Goal: Task Accomplishment & Management: Manage account settings

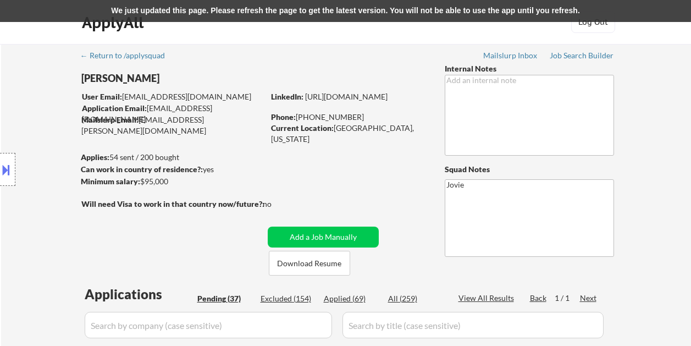
select select ""pending""
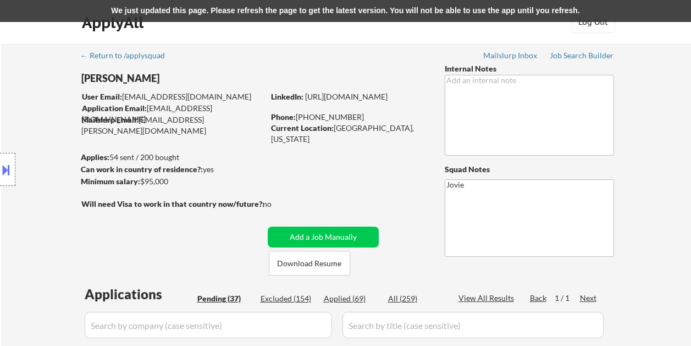
select select ""pending""
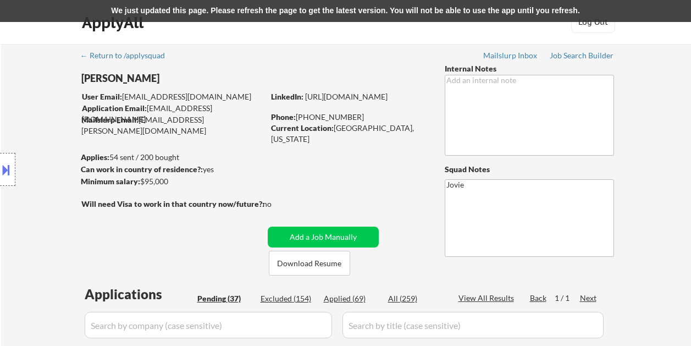
select select ""pending""
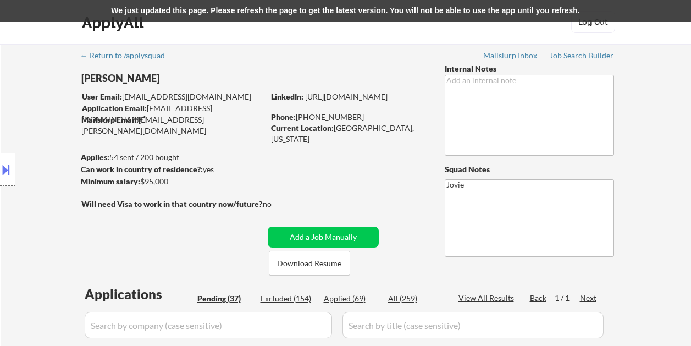
select select ""pending""
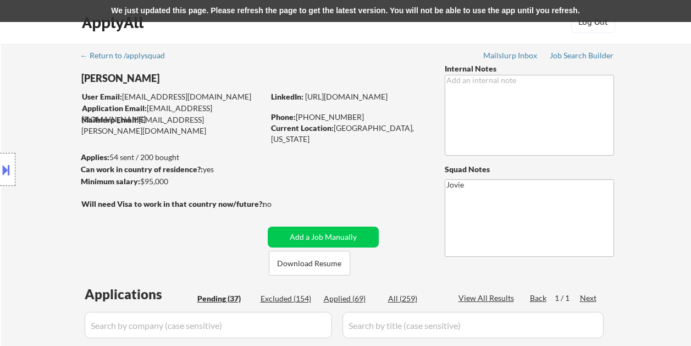
select select ""pending""
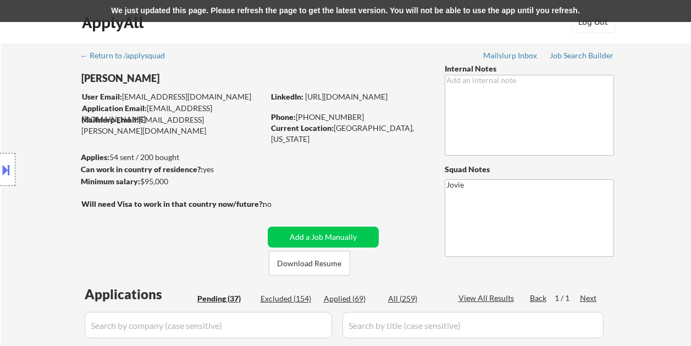
select select ""pending""
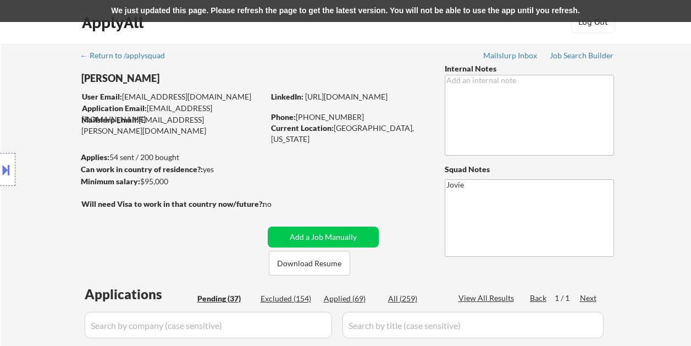
select select ""pending""
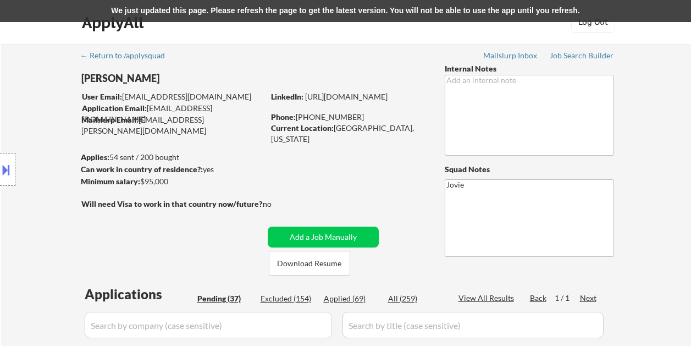
select select ""pending""
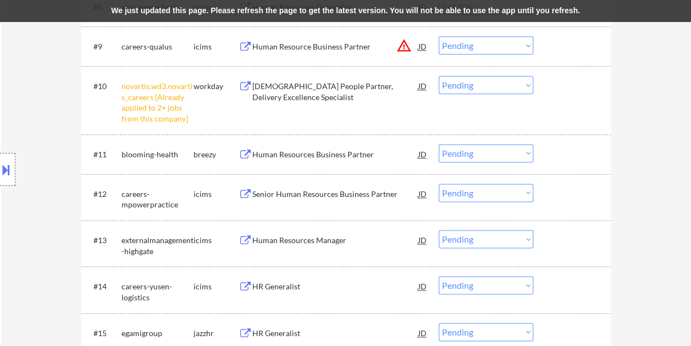
scroll to position [660, 0]
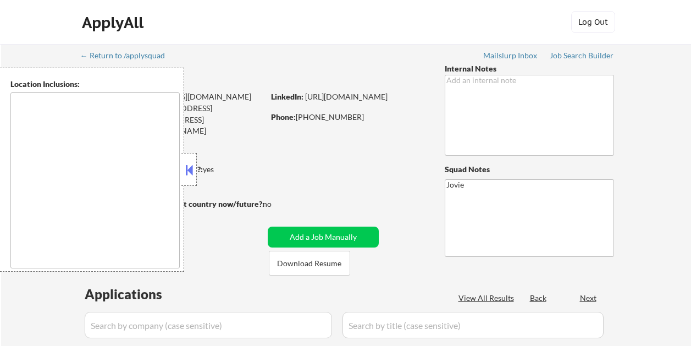
scroll to position [704, 0]
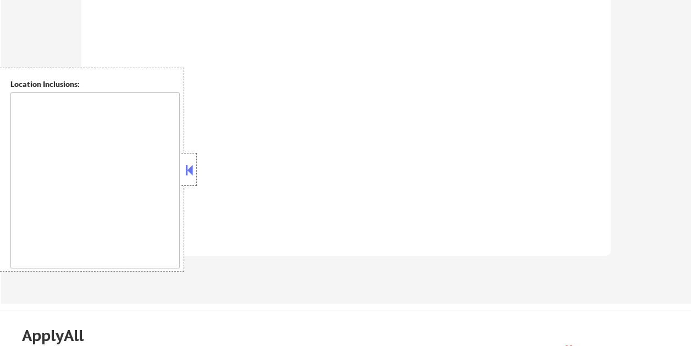
type textarea "[US_STATE], [GEOGRAPHIC_DATA] [GEOGRAPHIC_DATA], [GEOGRAPHIC_DATA] [GEOGRAPHIC_…"
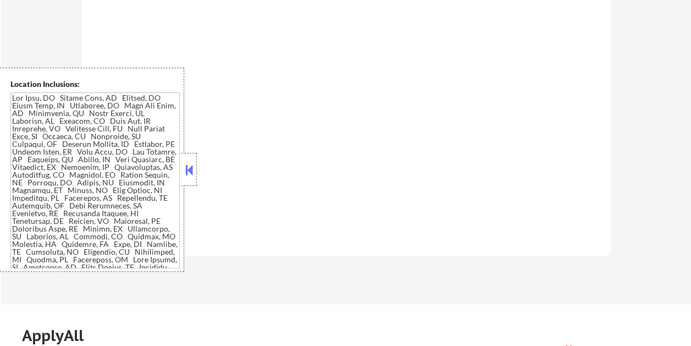
click at [188, 169] on button at bounding box center [189, 170] width 12 height 16
select select ""pending""
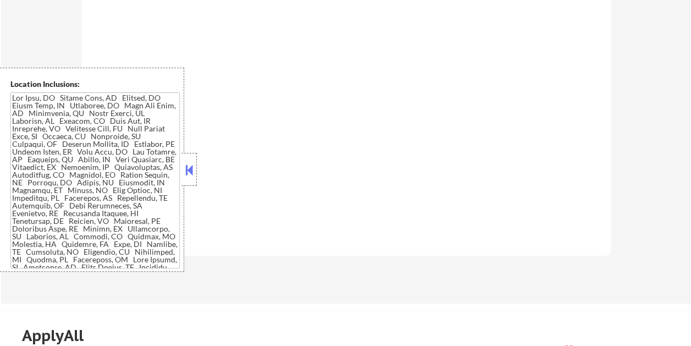
select select ""pending""
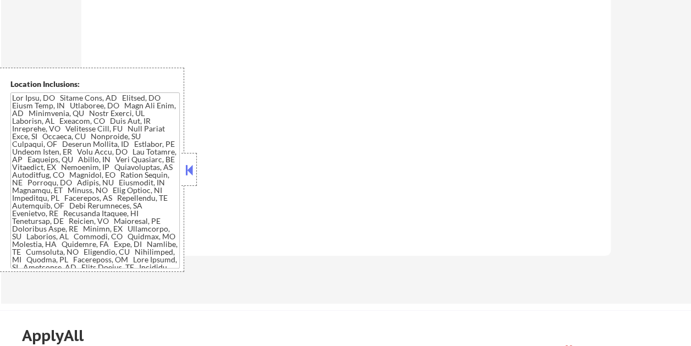
select select ""pending""
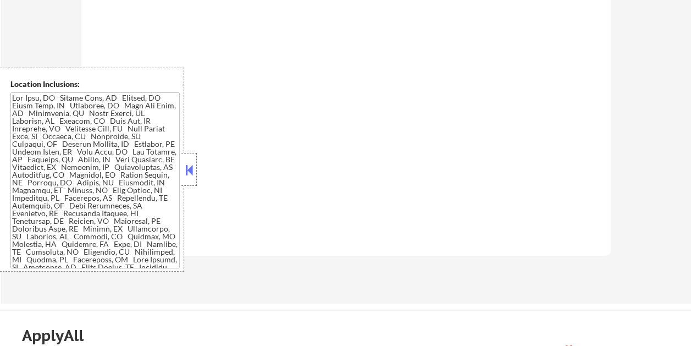
select select ""pending""
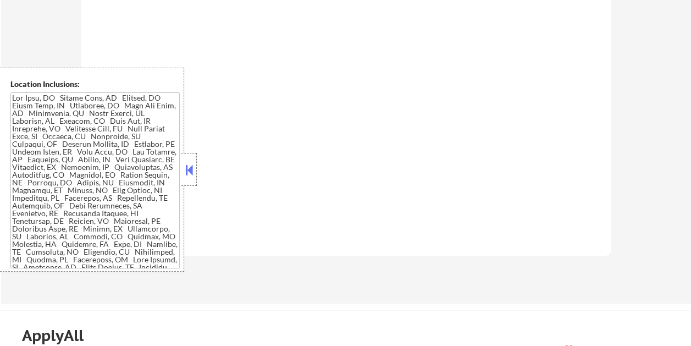
select select ""pending""
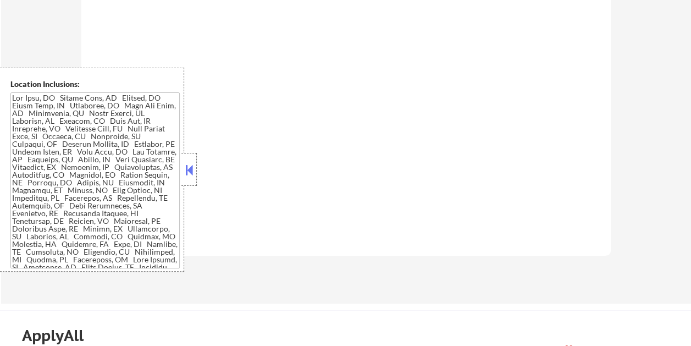
select select ""pending""
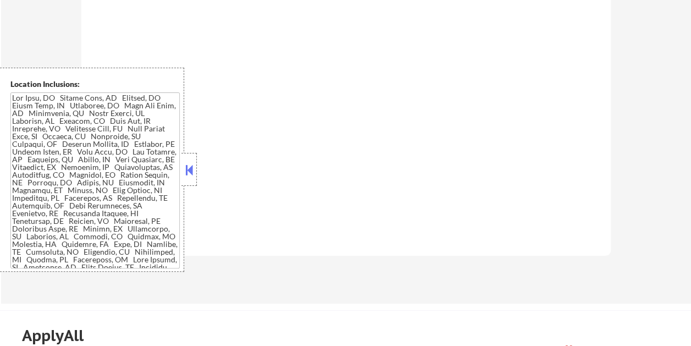
select select ""pending""
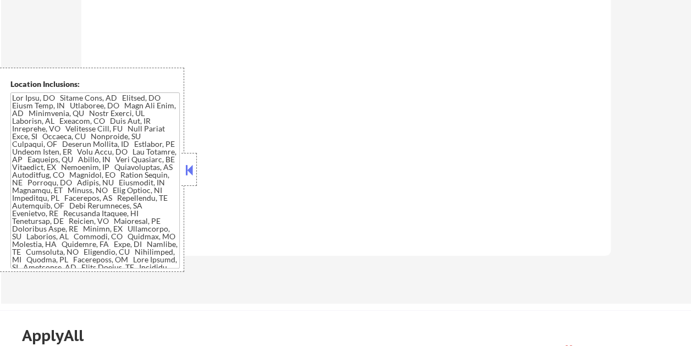
select select ""pending""
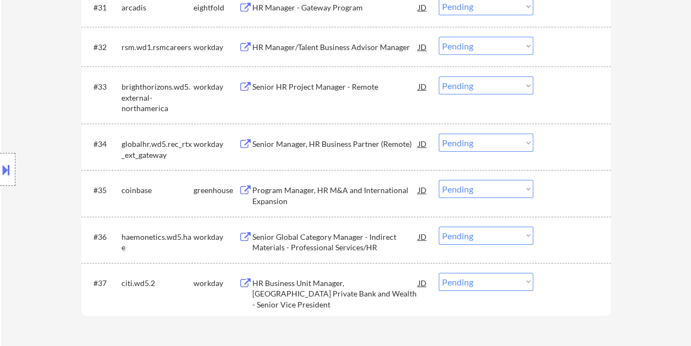
scroll to position [1687, 0]
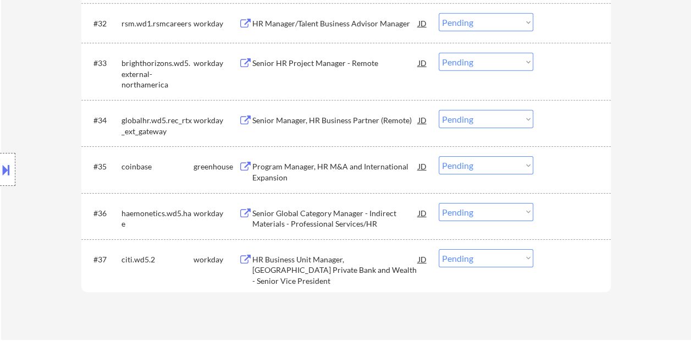
click at [549, 126] on div at bounding box center [573, 120] width 48 height 20
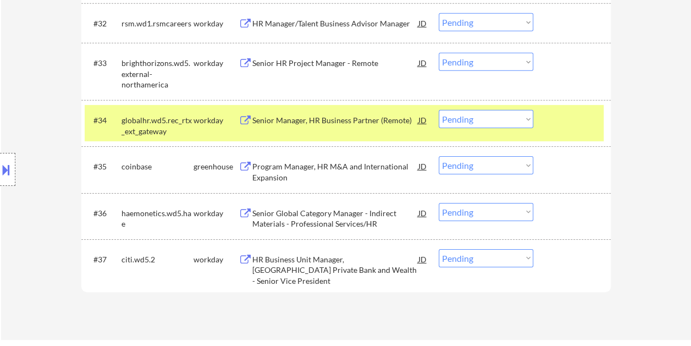
click at [364, 125] on div "Senior Manager, HR Business Partner (Remote)" at bounding box center [335, 120] width 166 height 20
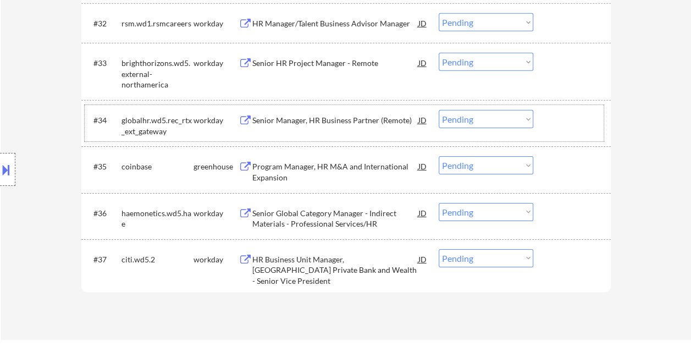
click at [557, 120] on div at bounding box center [573, 120] width 48 height 20
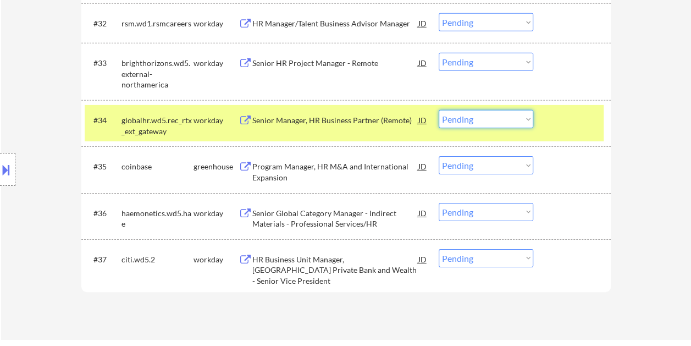
click at [529, 122] on select "Choose an option... Pending Applied Excluded (Questions) Excluded (Expired) Exc…" at bounding box center [486, 119] width 95 height 18
click at [439, 110] on select "Choose an option... Pending Applied Excluded (Questions) Excluded (Expired) Exc…" at bounding box center [486, 119] width 95 height 18
select select ""pending""
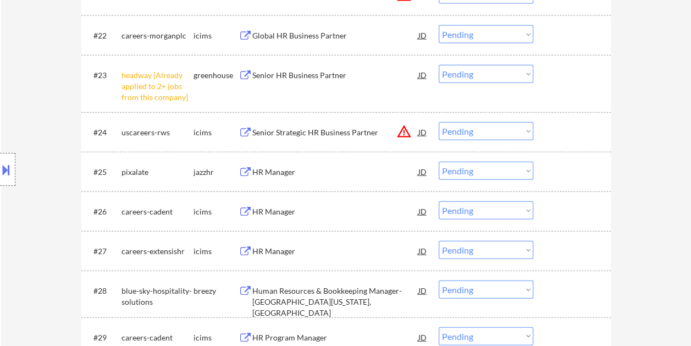
scroll to position [1247, 0]
click at [53, 260] on div "Location Inclusions:" at bounding box center [98, 170] width 197 height 204
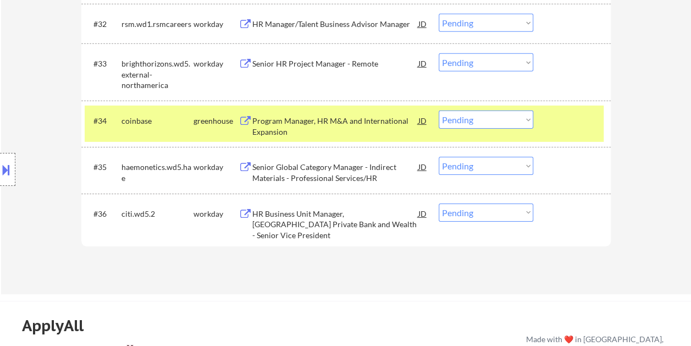
scroll to position [1687, 0]
click at [287, 67] on div "Senior HR Project Manager - Remote" at bounding box center [335, 63] width 166 height 11
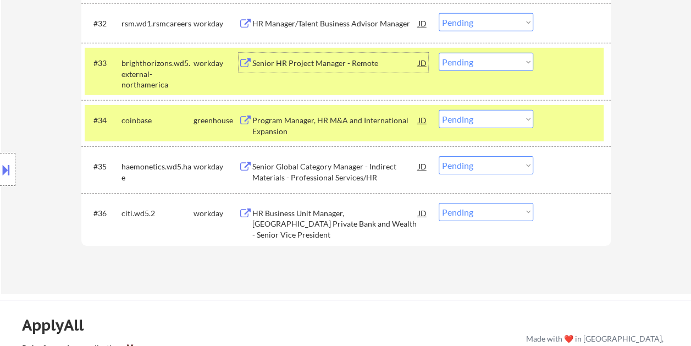
click at [557, 63] on div at bounding box center [573, 63] width 48 height 20
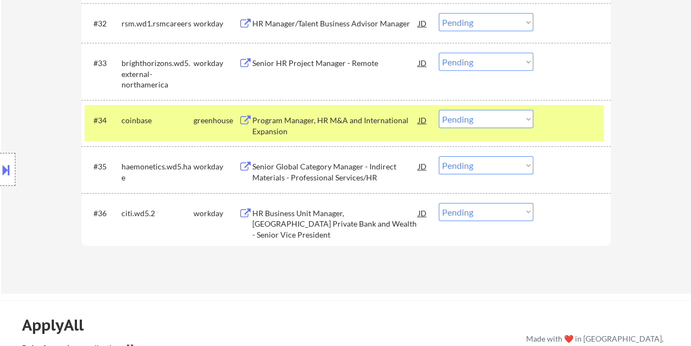
click at [524, 59] on select "Choose an option... Pending Applied Excluded (Questions) Excluded (Expired) Exc…" at bounding box center [486, 62] width 95 height 18
click at [439, 53] on select "Choose an option... Pending Applied Excluded (Questions) Excluded (Expired) Exc…" at bounding box center [486, 62] width 95 height 18
select select ""pending""
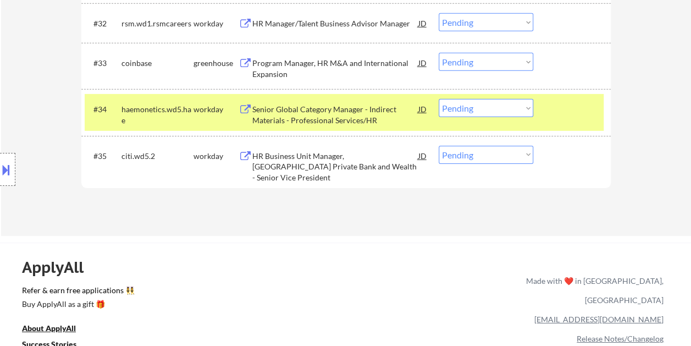
click at [557, 119] on div "#34 haemonetics.wd5.hae workday Senior Global Category Manager - Indirect Mater…" at bounding box center [344, 112] width 519 height 36
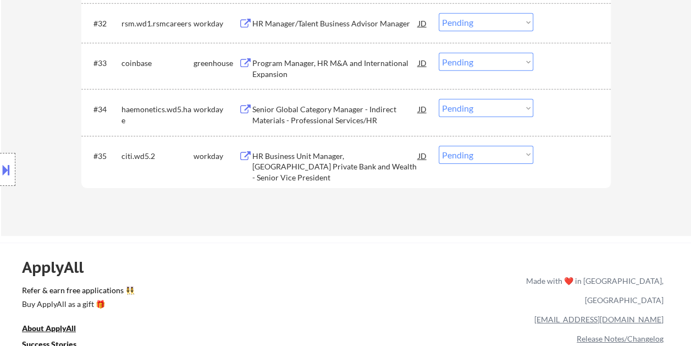
click at [557, 119] on div "#34 haemonetics.wd5.hae workday Senior Global Category Manager - Indirect Mater…" at bounding box center [344, 112] width 519 height 36
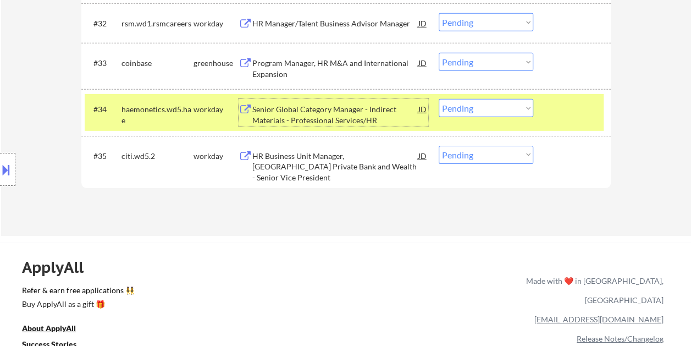
click at [290, 113] on div "Senior Global Category Manager - Indirect Materials - Professional Services/HR" at bounding box center [335, 114] width 166 height 21
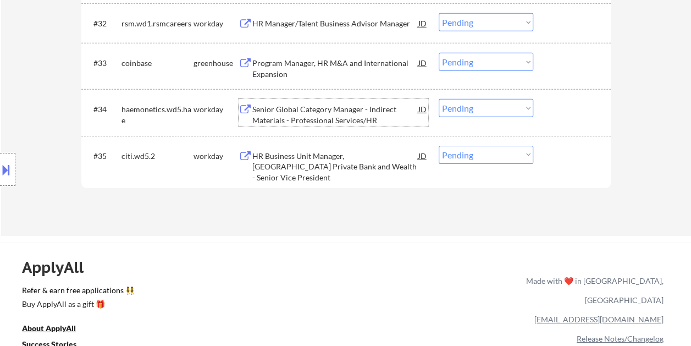
click at [553, 112] on div at bounding box center [573, 109] width 48 height 20
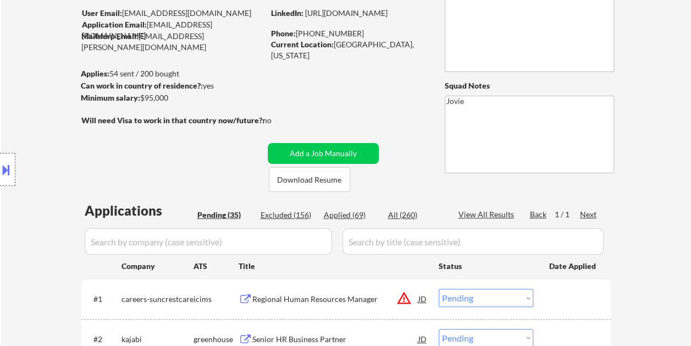
scroll to position [0, 0]
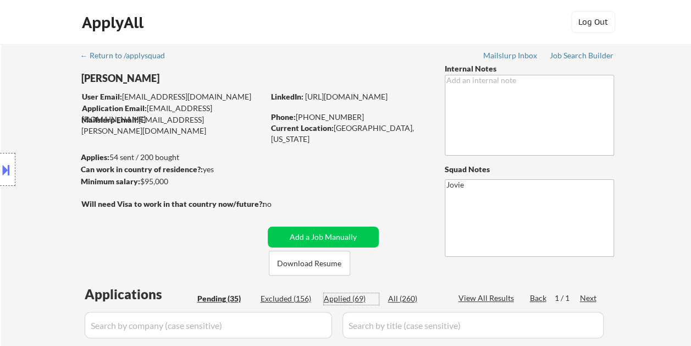
click at [354, 295] on div "Applied (69)" at bounding box center [351, 298] width 55 height 11
select select ""applied""
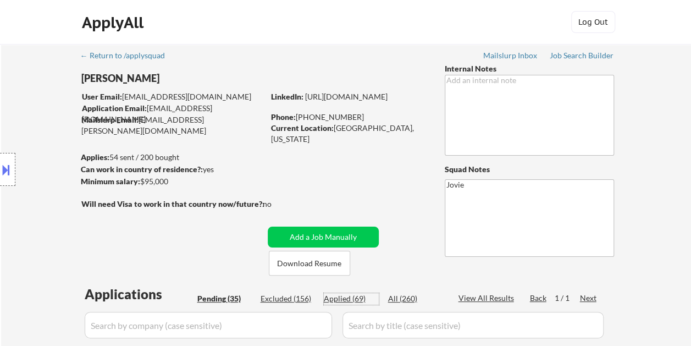
select select ""applied""
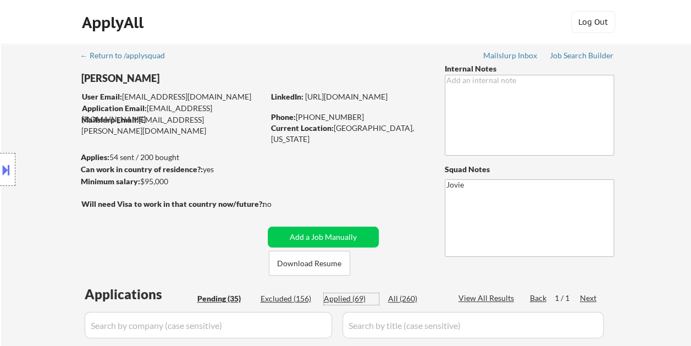
select select ""applied""
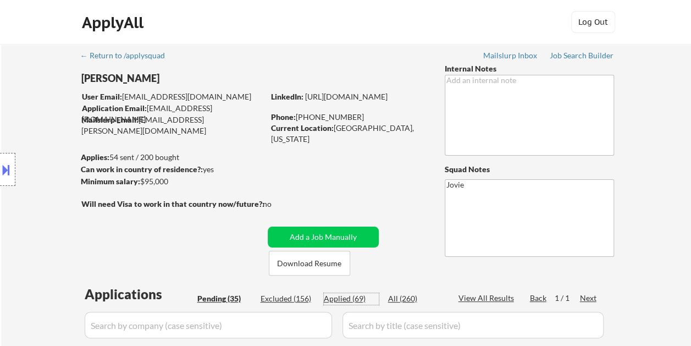
select select ""applied""
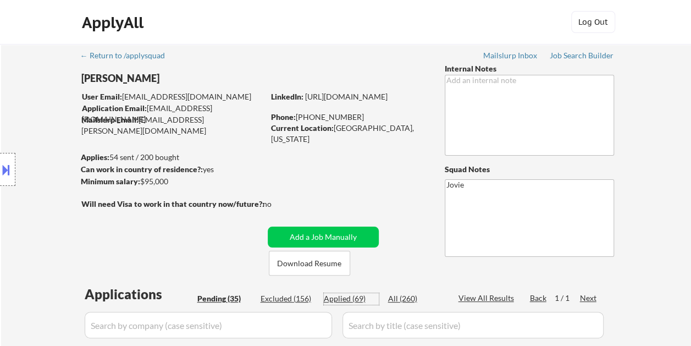
select select ""applied""
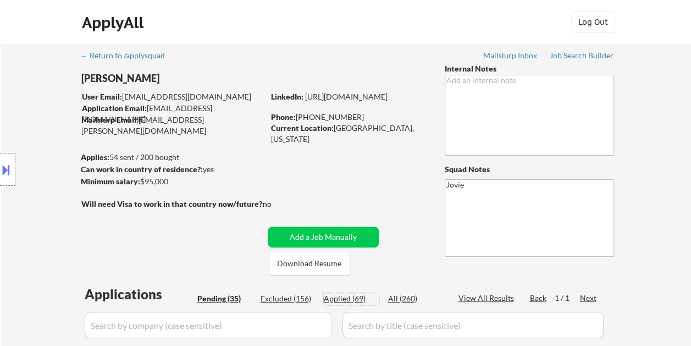
select select ""applied""
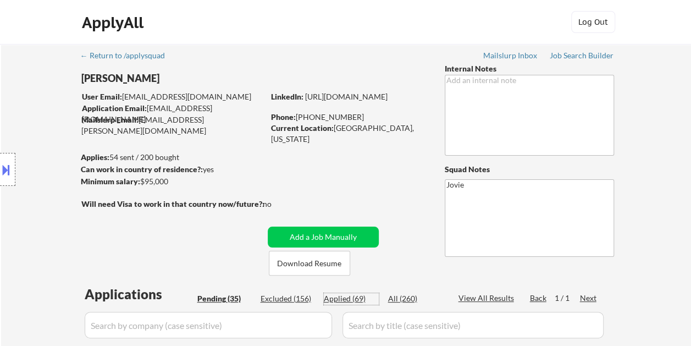
select select ""applied""
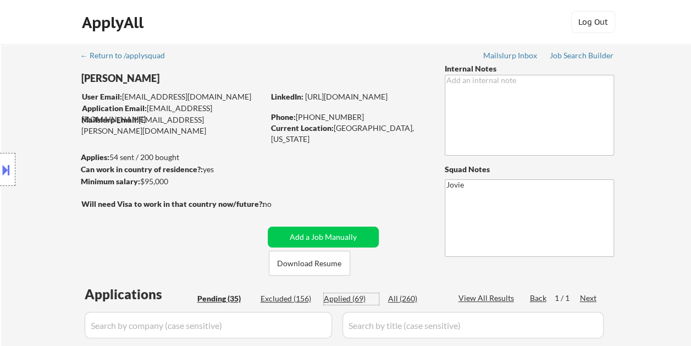
select select ""applied""
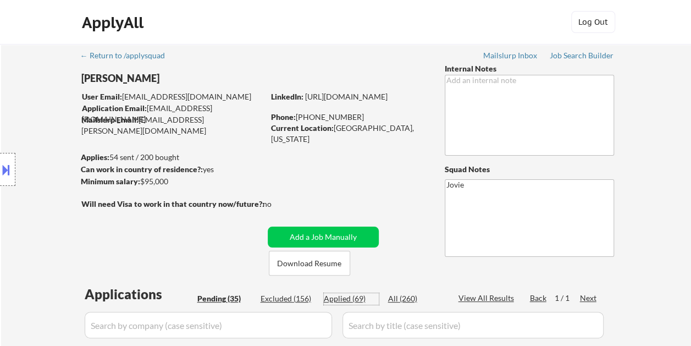
select select ""applied""
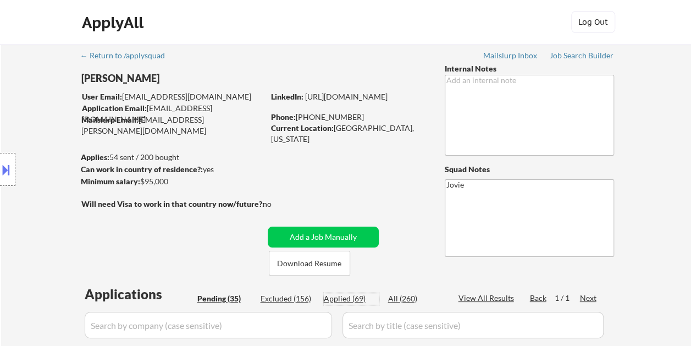
select select ""applied""
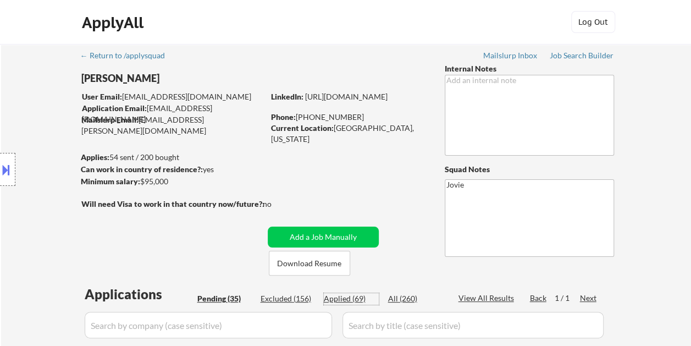
select select ""applied""
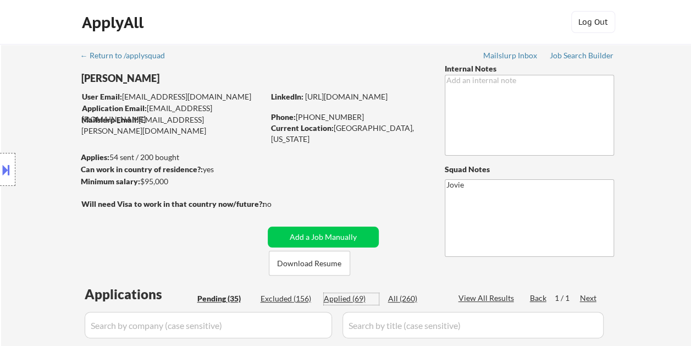
select select ""applied""
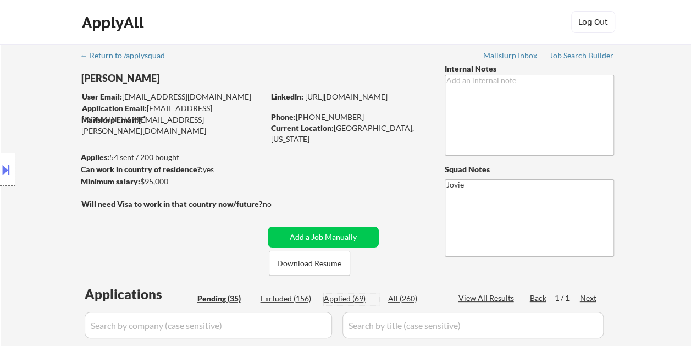
select select ""applied""
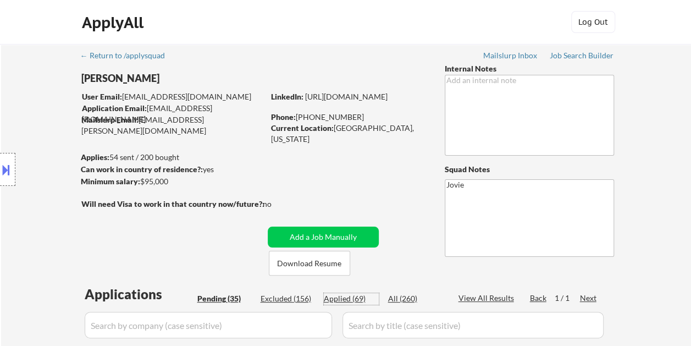
select select ""applied""
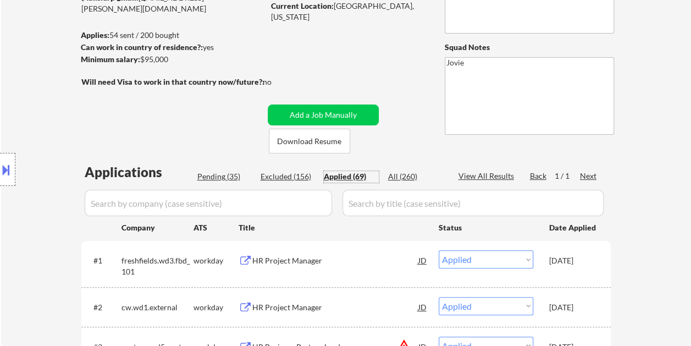
scroll to position [110, 0]
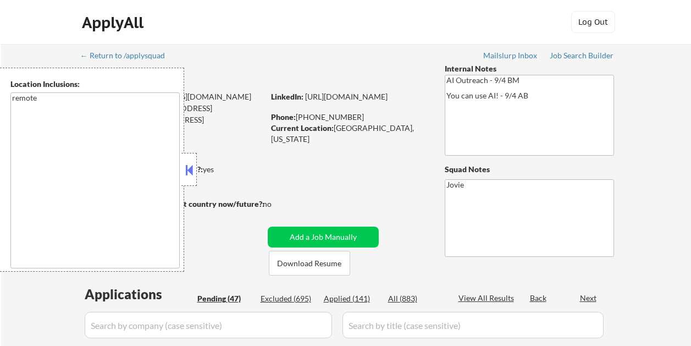
click at [188, 170] on button at bounding box center [189, 170] width 12 height 16
select select ""pending""
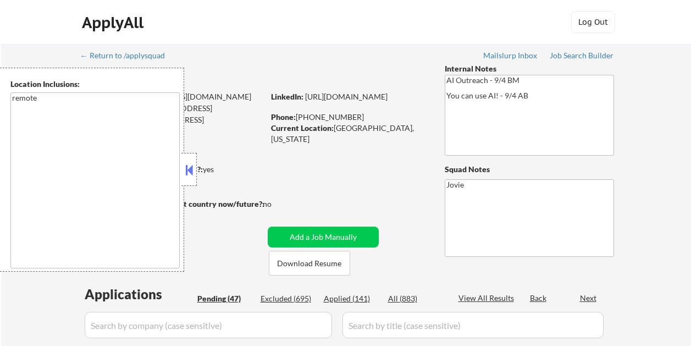
select select ""pending""
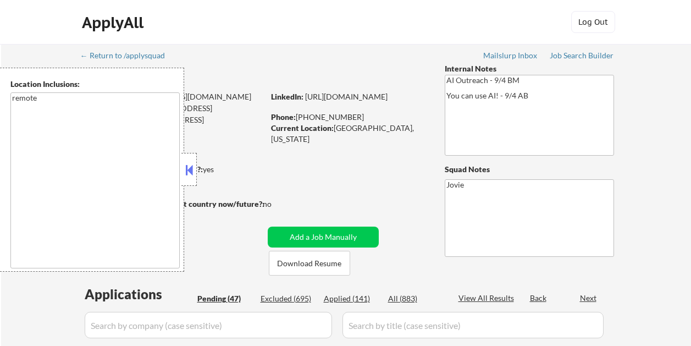
select select ""pending""
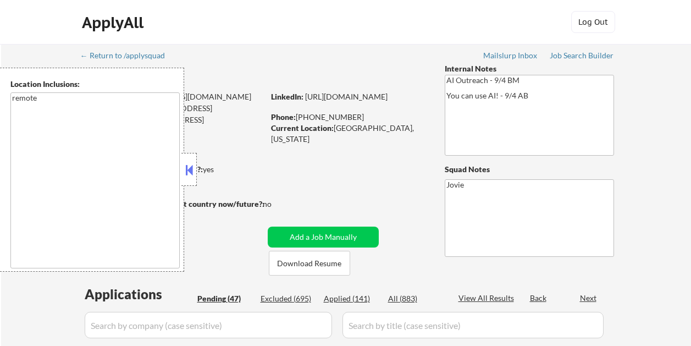
select select ""pending""
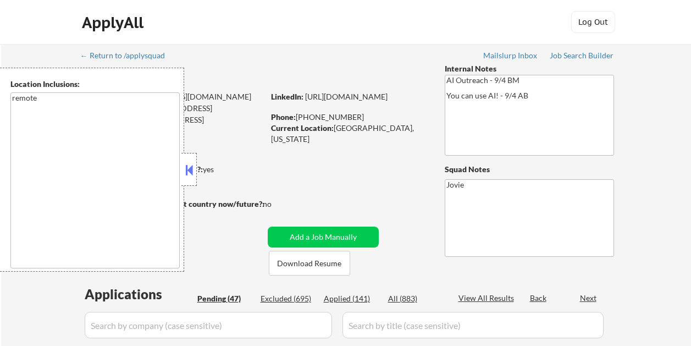
select select ""pending""
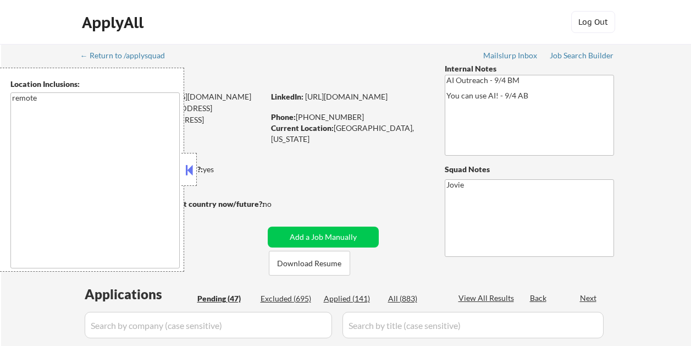
select select ""pending""
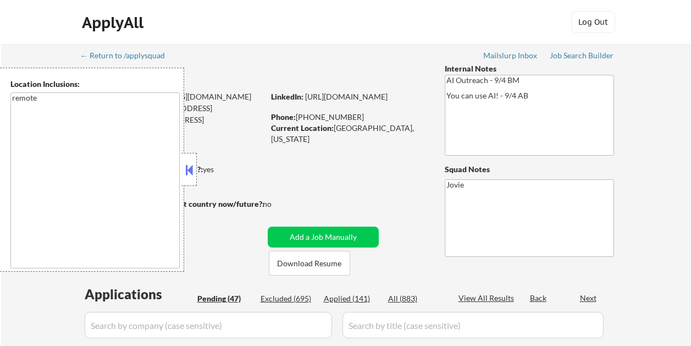
select select ""pending""
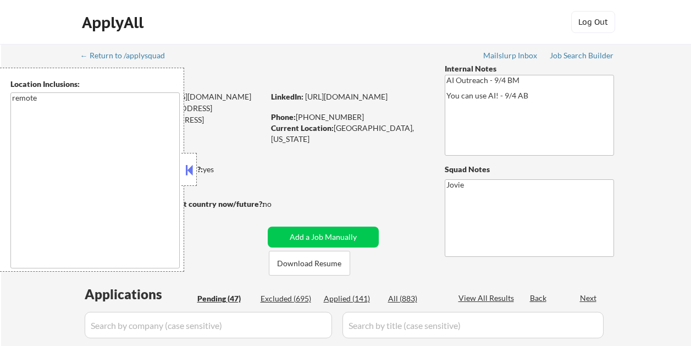
select select ""pending""
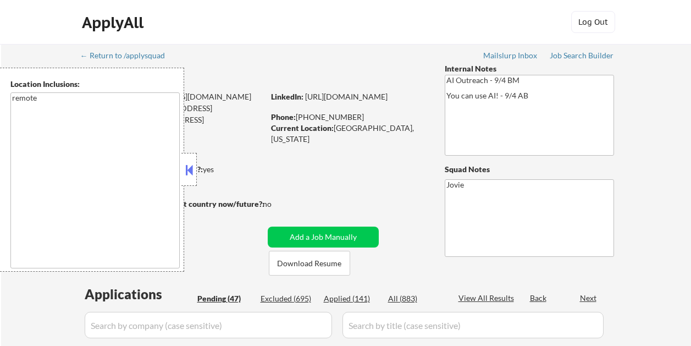
select select ""pending""
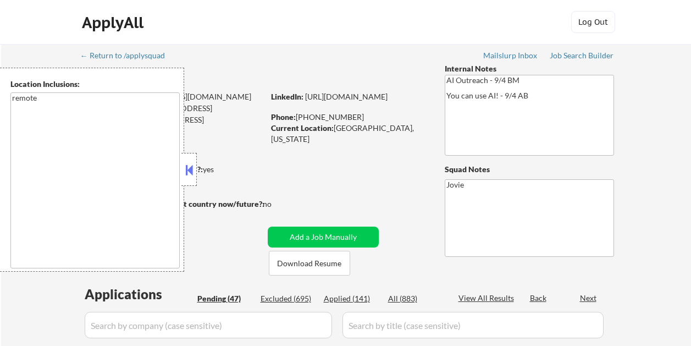
select select ""pending""
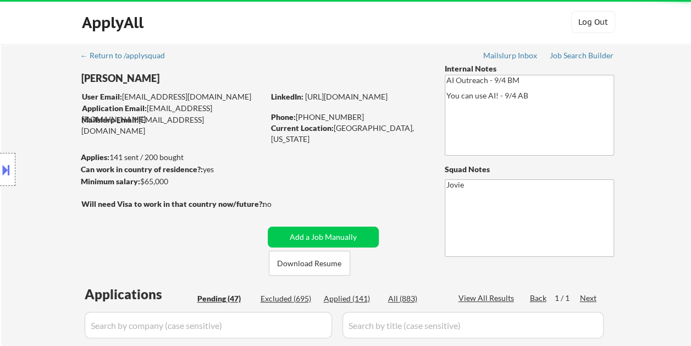
click at [191, 168] on div "Location Inclusions: remote" at bounding box center [98, 170] width 197 height 204
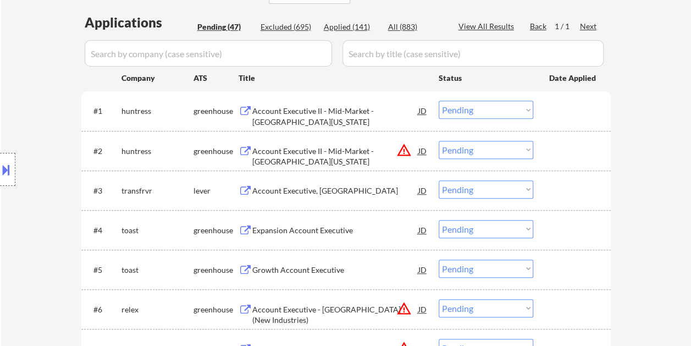
scroll to position [275, 0]
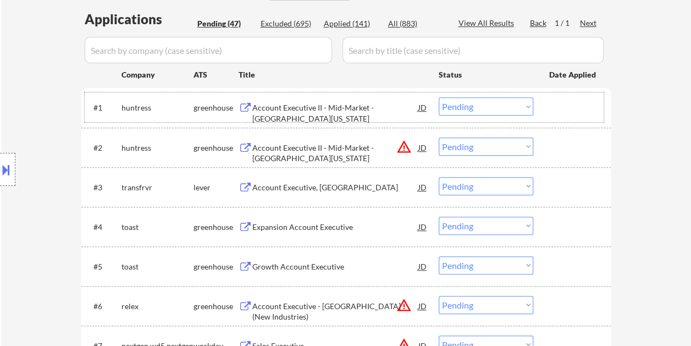
click at [559, 102] on div at bounding box center [573, 107] width 48 height 20
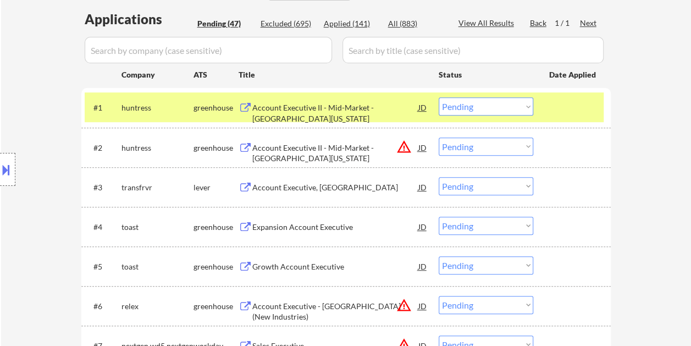
click at [346, 103] on div "Account Executive II - Mid-Market - North Texas" at bounding box center [335, 112] width 166 height 21
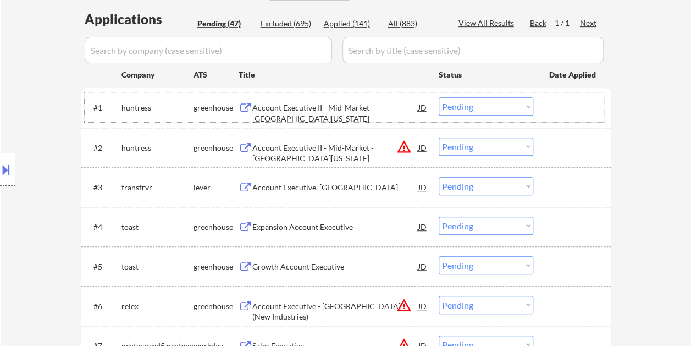
click at [556, 108] on div at bounding box center [573, 107] width 48 height 20
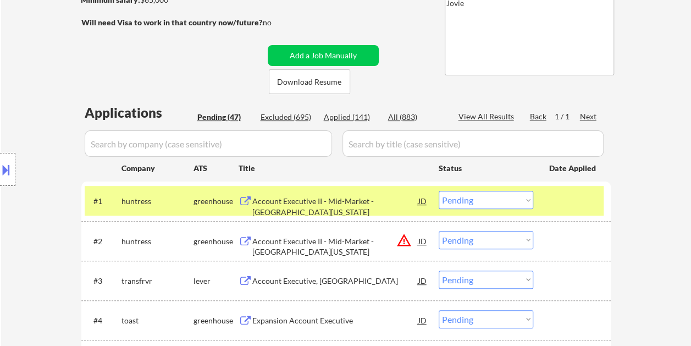
scroll to position [165, 0]
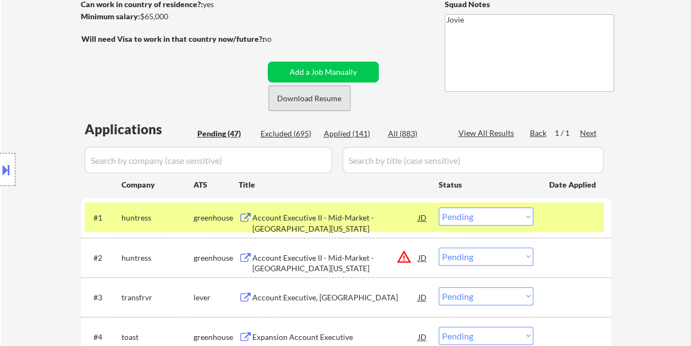
click at [308, 88] on button "Download Resume" at bounding box center [309, 98] width 81 height 25
click at [305, 95] on button "Download Resume" at bounding box center [309, 98] width 81 height 25
click at [561, 221] on div at bounding box center [573, 217] width 48 height 20
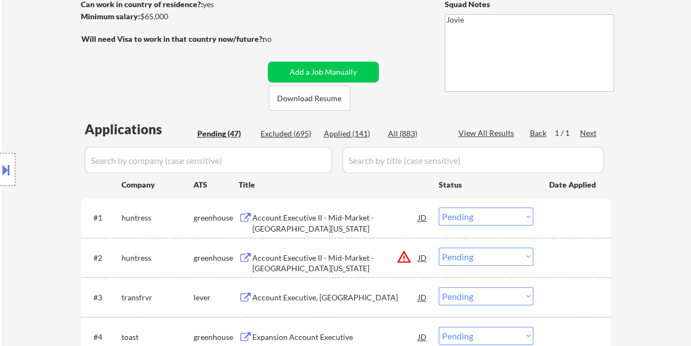
click at [549, 219] on div at bounding box center [573, 217] width 48 height 20
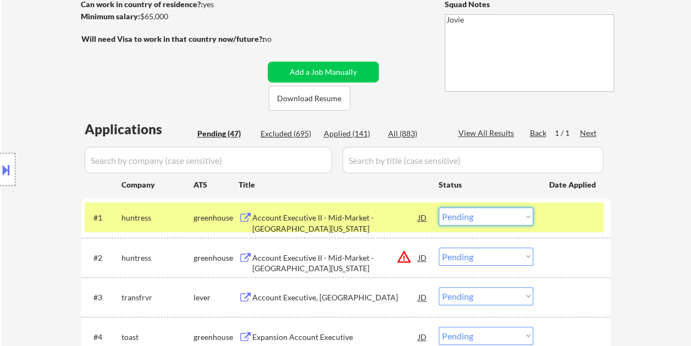
click at [525, 217] on select "Choose an option... Pending Applied Excluded (Questions) Excluded (Expired) Exc…" at bounding box center [486, 216] width 95 height 18
click at [439, 207] on select "Choose an option... Pending Applied Excluded (Questions) Excluded (Expired) Exc…" at bounding box center [486, 216] width 95 height 18
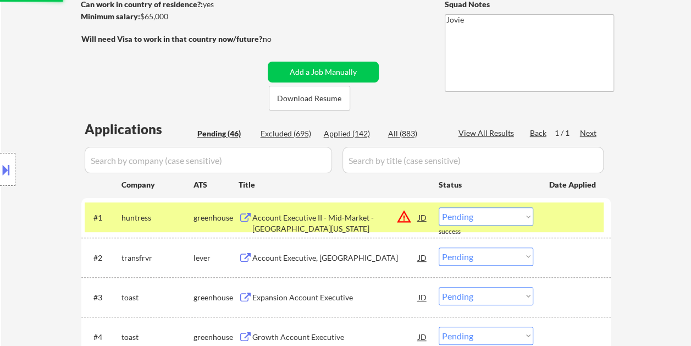
click at [554, 216] on div at bounding box center [573, 217] width 48 height 20
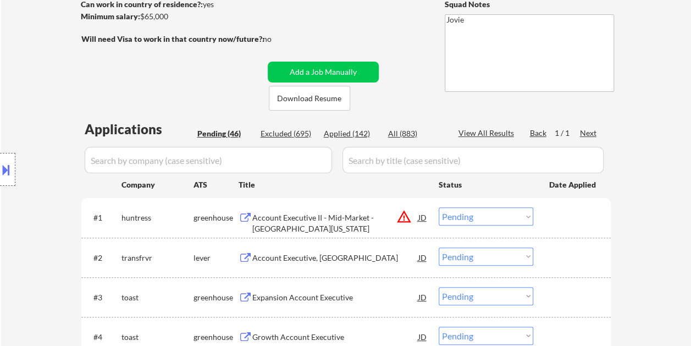
click at [560, 215] on div at bounding box center [573, 217] width 48 height 20
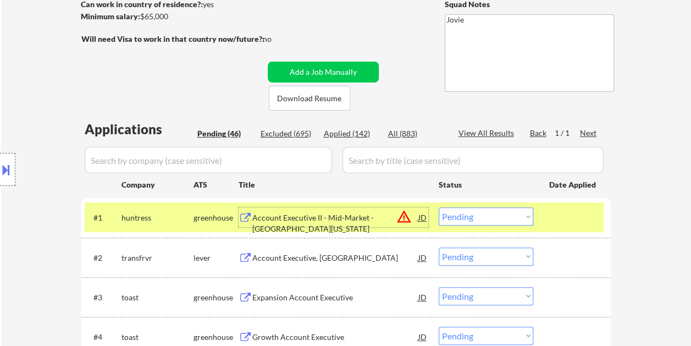
click at [334, 225] on div "Account Executive II - Mid-Market - South Texas" at bounding box center [335, 217] width 166 height 20
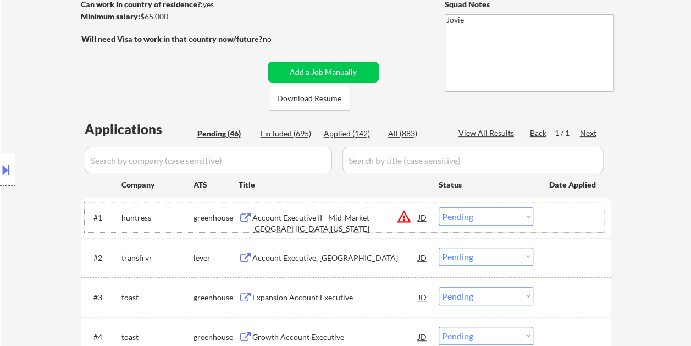
click at [559, 220] on div at bounding box center [573, 217] width 48 height 20
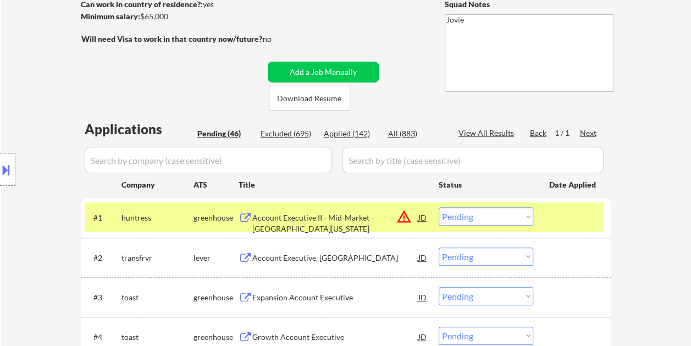
click at [520, 219] on select "Choose an option... Pending Applied Excluded (Questions) Excluded (Expired) Exc…" at bounding box center [486, 216] width 95 height 18
click at [439, 207] on select "Choose an option... Pending Applied Excluded (Questions) Excluded (Expired) Exc…" at bounding box center [486, 216] width 95 height 18
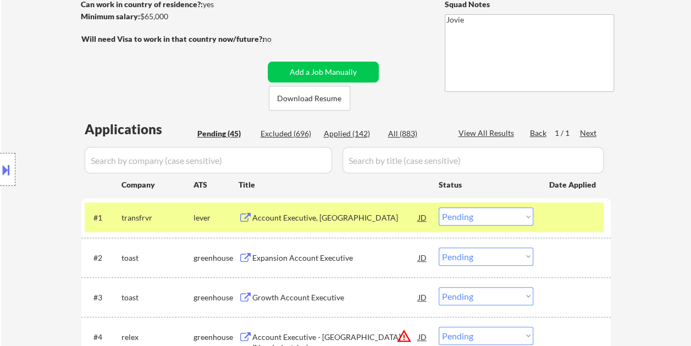
click at [551, 214] on div at bounding box center [573, 217] width 48 height 20
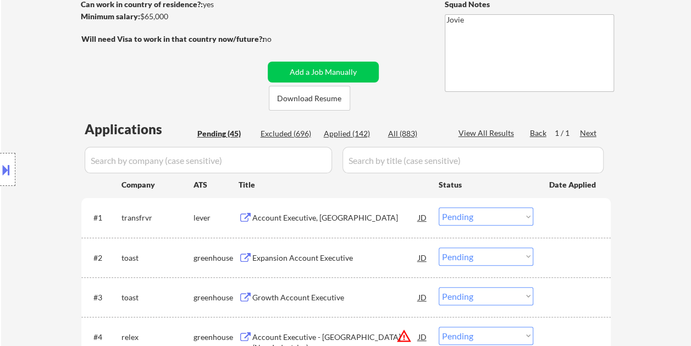
click at [560, 213] on div at bounding box center [573, 217] width 48 height 20
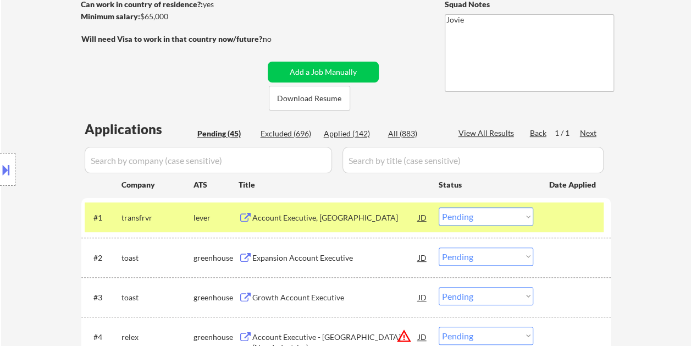
click at [317, 213] on div "Account Executive, TX" at bounding box center [335, 217] width 166 height 11
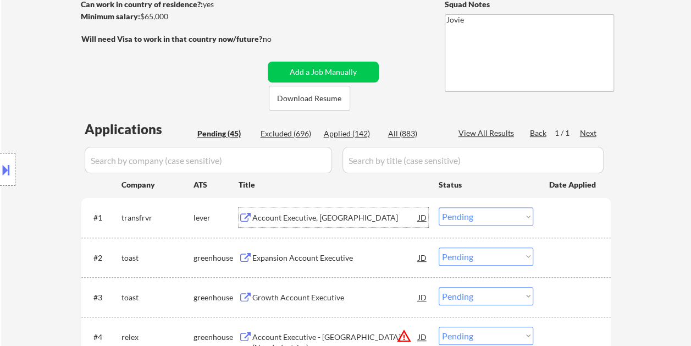
click at [576, 229] on div "#1 transfrvr lever Account Executive, TX JD warning_amber Choose an option... P…" at bounding box center [344, 217] width 519 height 30
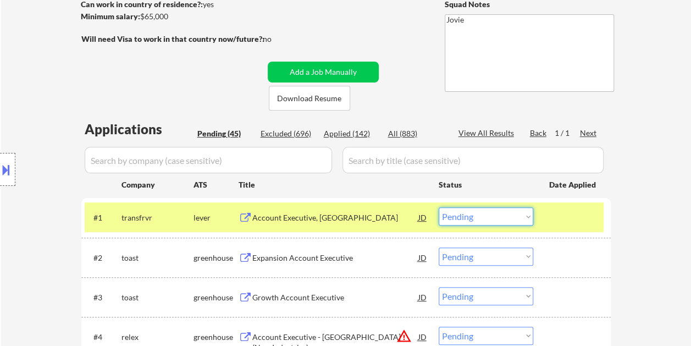
click at [517, 210] on select "Choose an option... Pending Applied Excluded (Questions) Excluded (Expired) Exc…" at bounding box center [486, 216] width 95 height 18
click at [439, 207] on select "Choose an option... Pending Applied Excluded (Questions) Excluded (Expired) Exc…" at bounding box center [486, 216] width 95 height 18
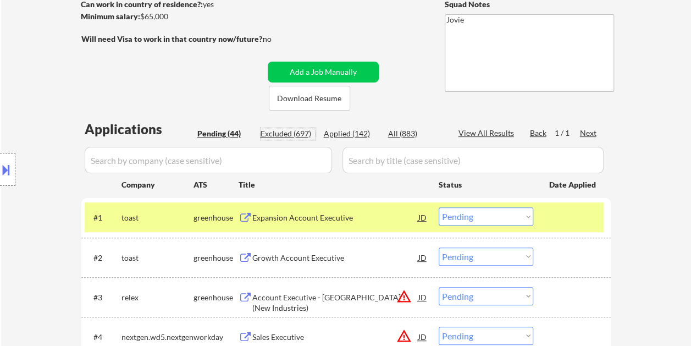
click at [270, 136] on div "Excluded (697)" at bounding box center [288, 133] width 55 height 11
select select ""excluded__bad_match_""
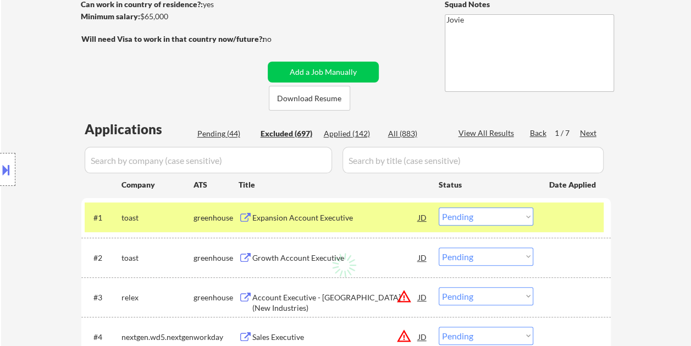
select select ""excluded__expired_""
select select ""excluded""
select select ""excluded__expired_""
select select ""excluded__bad_match_""
select select ""excluded__expired_""
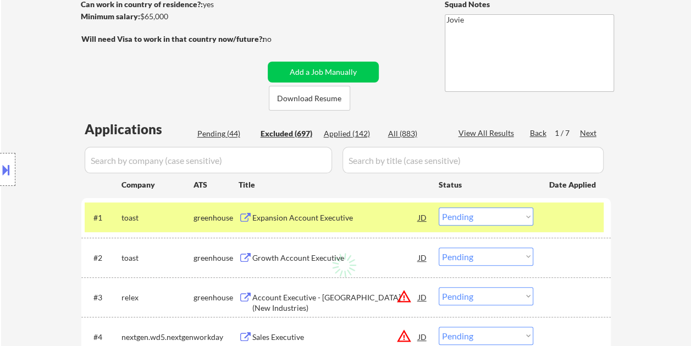
select select ""excluded__bad_match_""
select select ""excluded__expired_""
select select ""excluded__bad_match_""
select select ""excluded""
select select ""excluded__bad_match_""
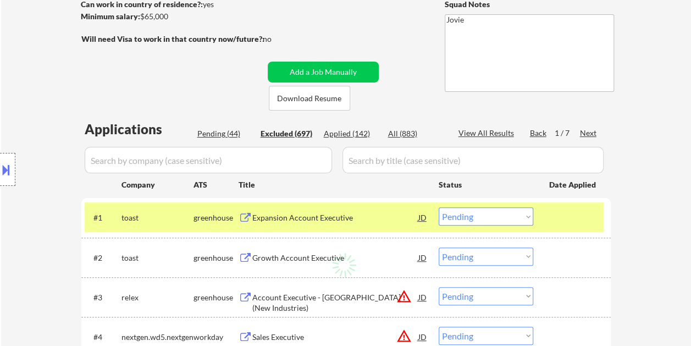
select select ""excluded__expired_""
select select ""excluded__bad_match_""
select select ""excluded""
select select ""excluded__expired_""
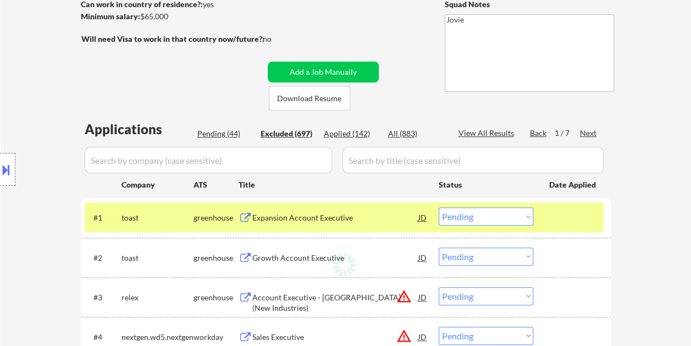
select select ""excluded__expired_""
select select ""excluded__bad_match_""
select select ""excluded__expired_""
select select ""excluded__bad_match_""
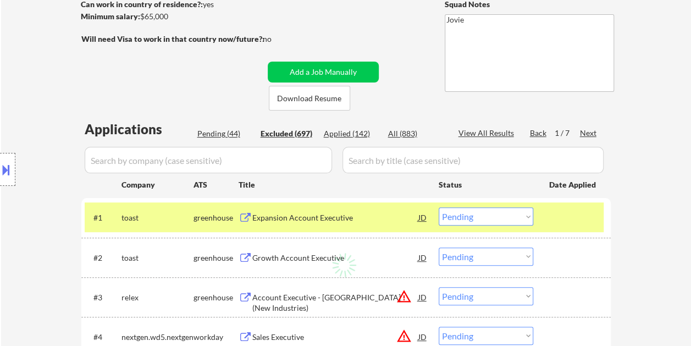
select select ""excluded__other_""
select select ""excluded""
select select ""excluded__bad_match_""
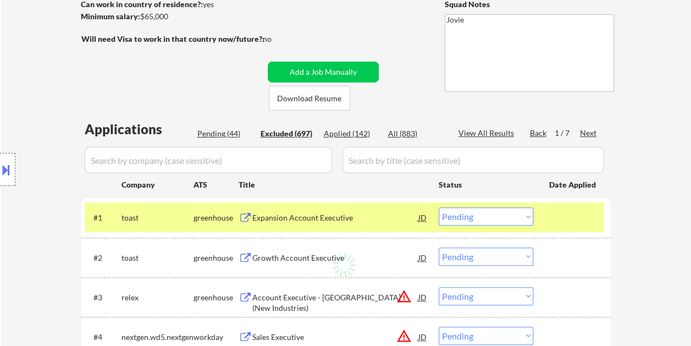
select select ""excluded__expired_""
select select ""excluded__bad_match_""
select select ""excluded""
select select ""excluded__bad_match_""
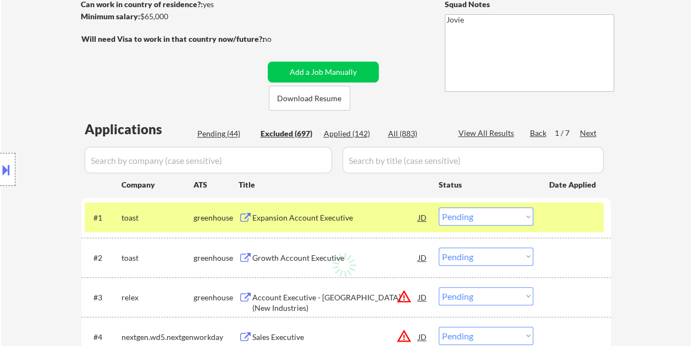
select select ""excluded__bad_match_""
select select ""excluded__expired_""
select select ""excluded__salary_""
select select ""excluded__bad_match_""
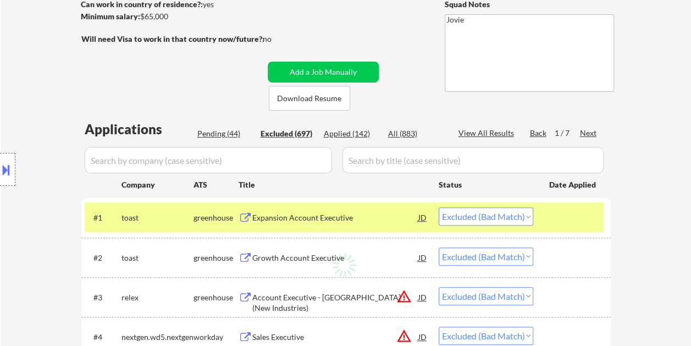
select select ""excluded__bad_match_""
select select ""excluded__expired_""
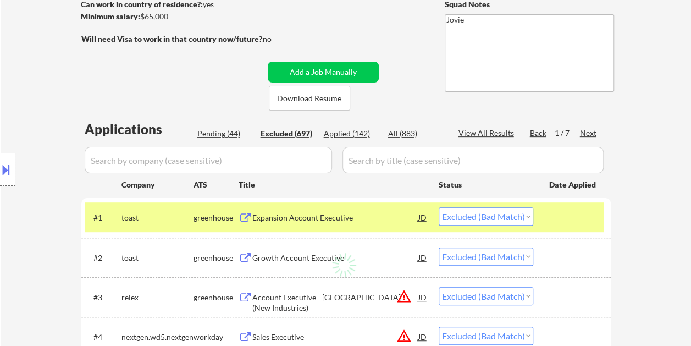
select select ""excluded__bad_match_""
select select ""excluded__expired_""
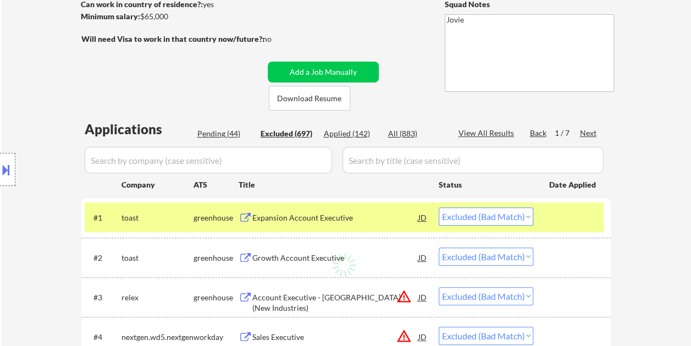
select select ""excluded__expired_""
select select ""excluded__bad_match_""
select select ""excluded__expired_""
select select ""excluded""
select select ""excluded__expired_""
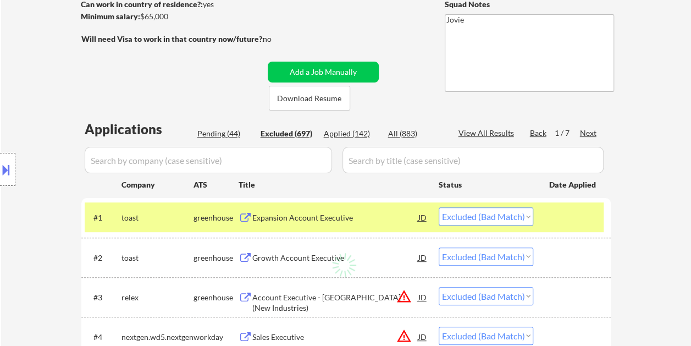
select select ""excluded__expired_""
select select ""excluded""
select select ""excluded__expired_""
select select ""excluded__bad_match_""
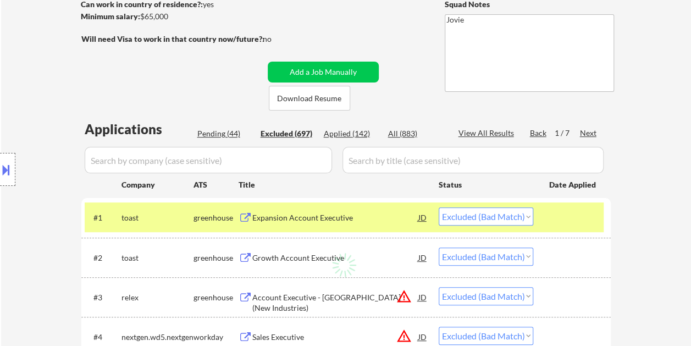
select select ""excluded__bad_match_""
select select ""excluded__expired_""
select select ""excluded""
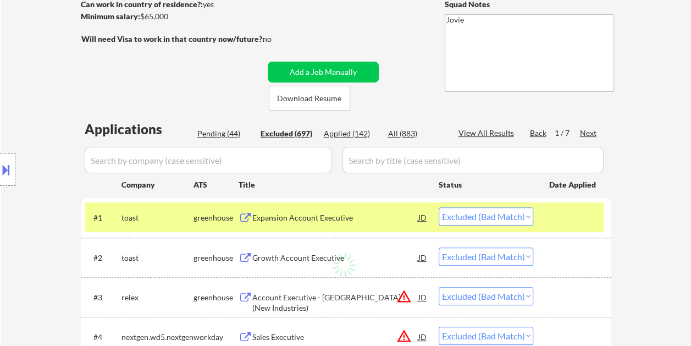
select select ""excluded__bad_match_""
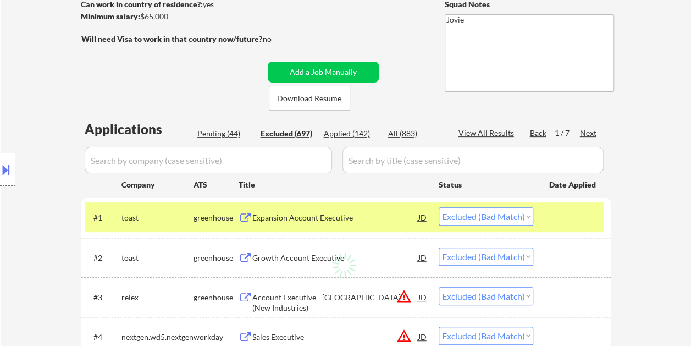
select select ""excluded__salary_""
select select ""excluded__bad_match_""
select select ""excluded__expired_""
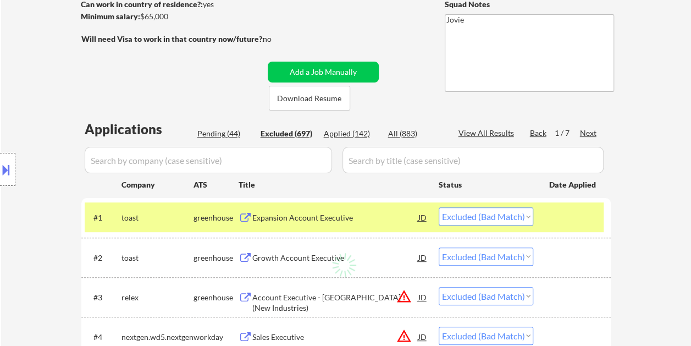
select select ""excluded__bad_match_""
select select ""excluded__expired_""
select select ""excluded__bad_match_""
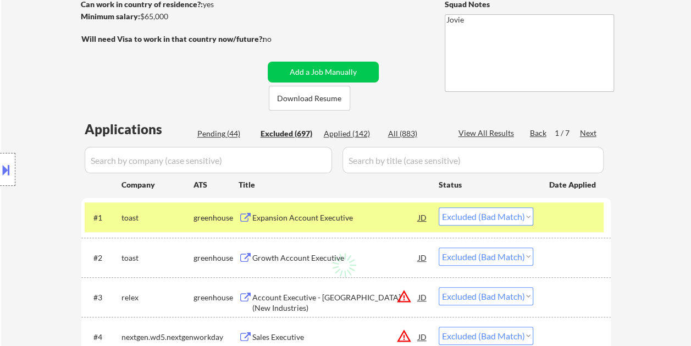
select select ""excluded""
select select ""excluded__bad_match_""
select select ""excluded__expired_""
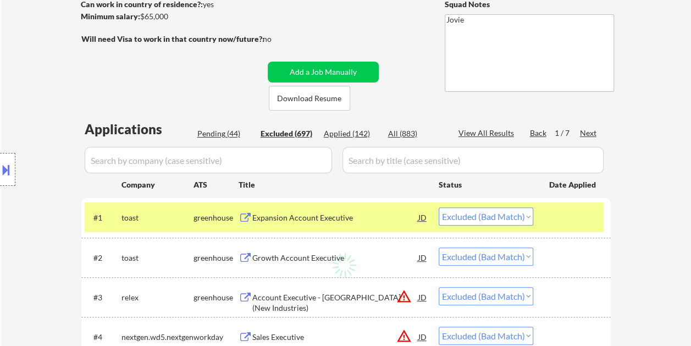
select select ""excluded""
select select ""excluded__bad_match_""
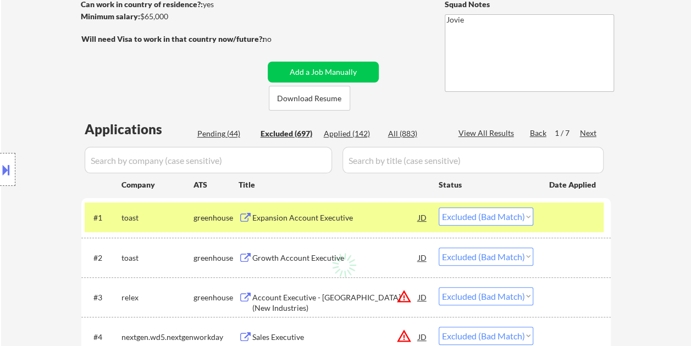
select select ""excluded__expired_""
select select ""excluded__bad_match_""
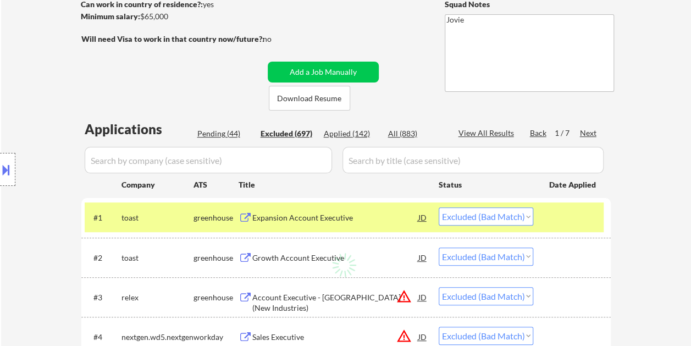
select select ""excluded__expired_""
select select ""excluded__bad_match_""
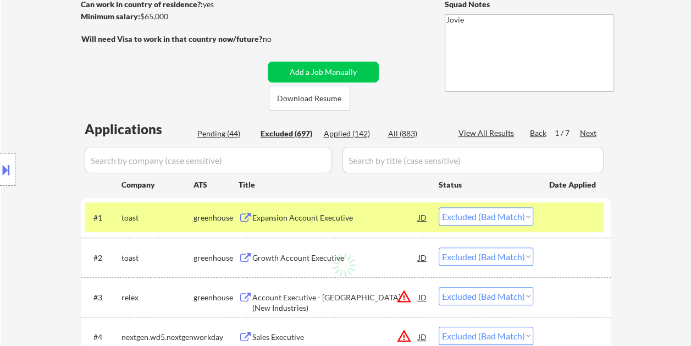
select select ""excluded__location_""
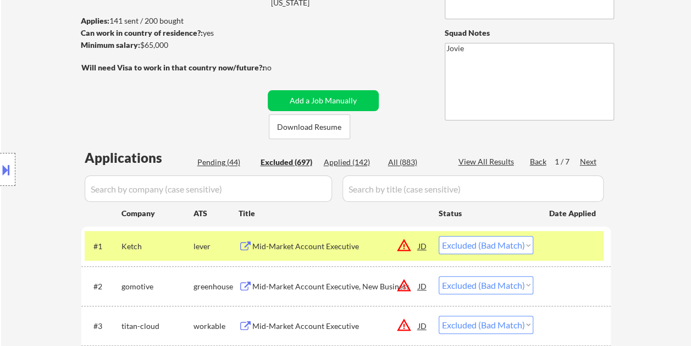
scroll to position [1352, 0]
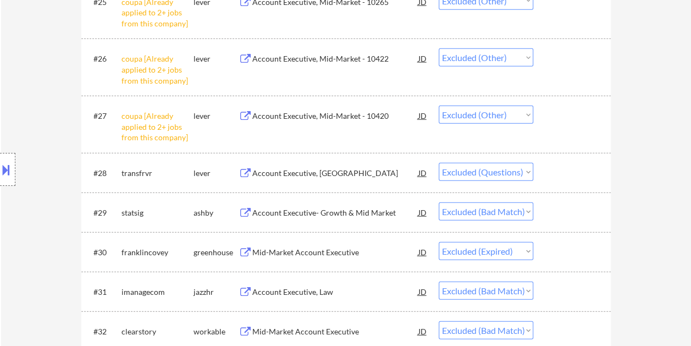
click at [493, 173] on select "Choose an option... Pending Applied Excluded (Questions) Excluded (Expired) Exc…" at bounding box center [486, 172] width 95 height 18
click at [439, 163] on select "Choose an option... Pending Applied Excluded (Questions) Excluded (Expired) Exc…" at bounding box center [486, 172] width 95 height 18
select select ""excluded__bad_match_""
select select ""excluded__expired_""
select select ""excluded__bad_match_""
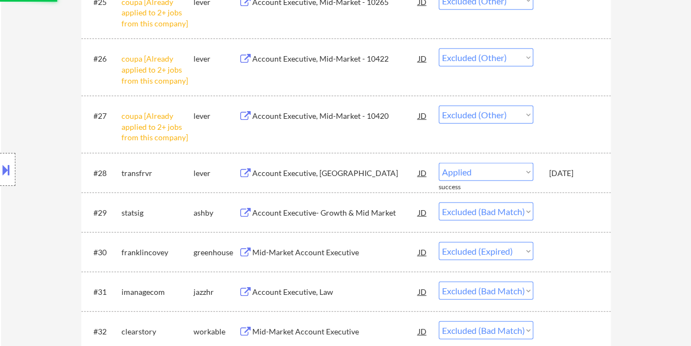
select select ""excluded""
select select ""excluded__bad_match_""
select select ""excluded__expired_""
select select ""excluded__salary_""
select select ""excluded__bad_match_""
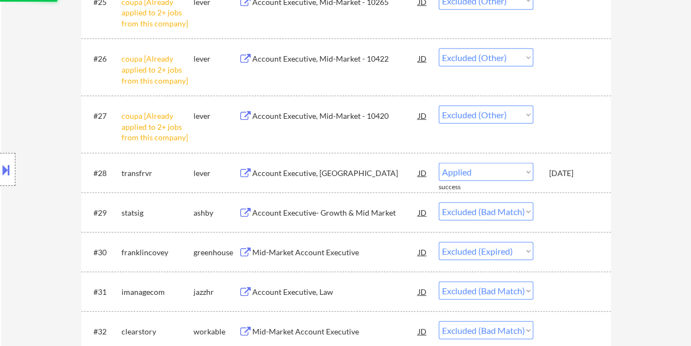
select select ""excluded__expired_""
select select ""excluded__bad_match_""
select select ""excluded__expired_""
select select ""excluded__bad_match_""
select select ""excluded__expired_""
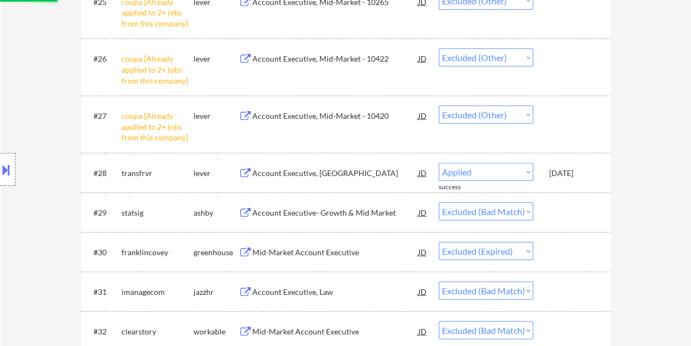
select select ""excluded""
select select ""excluded__expired_""
select select ""excluded""
select select ""excluded__expired_""
select select ""excluded__bad_match_""
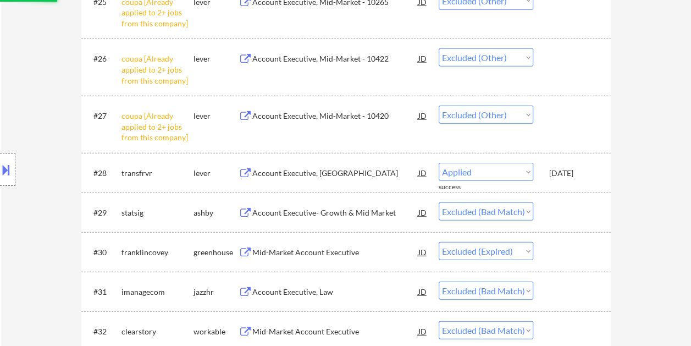
select select ""excluded__expired_""
select select ""excluded""
select select ""excluded__bad_match_""
select select ""excluded__salary_""
select select ""excluded__bad_match_""
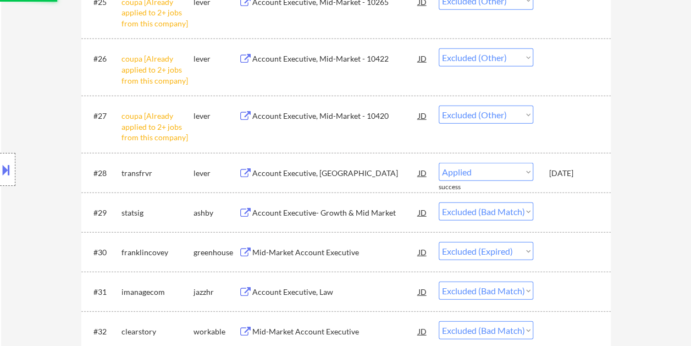
select select ""excluded__expired_""
select select ""excluded__bad_match_""
select select ""excluded__expired_""
select select ""excluded__bad_match_""
select select ""excluded""
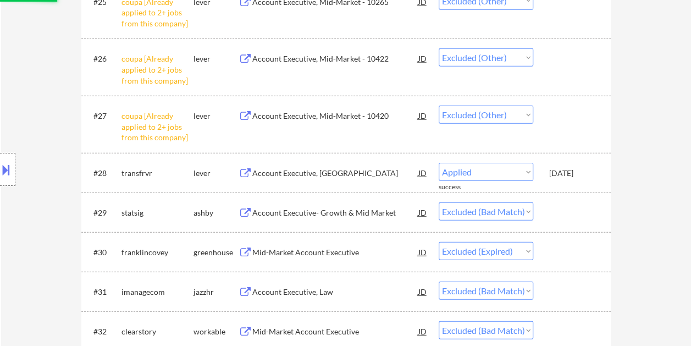
select select ""excluded__bad_match_""
select select ""excluded__expired_""
select select ""excluded""
select select ""excluded__bad_match_""
select select ""excluded__expired_""
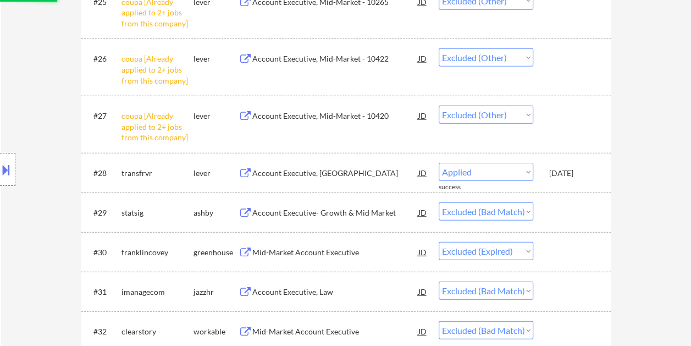
select select ""excluded__bad_match_""
select select ""excluded__expired_""
select select ""excluded__bad_match_""
select select ""excluded__location_""
select select ""excluded__bad_match_""
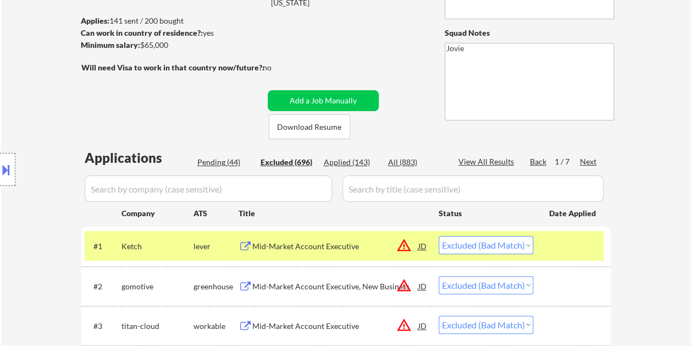
scroll to position [165, 0]
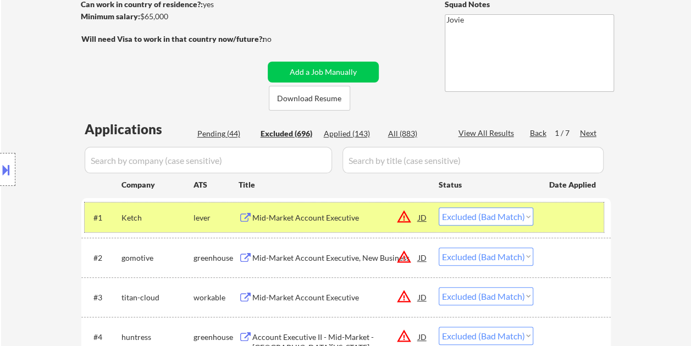
click at [564, 213] on div at bounding box center [573, 217] width 48 height 20
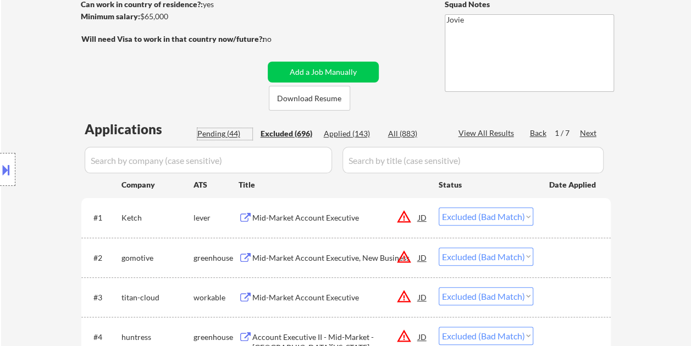
click at [222, 132] on div "Pending (44)" at bounding box center [224, 133] width 55 height 11
select select ""pending""
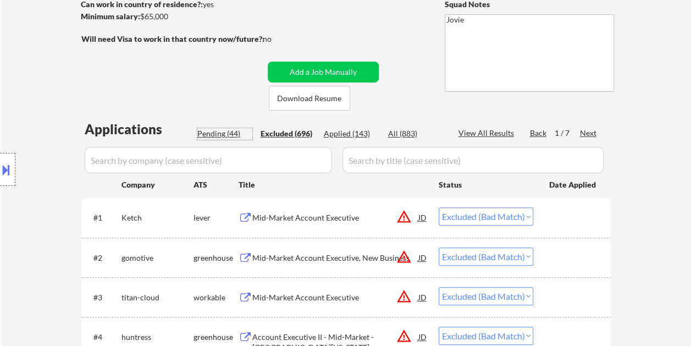
select select ""pending""
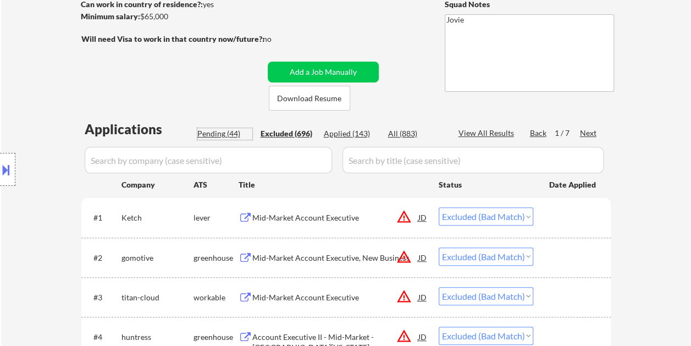
select select ""pending""
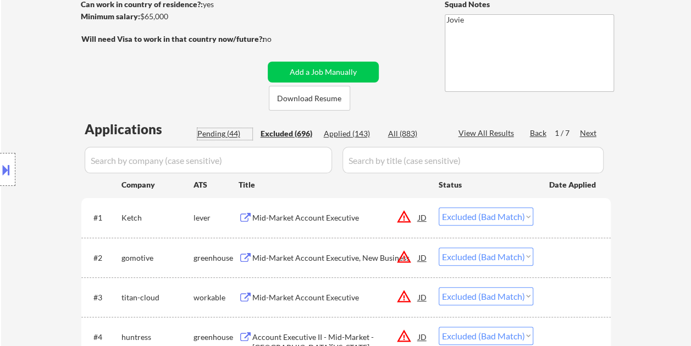
select select ""pending""
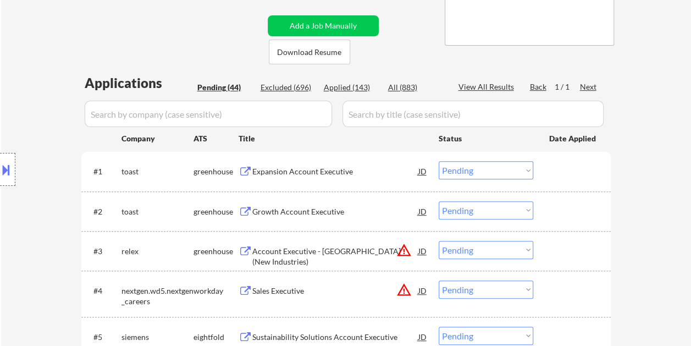
scroll to position [275, 0]
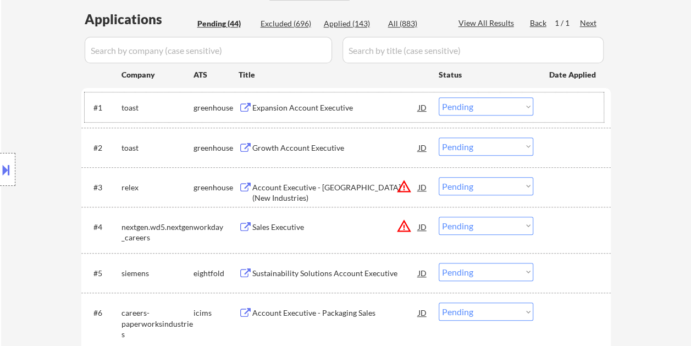
click at [552, 102] on div at bounding box center [573, 107] width 48 height 20
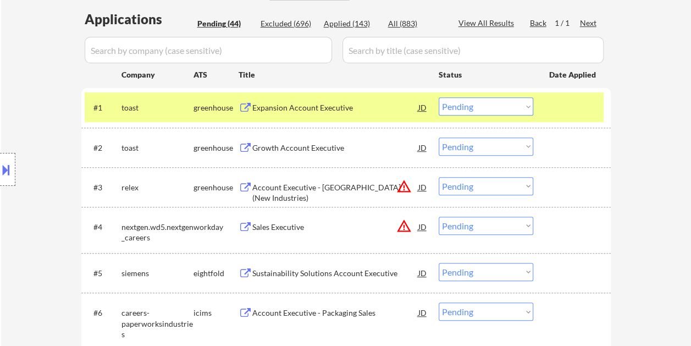
click at [349, 101] on div "Expansion Account Executive" at bounding box center [335, 107] width 166 height 20
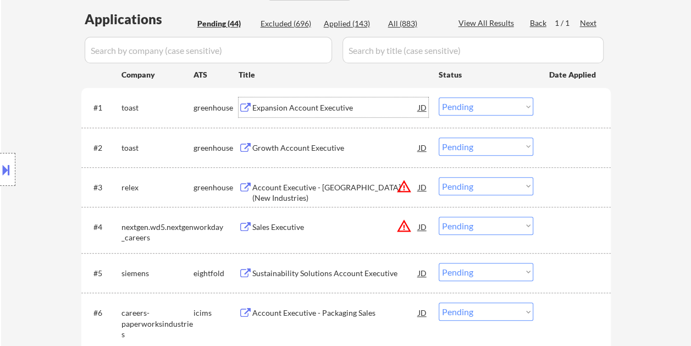
click at [560, 108] on div at bounding box center [573, 107] width 48 height 20
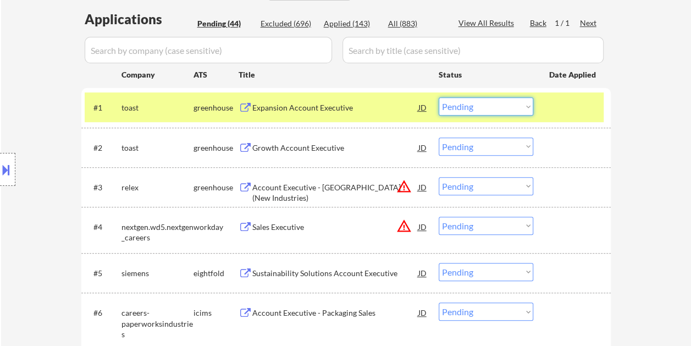
click at [527, 108] on select "Choose an option... Pending Applied Excluded (Questions) Excluded (Expired) Exc…" at bounding box center [486, 106] width 95 height 18
click at [439, 97] on select "Choose an option... Pending Applied Excluded (Questions) Excluded (Expired) Exc…" at bounding box center [486, 106] width 95 height 18
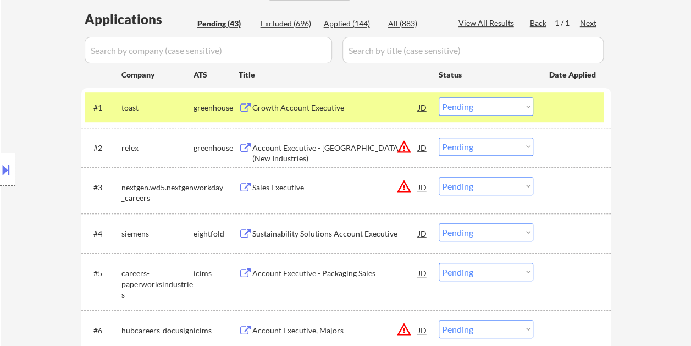
click at [552, 106] on div at bounding box center [573, 107] width 48 height 20
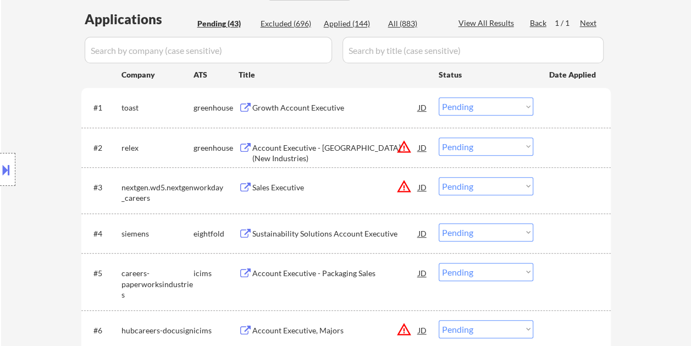
click at [548, 107] on div "#1 toast greenhouse Growth Account Executive JD warning_amber Choose an option.…" at bounding box center [344, 107] width 519 height 30
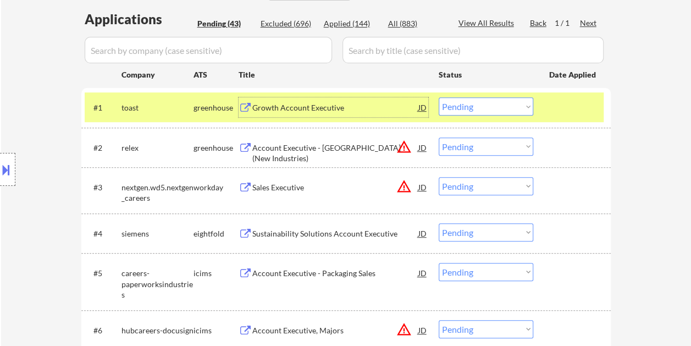
click at [323, 111] on div "Growth Account Executive" at bounding box center [335, 107] width 166 height 11
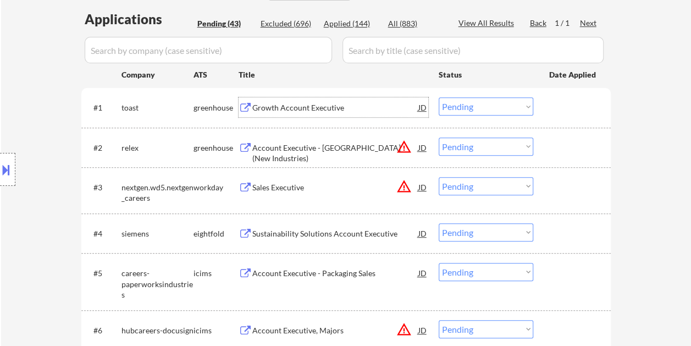
click at [521, 109] on select "Choose an option... Pending Applied Excluded (Questions) Excluded (Expired) Exc…" at bounding box center [486, 106] width 95 height 18
click at [439, 97] on select "Choose an option... Pending Applied Excluded (Questions) Excluded (Expired) Exc…" at bounding box center [486, 106] width 95 height 18
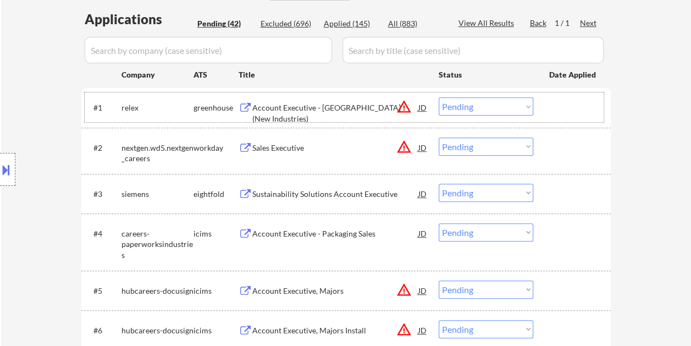
click at [561, 103] on div at bounding box center [573, 107] width 48 height 20
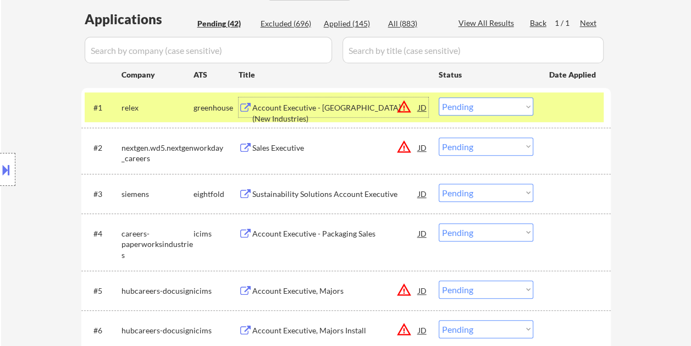
click at [362, 102] on div "Account Executive - Mexico (New Industries)" at bounding box center [335, 107] width 166 height 20
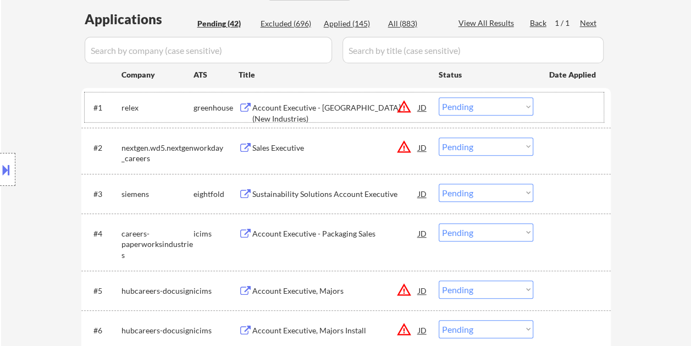
click at [577, 104] on div at bounding box center [573, 107] width 48 height 20
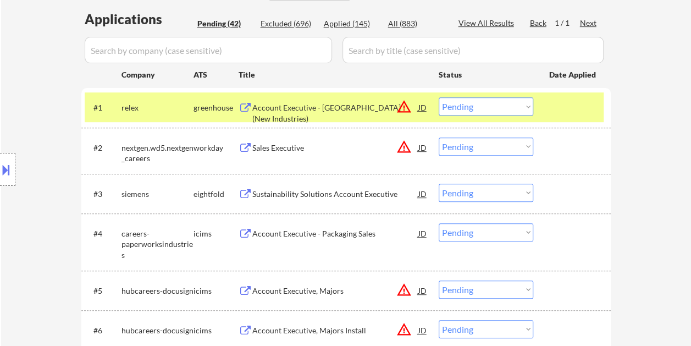
click at [523, 104] on select "Choose an option... Pending Applied Excluded (Questions) Excluded (Expired) Exc…" at bounding box center [486, 106] width 95 height 18
click at [439, 97] on select "Choose an option... Pending Applied Excluded (Questions) Excluded (Expired) Exc…" at bounding box center [486, 106] width 95 height 18
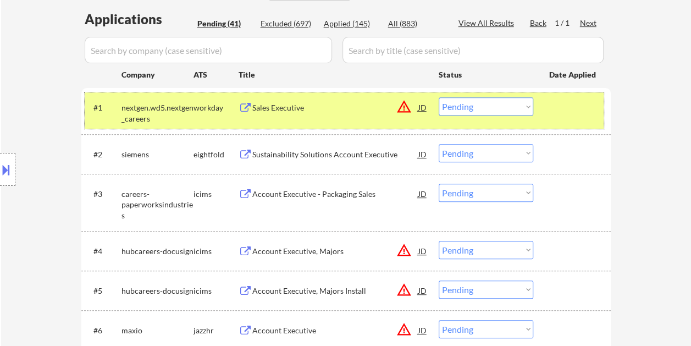
click at [556, 117] on div at bounding box center [573, 107] width 48 height 20
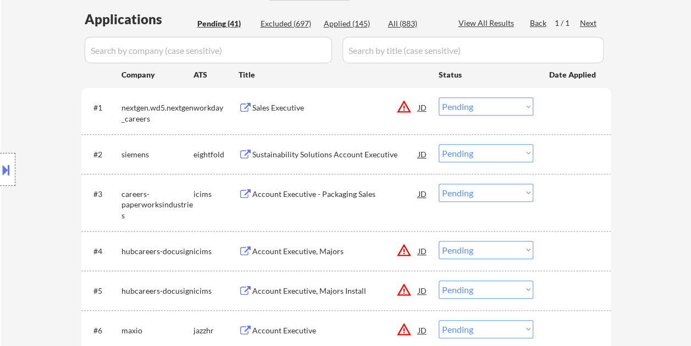
click at [554, 103] on div at bounding box center [573, 107] width 48 height 20
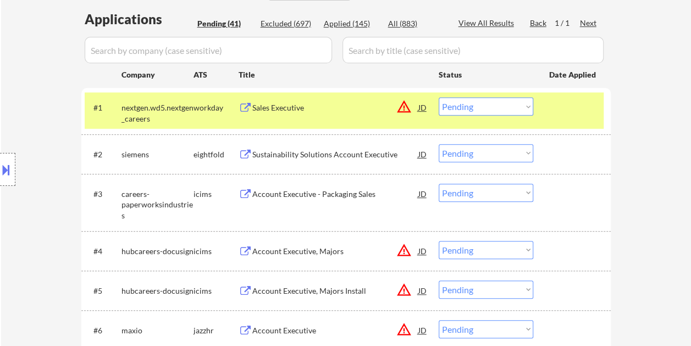
click at [321, 102] on div "Sales Executive" at bounding box center [335, 107] width 166 height 20
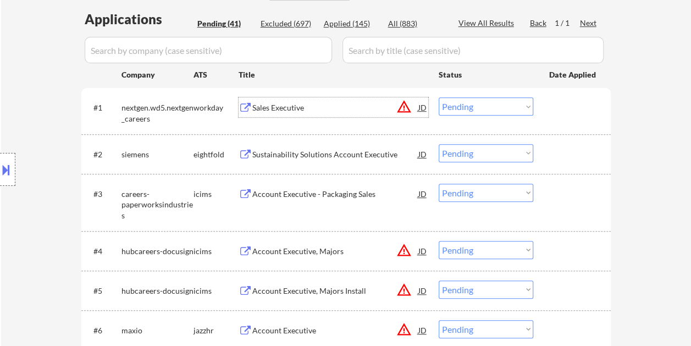
click at [542, 109] on div "#1 nextgen.wd5.nextgen_careers workday Sales Executive JD warning_amber Choose …" at bounding box center [344, 110] width 519 height 36
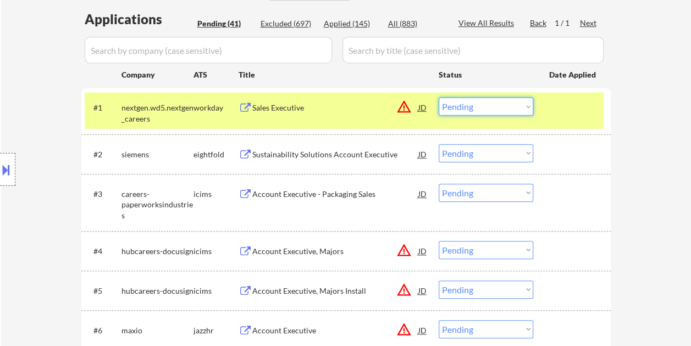
click at [523, 111] on select "Choose an option... Pending Applied Excluded (Questions) Excluded (Expired) Exc…" at bounding box center [486, 106] width 95 height 18
click at [439, 97] on select "Choose an option... Pending Applied Excluded (Questions) Excluded (Expired) Exc…" at bounding box center [486, 106] width 95 height 18
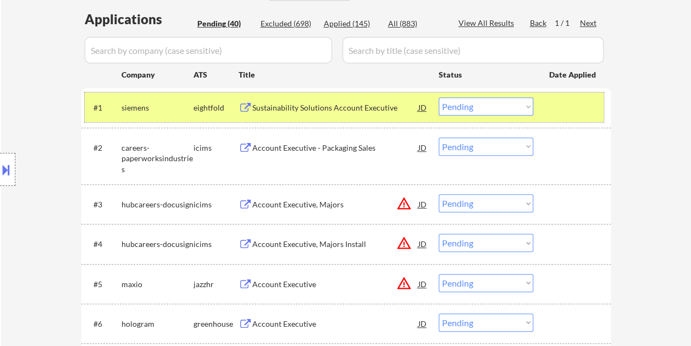
click at [549, 106] on div at bounding box center [573, 107] width 48 height 20
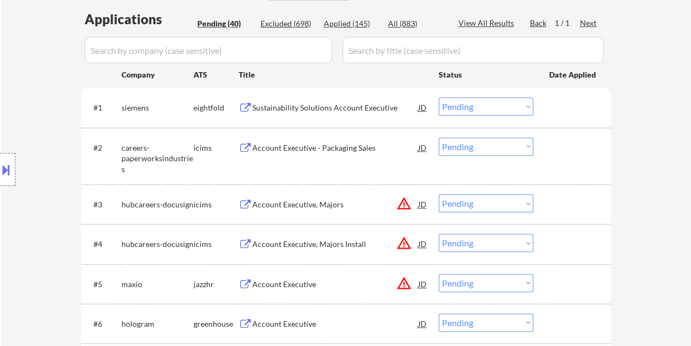
click at [556, 101] on div at bounding box center [573, 107] width 48 height 20
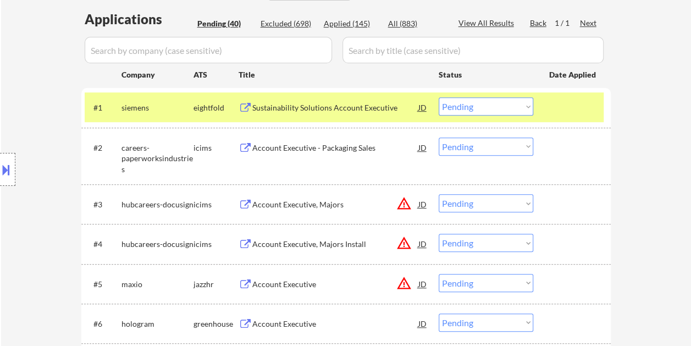
click at [555, 102] on div at bounding box center [573, 107] width 48 height 20
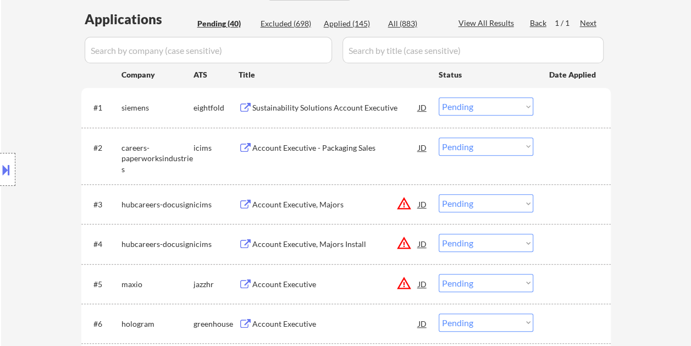
click at [581, 102] on div at bounding box center [573, 107] width 48 height 20
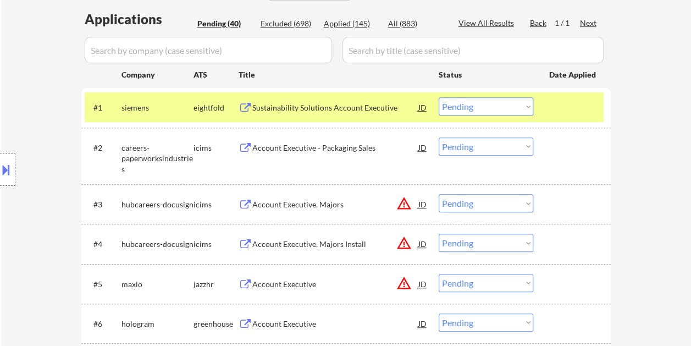
click at [366, 107] on div "Sustainability Solutions Account Executive" at bounding box center [335, 107] width 166 height 11
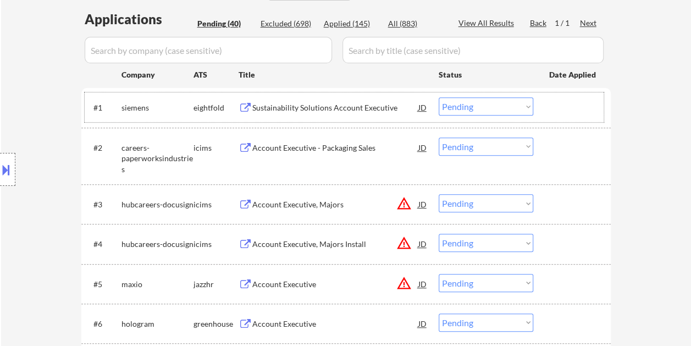
click at [548, 103] on div "#1 siemens eightfold Sustainability Solutions Account Executive JD warning_ambe…" at bounding box center [344, 107] width 519 height 30
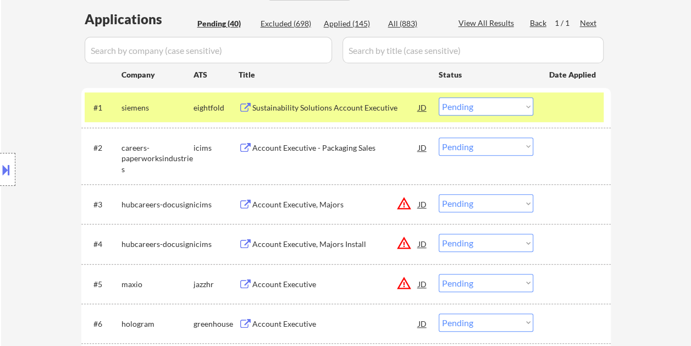
click at [528, 109] on select "Choose an option... Pending Applied Excluded (Questions) Excluded (Expired) Exc…" at bounding box center [486, 106] width 95 height 18
click at [439, 97] on select "Choose an option... Pending Applied Excluded (Questions) Excluded (Expired) Exc…" at bounding box center [486, 106] width 95 height 18
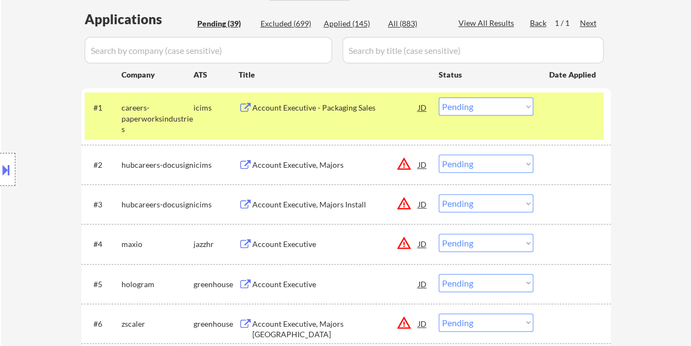
click at [588, 113] on div at bounding box center [573, 107] width 48 height 20
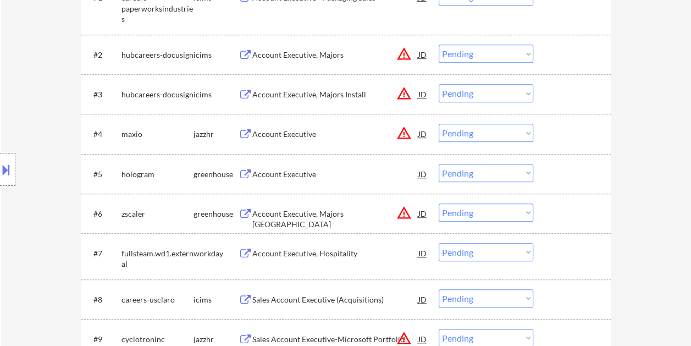
scroll to position [440, 0]
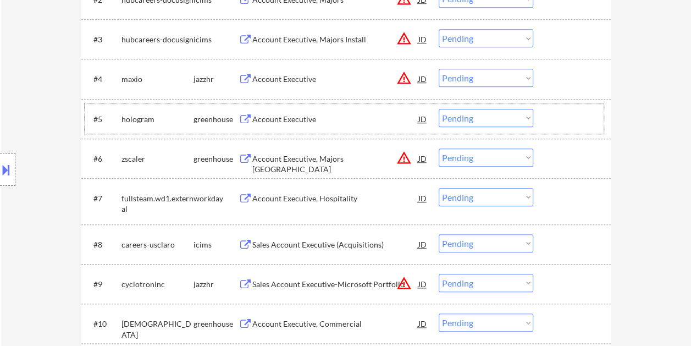
click at [577, 126] on div at bounding box center [573, 119] width 48 height 20
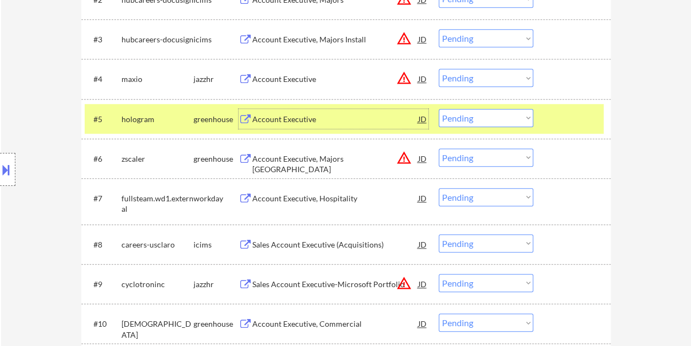
click at [373, 124] on div "Account Executive" at bounding box center [335, 119] width 166 height 11
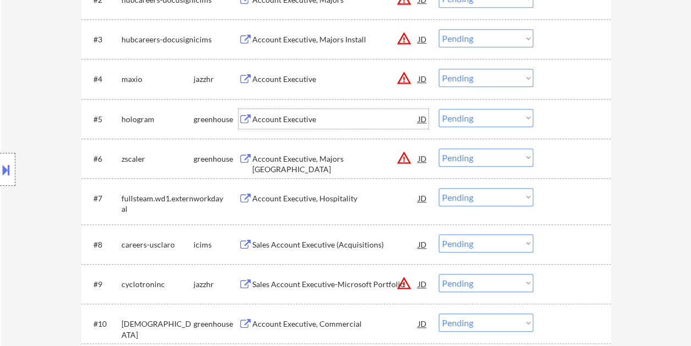
click at [543, 119] on div "#5 hologram greenhouse Account Executive JD warning_amber Choose an option... P…" at bounding box center [344, 119] width 519 height 30
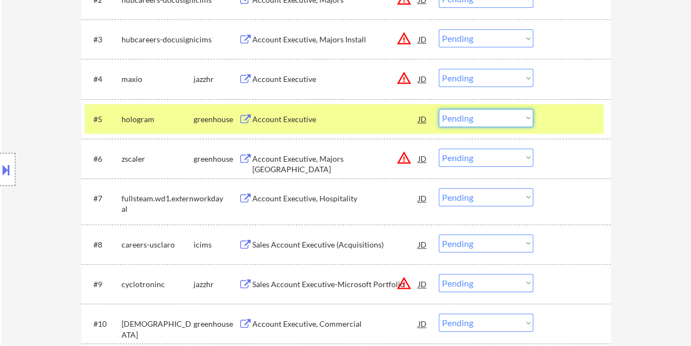
click at [527, 120] on select "Choose an option... Pending Applied Excluded (Questions) Excluded (Expired) Exc…" at bounding box center [486, 118] width 95 height 18
click at [439, 109] on select "Choose an option... Pending Applied Excluded (Questions) Excluded (Expired) Exc…" at bounding box center [486, 118] width 95 height 18
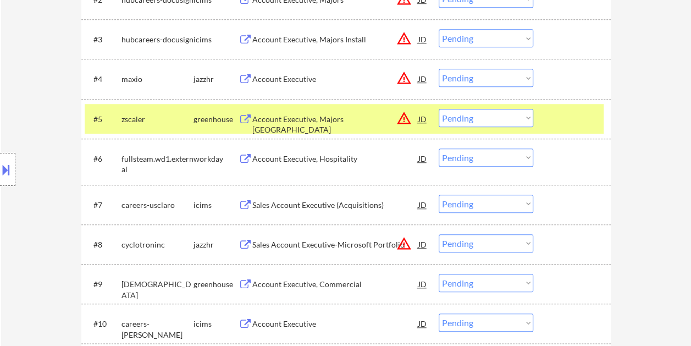
click at [549, 113] on div at bounding box center [573, 119] width 48 height 20
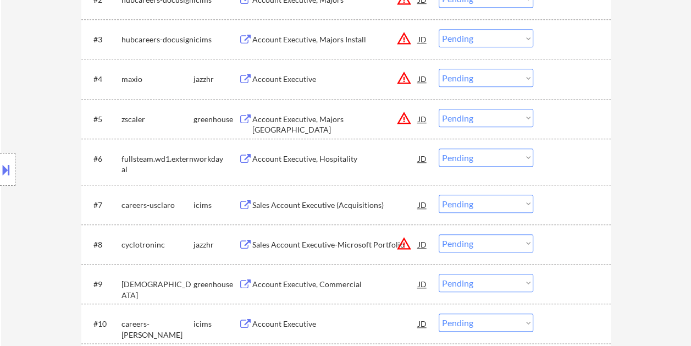
click at [549, 113] on div at bounding box center [573, 119] width 48 height 20
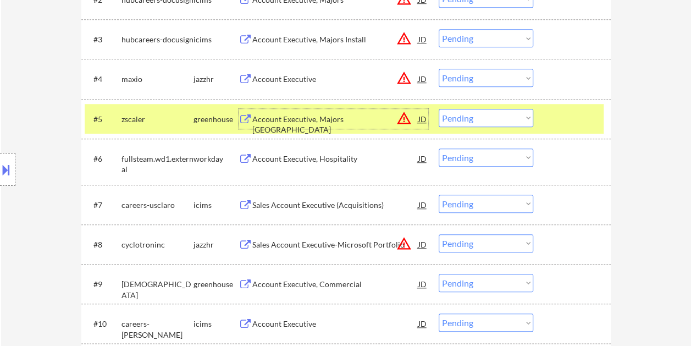
click at [303, 120] on div "Account Executive, Majors NYC" at bounding box center [335, 124] width 166 height 21
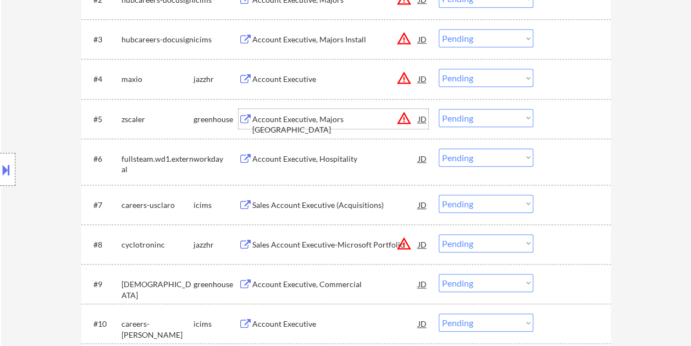
click at [557, 106] on div "#5 zscaler greenhouse Account Executive, Majors NYC JD warning_amber Choose an …" at bounding box center [344, 119] width 519 height 30
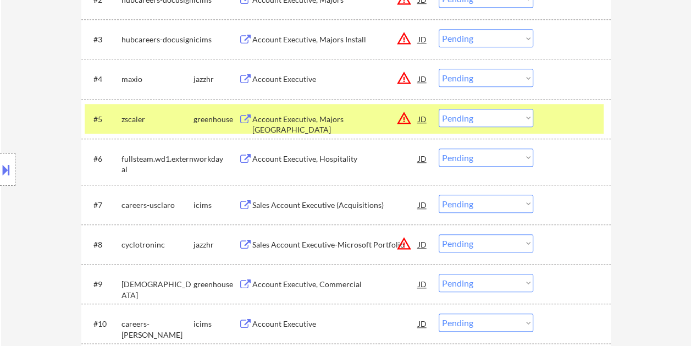
click at [520, 120] on select "Choose an option... Pending Applied Excluded (Questions) Excluded (Expired) Exc…" at bounding box center [486, 118] width 95 height 18
click at [439, 109] on select "Choose an option... Pending Applied Excluded (Questions) Excluded (Expired) Exc…" at bounding box center [486, 118] width 95 height 18
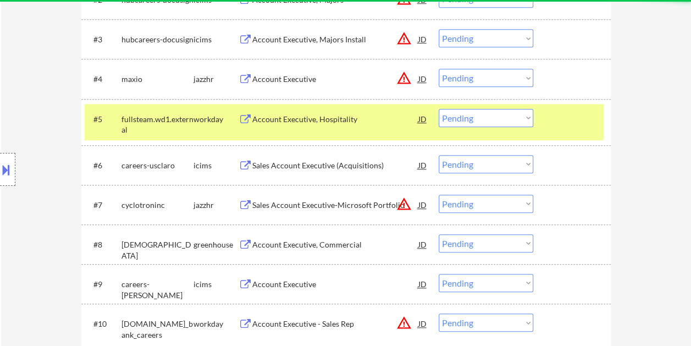
click at [568, 125] on div at bounding box center [573, 119] width 48 height 20
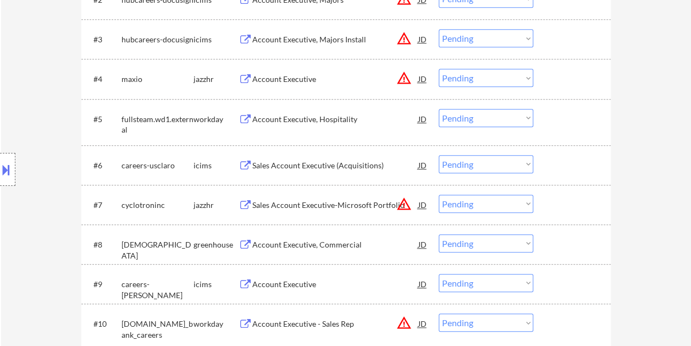
click at [567, 123] on div at bounding box center [573, 119] width 48 height 20
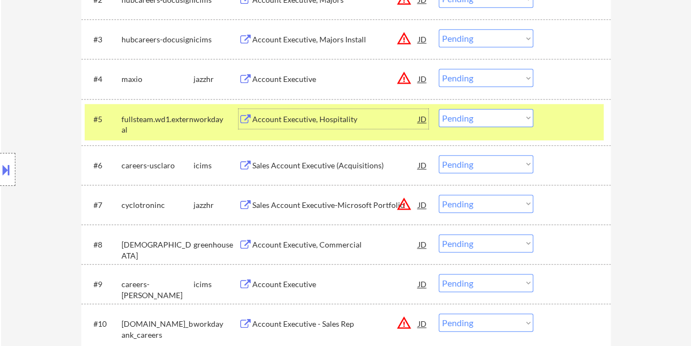
click at [342, 120] on div "Account Executive, Hospitality" at bounding box center [335, 119] width 166 height 11
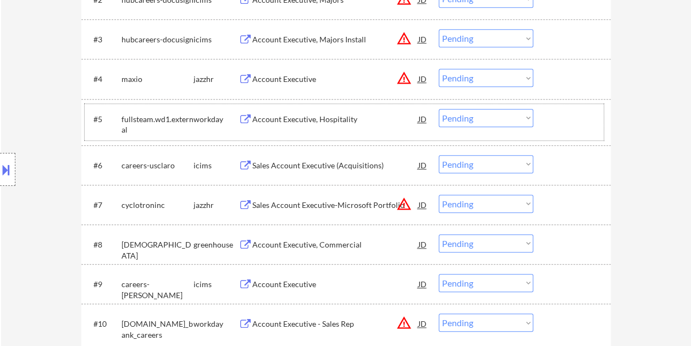
click at [554, 114] on div at bounding box center [573, 119] width 48 height 20
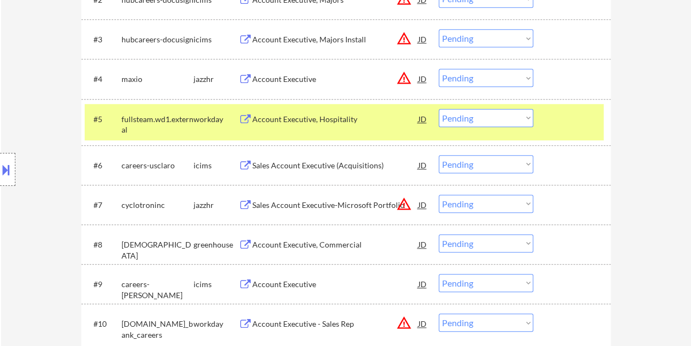
click at [518, 114] on select "Choose an option... Pending Applied Excluded (Questions) Excluded (Expired) Exc…" at bounding box center [486, 118] width 95 height 18
click at [439, 109] on select "Choose an option... Pending Applied Excluded (Questions) Excluded (Expired) Exc…" at bounding box center [486, 118] width 95 height 18
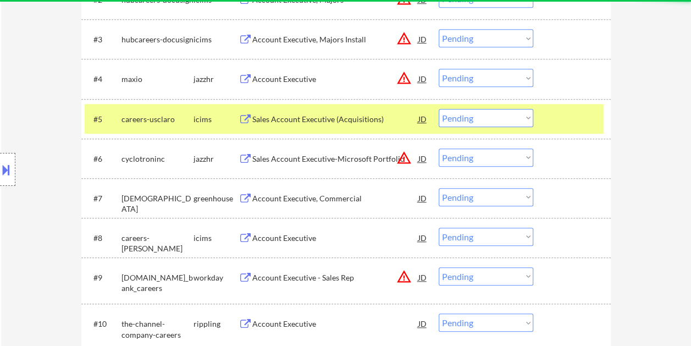
click at [555, 116] on div at bounding box center [573, 119] width 48 height 20
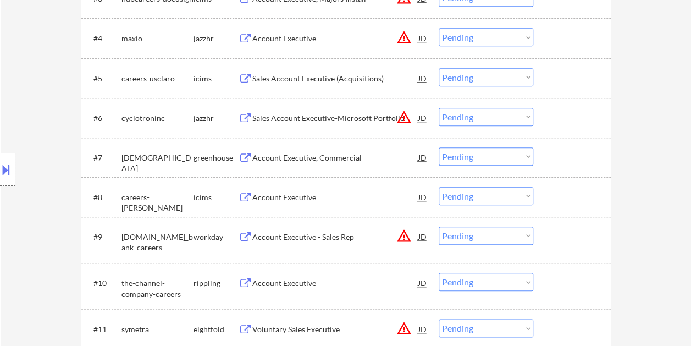
scroll to position [495, 0]
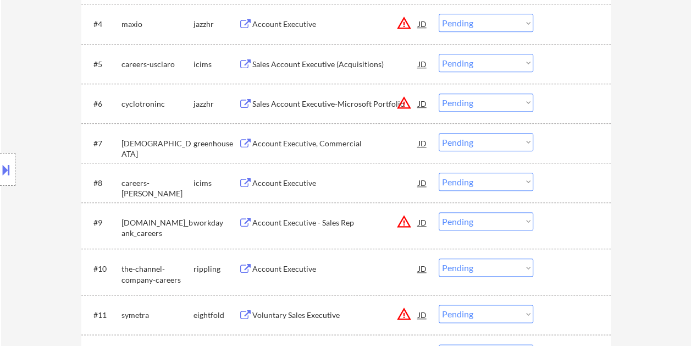
drag, startPoint x: 584, startPoint y: 147, endPoint x: 484, endPoint y: 146, distance: 100.1
click at [584, 146] on div at bounding box center [573, 143] width 48 height 20
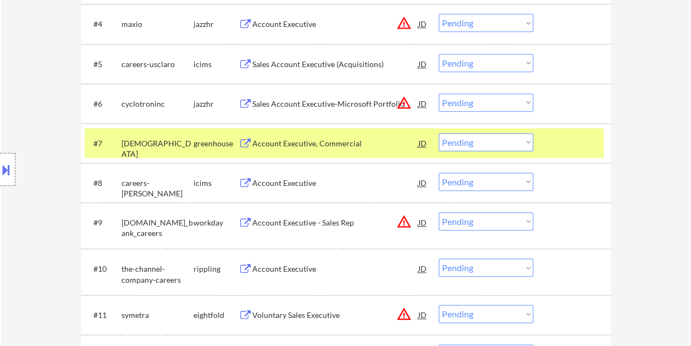
click at [347, 144] on div "Account Executive, Commercial" at bounding box center [335, 143] width 166 height 11
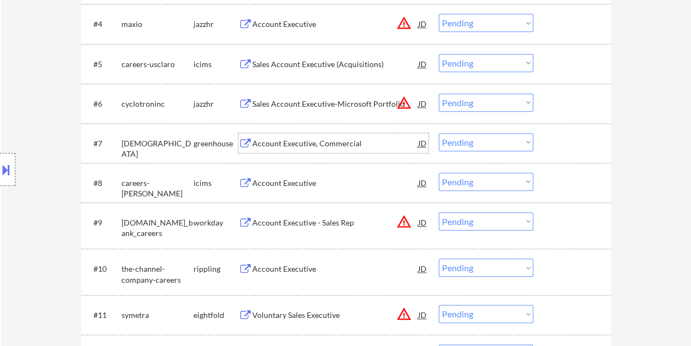
click at [549, 145] on div at bounding box center [573, 143] width 48 height 20
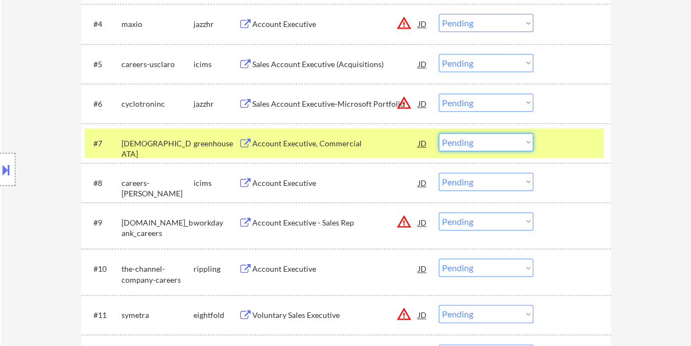
click at [530, 144] on select "Choose an option... Pending Applied Excluded (Questions) Excluded (Expired) Exc…" at bounding box center [486, 142] width 95 height 18
click at [439, 133] on select "Choose an option... Pending Applied Excluded (Questions) Excluded (Expired) Exc…" at bounding box center [486, 142] width 95 height 18
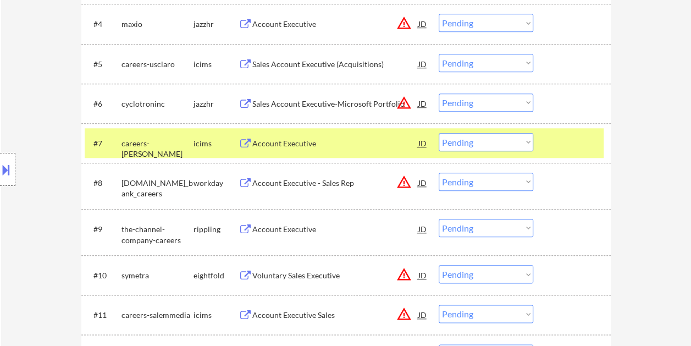
scroll to position [440, 0]
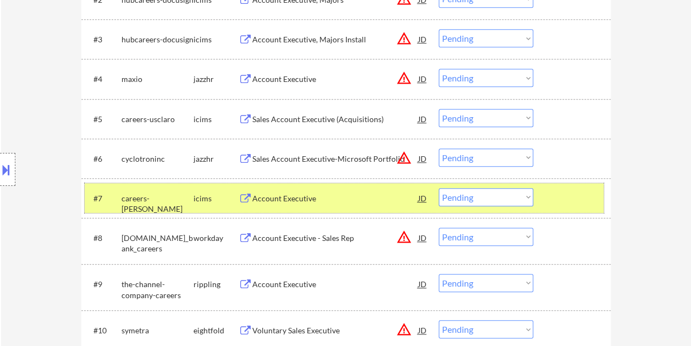
click at [562, 187] on div "#7 careers-bernhard icims Account Executive JD warning_amber Choose an option..…" at bounding box center [344, 198] width 519 height 30
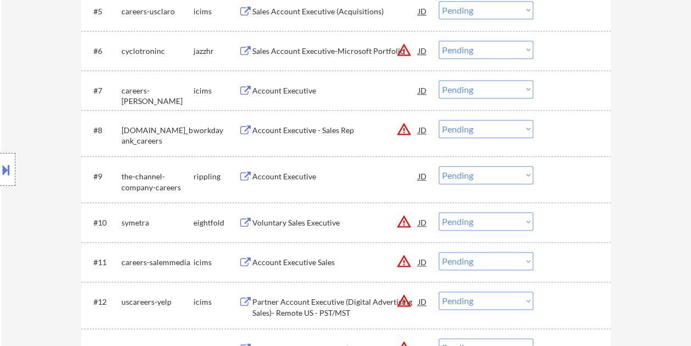
scroll to position [550, 0]
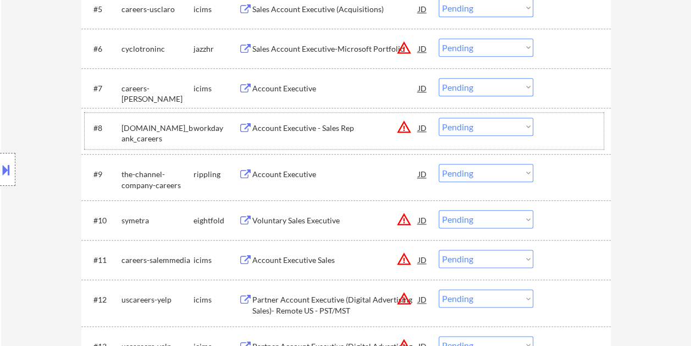
click at [561, 132] on div at bounding box center [573, 128] width 48 height 20
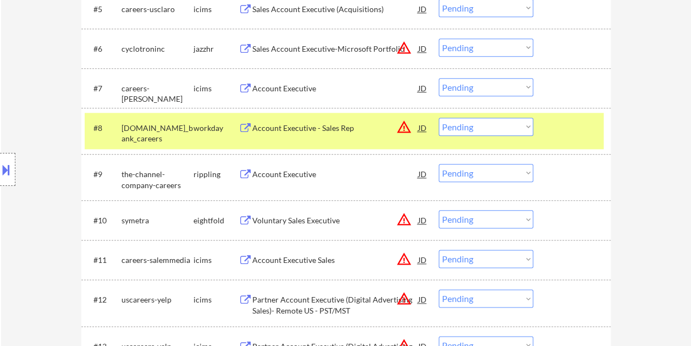
click at [361, 129] on div "Account Executive - Sales Rep" at bounding box center [335, 128] width 166 height 11
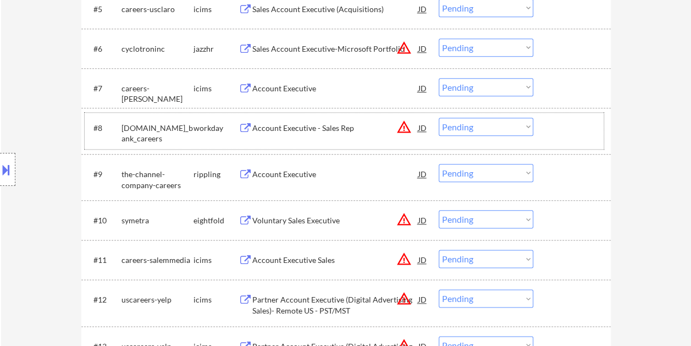
click at [560, 129] on div at bounding box center [573, 128] width 48 height 20
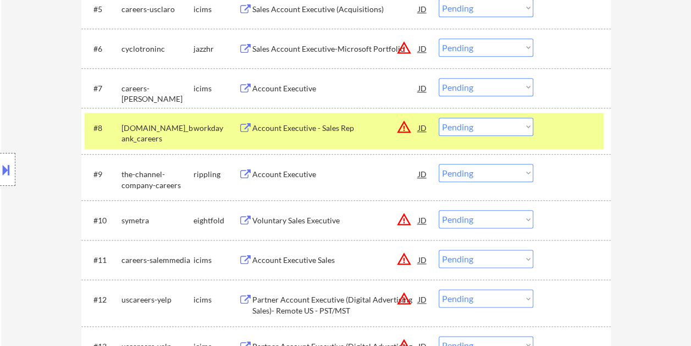
click at [516, 128] on select "Choose an option... Pending Applied Excluded (Questions) Excluded (Expired) Exc…" at bounding box center [486, 127] width 95 height 18
click at [439, 118] on select "Choose an option... Pending Applied Excluded (Questions) Excluded (Expired) Exc…" at bounding box center [486, 127] width 95 height 18
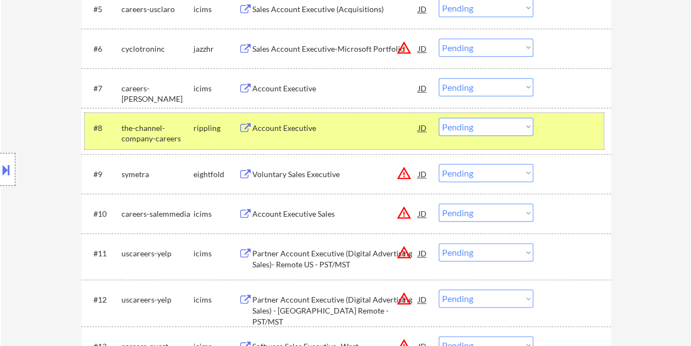
click at [554, 130] on div at bounding box center [573, 128] width 48 height 20
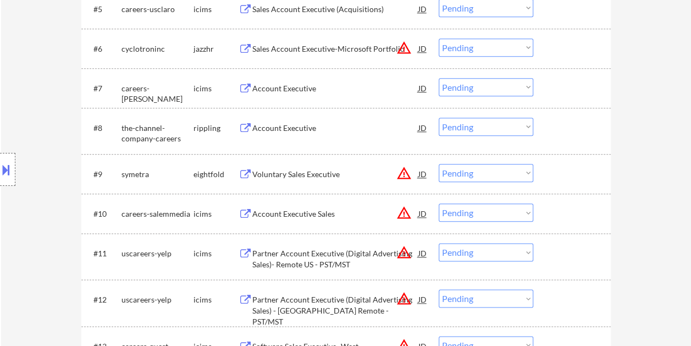
click at [565, 134] on div at bounding box center [573, 128] width 48 height 20
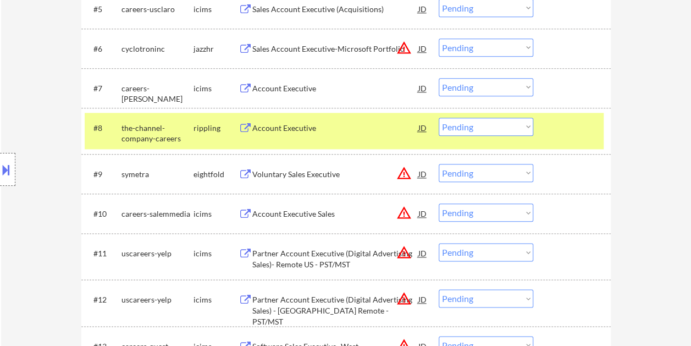
click at [286, 124] on div "Account Executive" at bounding box center [335, 128] width 166 height 11
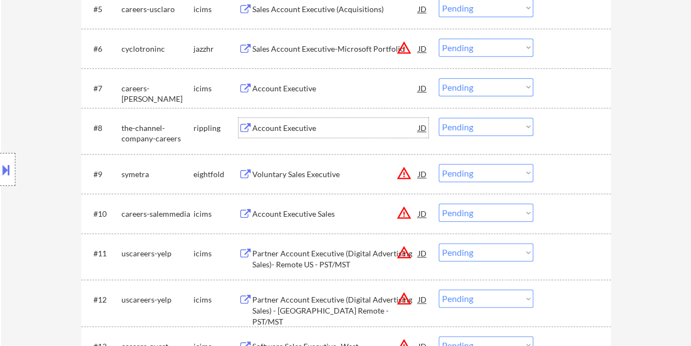
click at [539, 124] on div "#8 the-channel-company-careers rippling Account Executive JD warning_amber Choo…" at bounding box center [344, 131] width 519 height 36
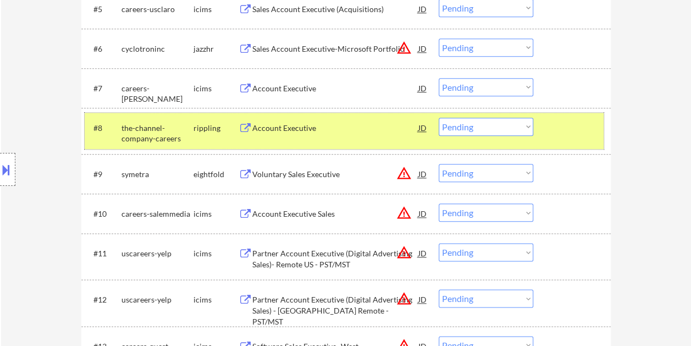
click at [499, 124] on select "Choose an option... Pending Applied Excluded (Questions) Excluded (Expired) Exc…" at bounding box center [486, 127] width 95 height 18
click at [439, 118] on select "Choose an option... Pending Applied Excluded (Questions) Excluded (Expired) Exc…" at bounding box center [486, 127] width 95 height 18
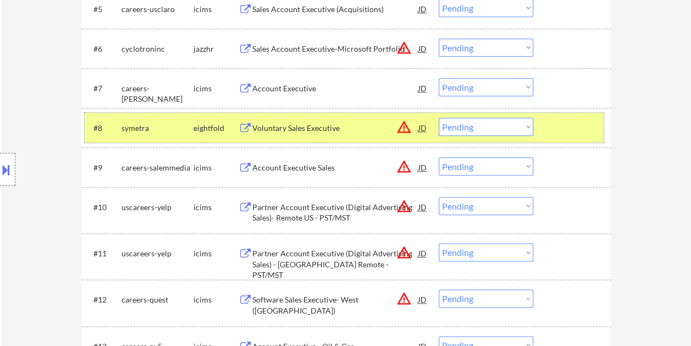
click at [551, 130] on div at bounding box center [573, 128] width 48 height 20
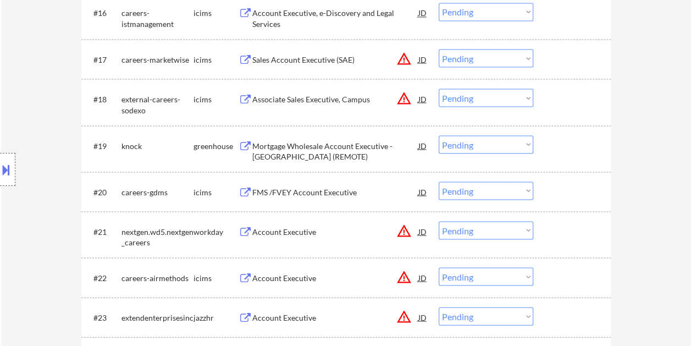
scroll to position [1045, 0]
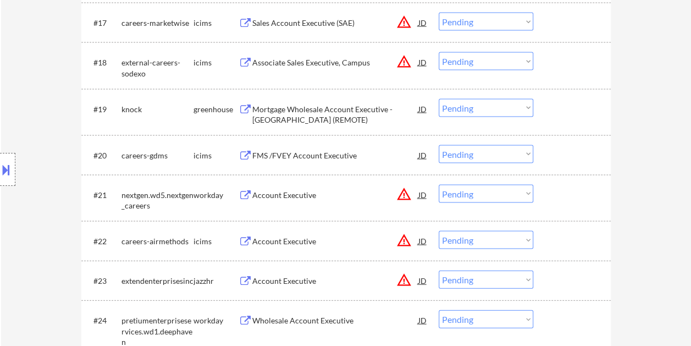
click at [564, 99] on div at bounding box center [573, 109] width 48 height 20
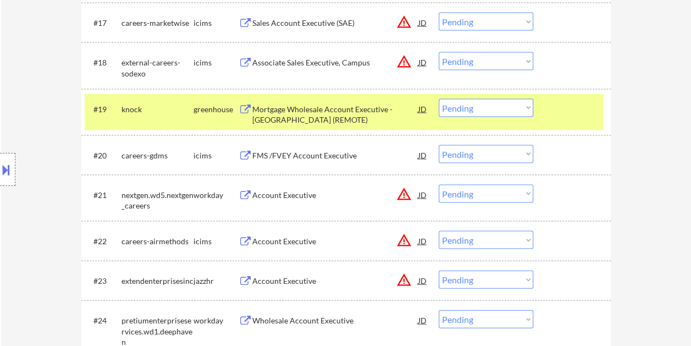
click at [350, 111] on div "Mortgage Wholesale Account Executive - Western United States (REMOTE)" at bounding box center [335, 114] width 166 height 21
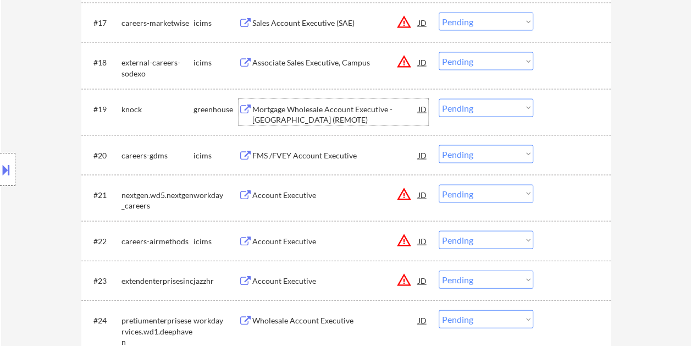
click at [543, 108] on div "#19 knock greenhouse Mortgage Wholesale Account Executive - Western United Stat…" at bounding box center [344, 112] width 519 height 36
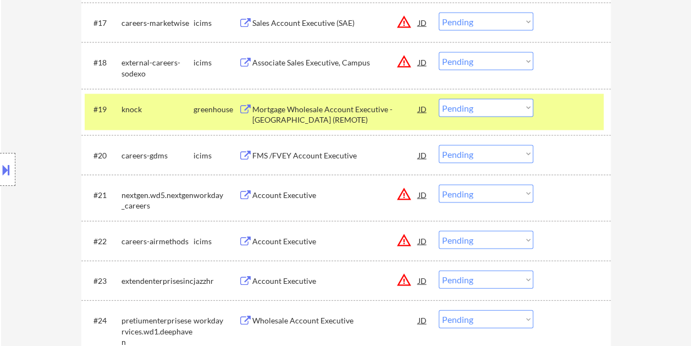
click at [528, 109] on select "Choose an option... Pending Applied Excluded (Questions) Excluded (Expired) Exc…" at bounding box center [486, 108] width 95 height 18
click at [439, 99] on select "Choose an option... Pending Applied Excluded (Questions) Excluded (Expired) Exc…" at bounding box center [486, 108] width 95 height 18
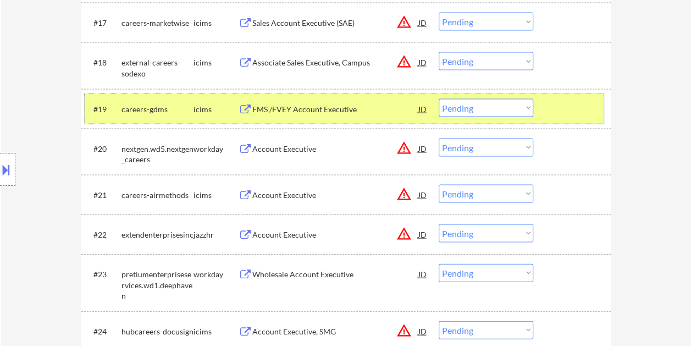
click at [569, 108] on div at bounding box center [573, 109] width 48 height 20
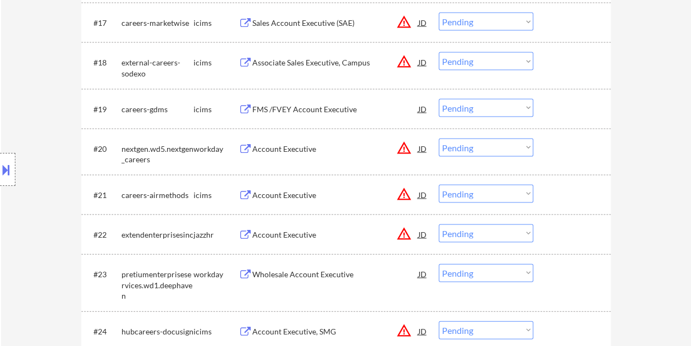
click at [562, 146] on div at bounding box center [573, 149] width 48 height 20
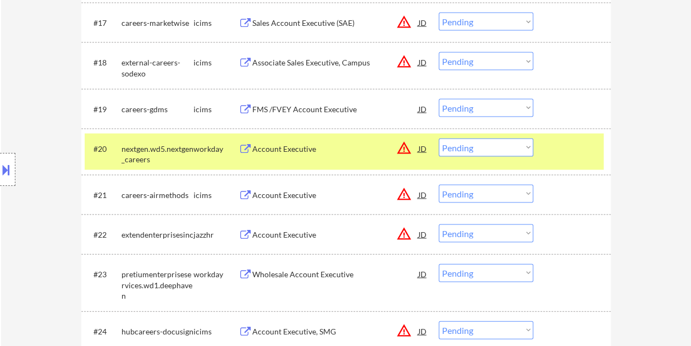
click at [299, 154] on div "Account Executive" at bounding box center [335, 149] width 166 height 20
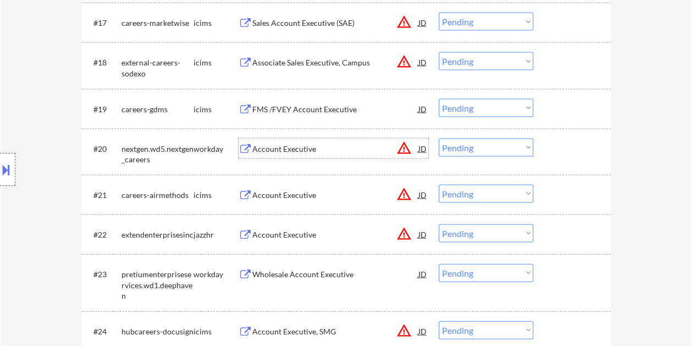
click at [573, 140] on div at bounding box center [573, 149] width 48 height 20
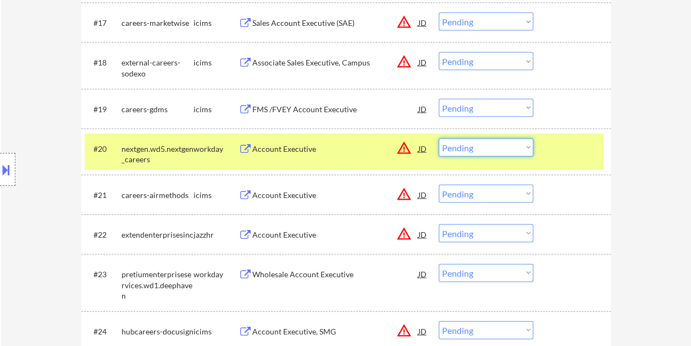
click at [515, 146] on select "Choose an option... Pending Applied Excluded (Questions) Excluded (Expired) Exc…" at bounding box center [486, 148] width 95 height 18
click at [439, 139] on select "Choose an option... Pending Applied Excluded (Questions) Excluded (Expired) Exc…" at bounding box center [486, 148] width 95 height 18
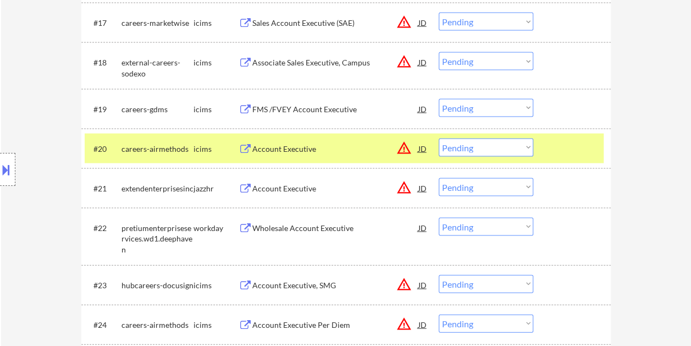
click at [564, 147] on div at bounding box center [573, 149] width 48 height 20
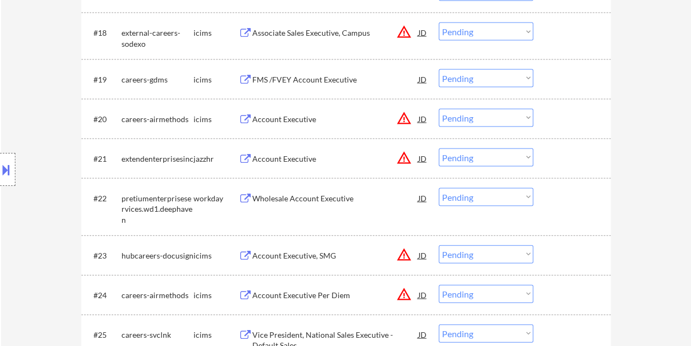
scroll to position [1100, 0]
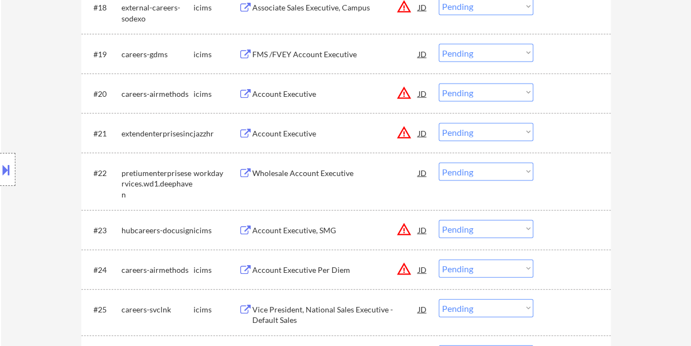
click at [556, 177] on div at bounding box center [573, 173] width 48 height 20
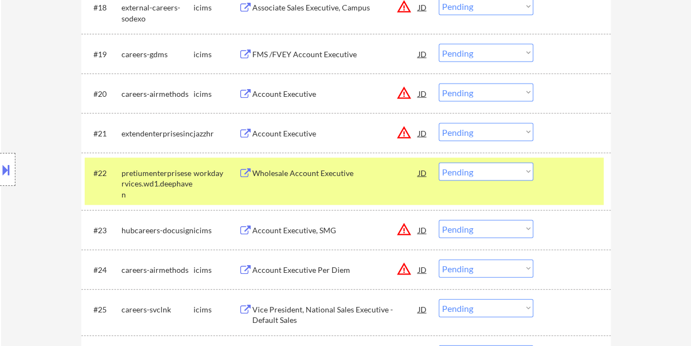
click at [322, 179] on div "Wholesale Account Executive" at bounding box center [335, 173] width 166 height 20
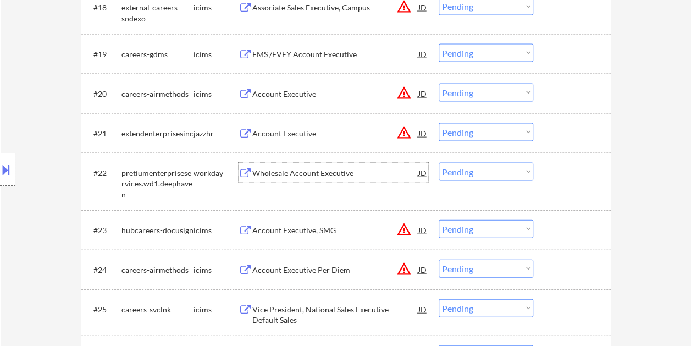
click at [552, 169] on div at bounding box center [573, 173] width 48 height 20
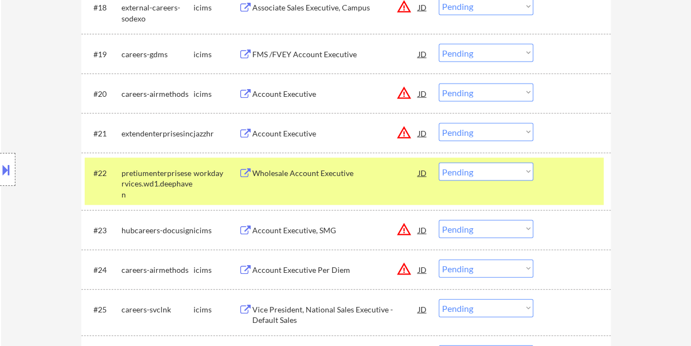
click at [517, 168] on select "Choose an option... Pending Applied Excluded (Questions) Excluded (Expired) Exc…" at bounding box center [486, 172] width 95 height 18
click at [439, 163] on select "Choose an option... Pending Applied Excluded (Questions) Excluded (Expired) Exc…" at bounding box center [486, 172] width 95 height 18
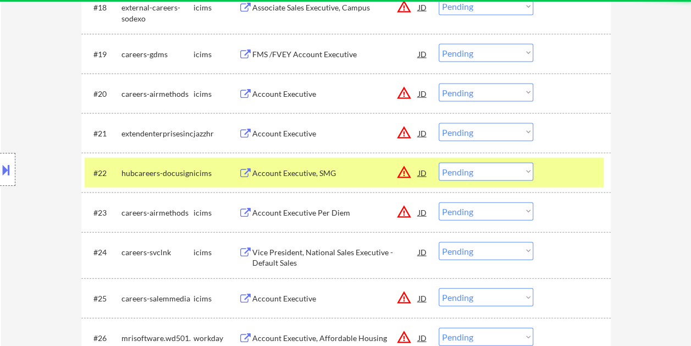
click at [563, 166] on div at bounding box center [573, 173] width 48 height 20
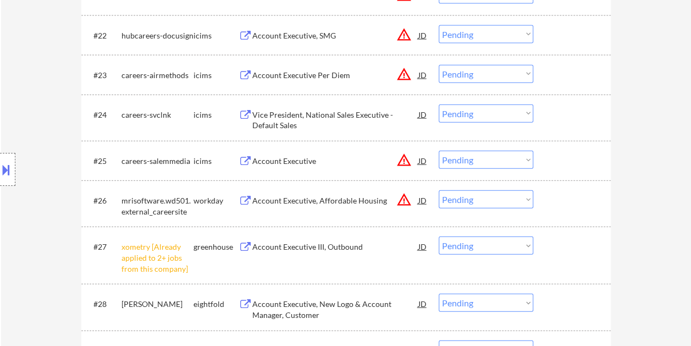
scroll to position [1319, 0]
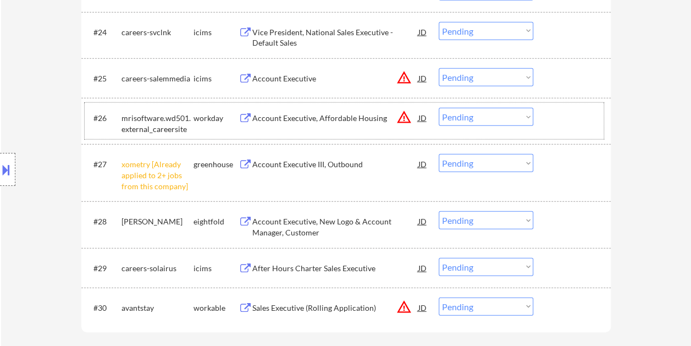
click at [567, 118] on div at bounding box center [573, 118] width 48 height 20
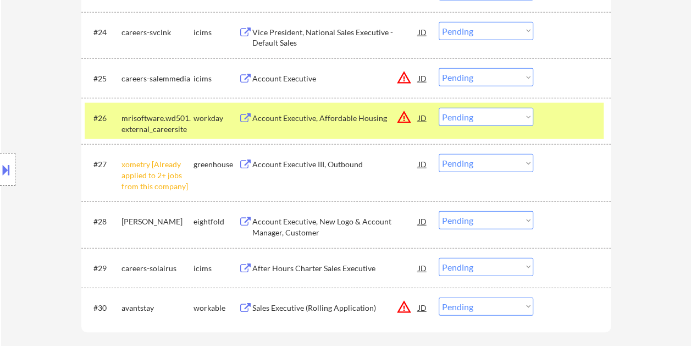
click at [349, 121] on div "Account Executive, Affordable Housing" at bounding box center [335, 118] width 166 height 11
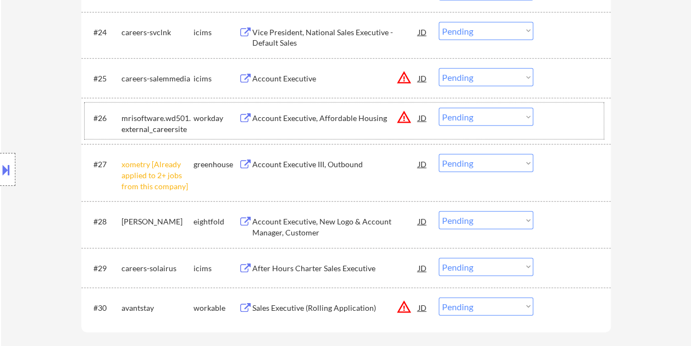
click at [557, 115] on div at bounding box center [573, 118] width 48 height 20
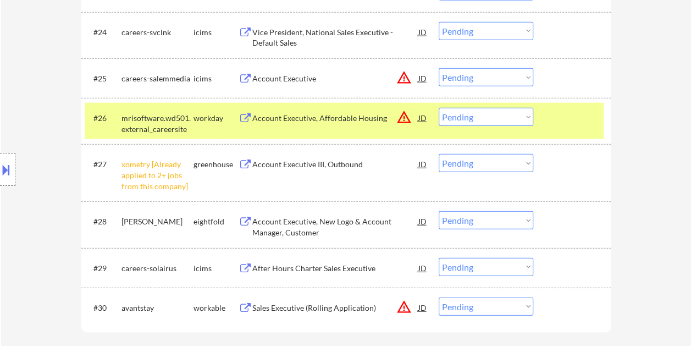
click at [518, 115] on select "Choose an option... Pending Applied Excluded (Questions) Excluded (Expired) Exc…" at bounding box center [486, 117] width 95 height 18
click at [439, 108] on select "Choose an option... Pending Applied Excluded (Questions) Excluded (Expired) Exc…" at bounding box center [486, 117] width 95 height 18
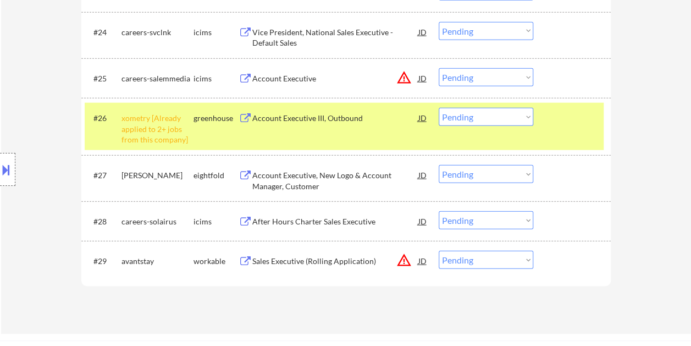
click at [555, 125] on div at bounding box center [573, 118] width 48 height 20
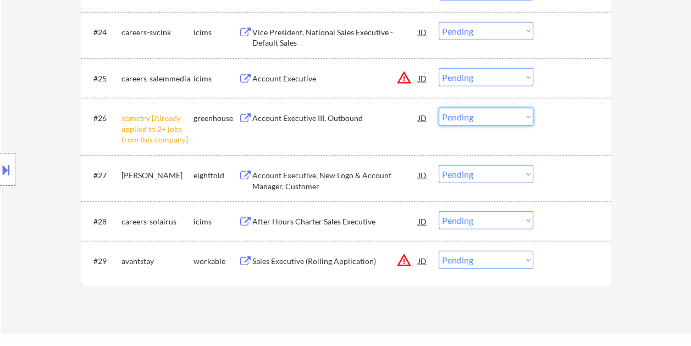
click at [499, 115] on select "Choose an option... Pending Applied Excluded (Questions) Excluded (Expired) Exc…" at bounding box center [486, 117] width 95 height 18
click at [439, 108] on select "Choose an option... Pending Applied Excluded (Questions) Excluded (Expired) Exc…" at bounding box center [486, 117] width 95 height 18
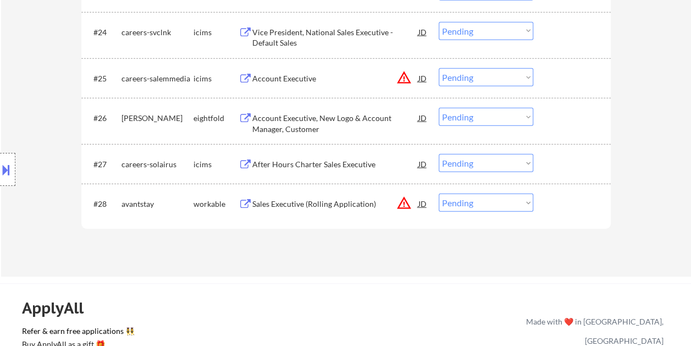
drag, startPoint x: 571, startPoint y: 201, endPoint x: 451, endPoint y: 205, distance: 119.9
click at [570, 202] on div at bounding box center [573, 204] width 48 height 20
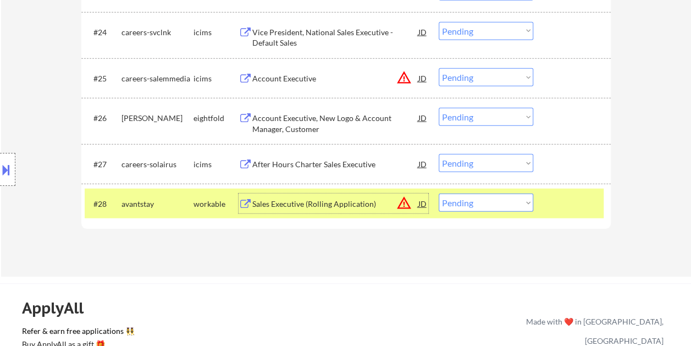
click at [349, 202] on div "Sales Executive (Rolling Application)" at bounding box center [335, 203] width 166 height 11
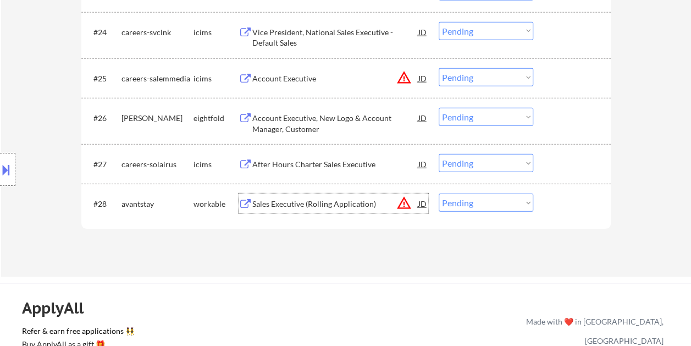
click at [554, 202] on div at bounding box center [573, 204] width 48 height 20
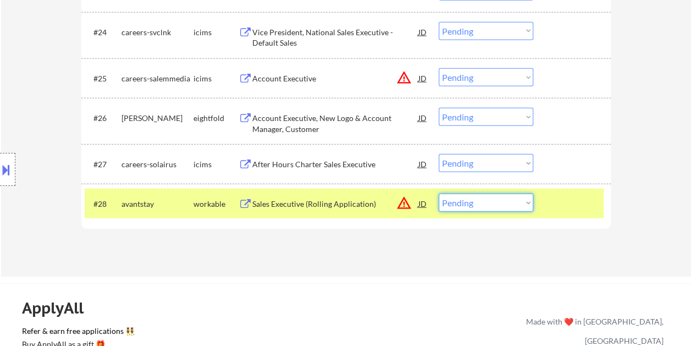
click at [527, 202] on select "Choose an option... Pending Applied Excluded (Questions) Excluded (Expired) Exc…" at bounding box center [486, 203] width 95 height 18
click at [439, 194] on select "Choose an option... Pending Applied Excluded (Questions) Excluded (Expired) Exc…" at bounding box center [486, 203] width 95 height 18
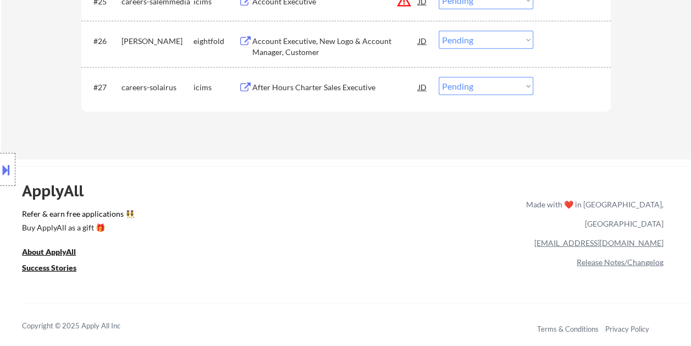
scroll to position [1374, 0]
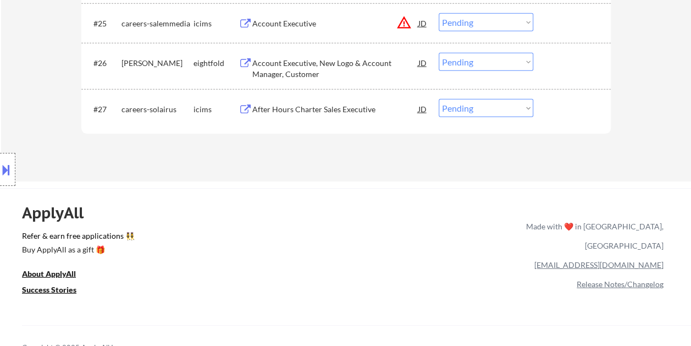
drag, startPoint x: 555, startPoint y: 114, endPoint x: 541, endPoint y: 117, distance: 13.9
click at [555, 114] on div at bounding box center [573, 109] width 48 height 20
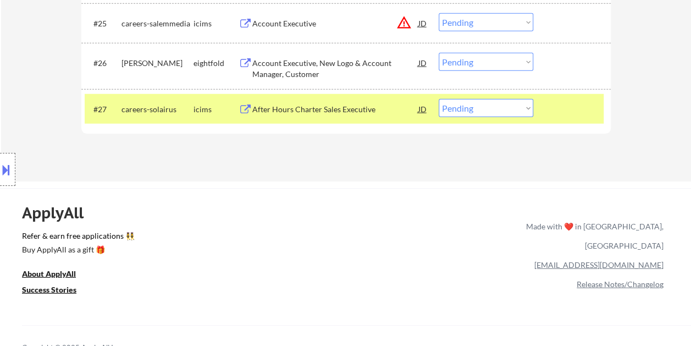
click at [306, 117] on div "After Hours Charter Sales Executive" at bounding box center [335, 109] width 166 height 20
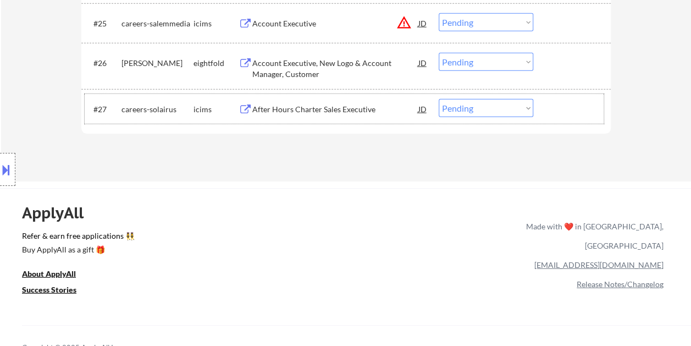
drag, startPoint x: 572, startPoint y: 107, endPoint x: 546, endPoint y: 104, distance: 25.5
click at [572, 107] on div at bounding box center [573, 109] width 48 height 20
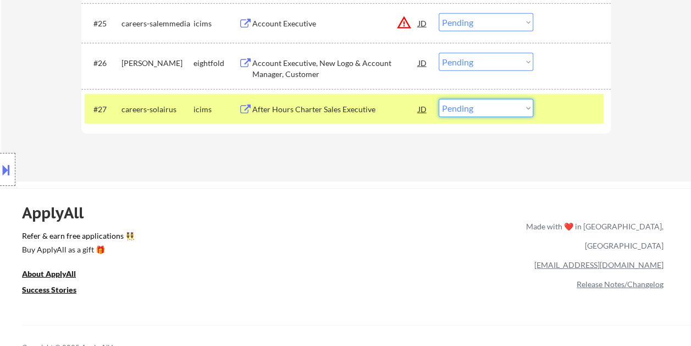
click at [523, 107] on select "Choose an option... Pending Applied Excluded (Questions) Excluded (Expired) Exc…" at bounding box center [486, 108] width 95 height 18
click at [439, 99] on select "Choose an option... Pending Applied Excluded (Questions) Excluded (Expired) Exc…" at bounding box center [486, 108] width 95 height 18
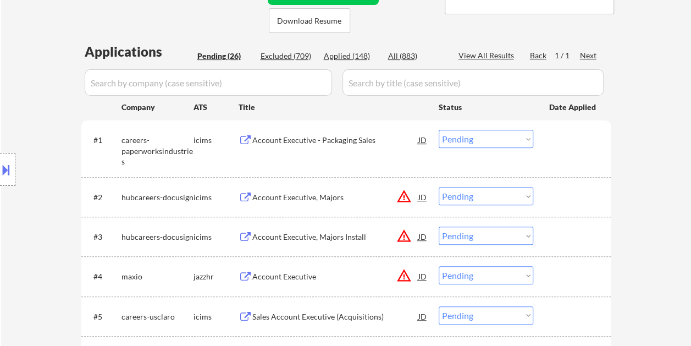
scroll to position [220, 0]
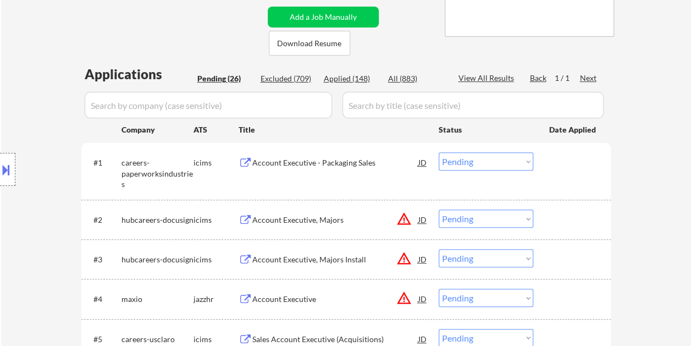
click at [586, 156] on div at bounding box center [573, 162] width 48 height 20
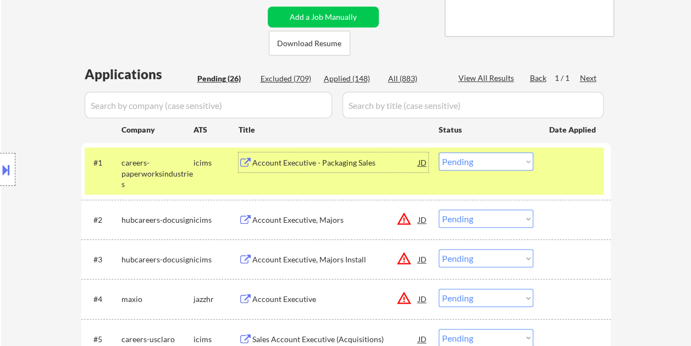
click at [341, 165] on div "Account Executive - Packaging Sales" at bounding box center [335, 162] width 166 height 11
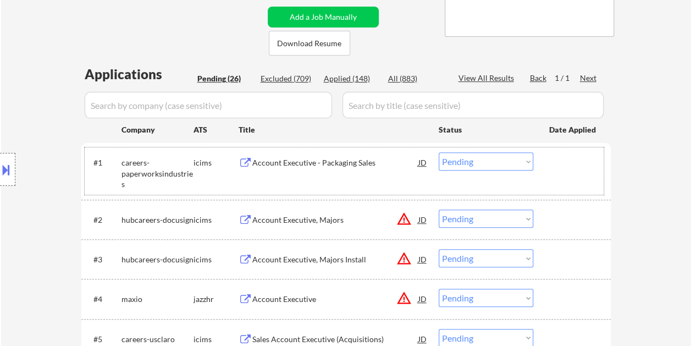
click at [568, 165] on div at bounding box center [573, 162] width 48 height 20
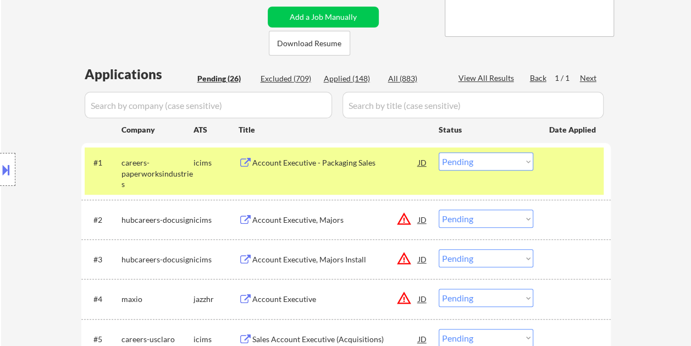
click at [531, 164] on select "Choose an option... Pending Applied Excluded (Questions) Excluded (Expired) Exc…" at bounding box center [486, 161] width 95 height 18
click at [439, 152] on select "Choose an option... Pending Applied Excluded (Questions) Excluded (Expired) Exc…" at bounding box center [486, 161] width 95 height 18
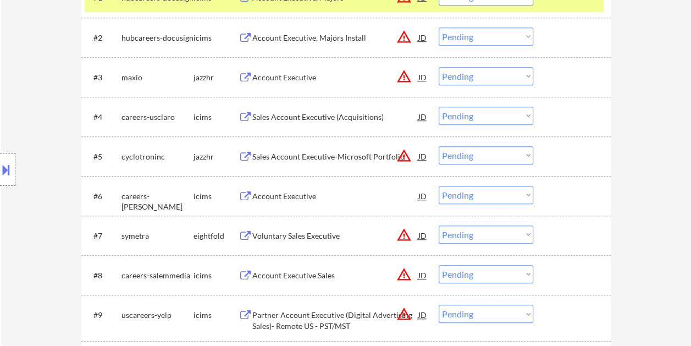
scroll to position [275, 0]
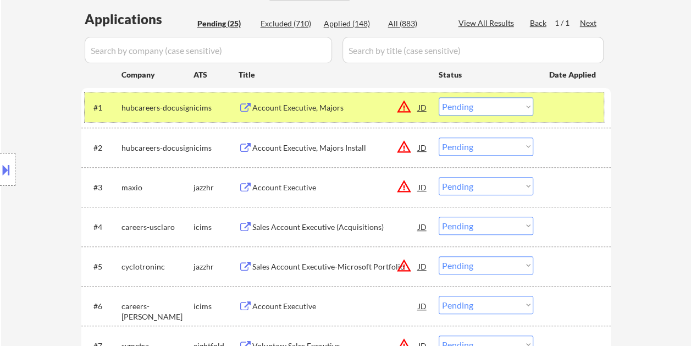
click at [554, 94] on div "#1 hubcareers-docusign icims Account Executive, Majors JD warning_amber Choose …" at bounding box center [344, 107] width 519 height 30
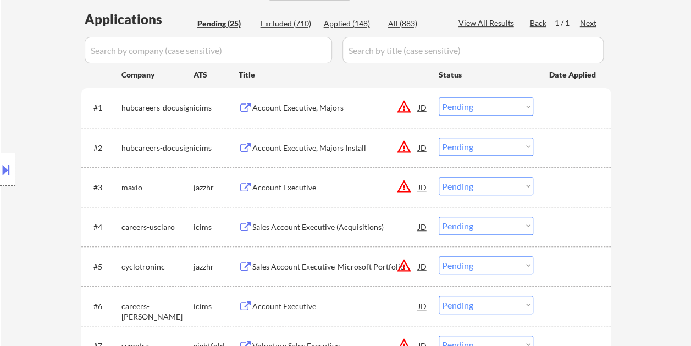
click at [557, 106] on div at bounding box center [573, 107] width 48 height 20
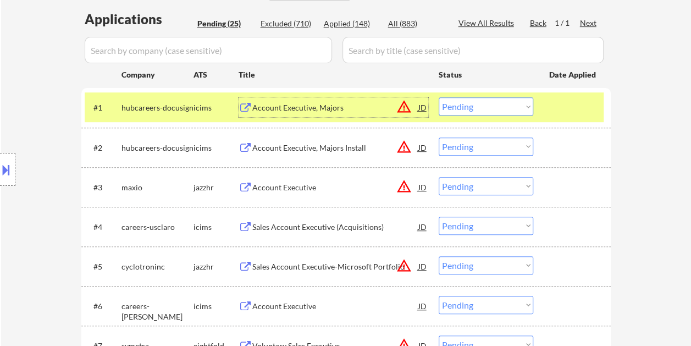
click at [333, 111] on div "Account Executive, Majors" at bounding box center [335, 107] width 166 height 11
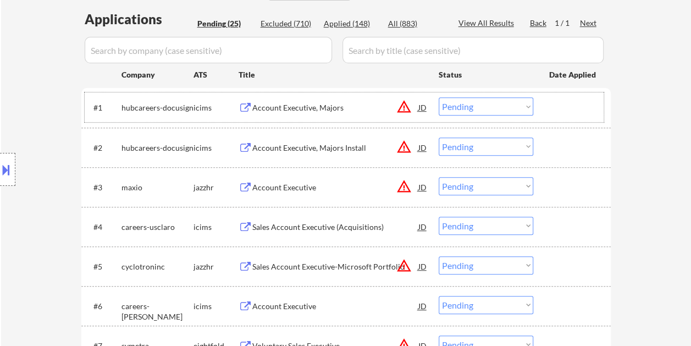
drag, startPoint x: 571, startPoint y: 109, endPoint x: 528, endPoint y: 106, distance: 43.6
click at [570, 109] on div at bounding box center [573, 107] width 48 height 20
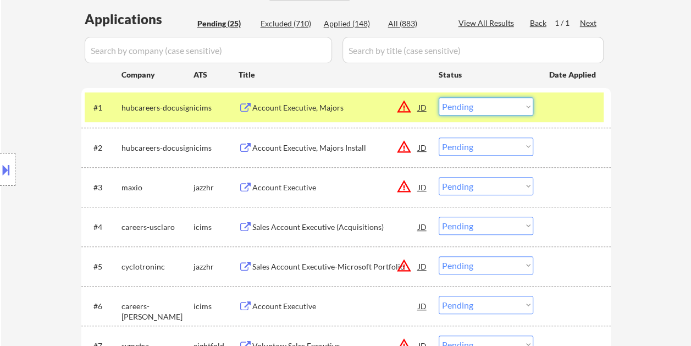
click at [522, 104] on select "Choose an option... Pending Applied Excluded (Questions) Excluded (Expired) Exc…" at bounding box center [486, 106] width 95 height 18
click at [439, 97] on select "Choose an option... Pending Applied Excluded (Questions) Excluded (Expired) Exc…" at bounding box center [486, 106] width 95 height 18
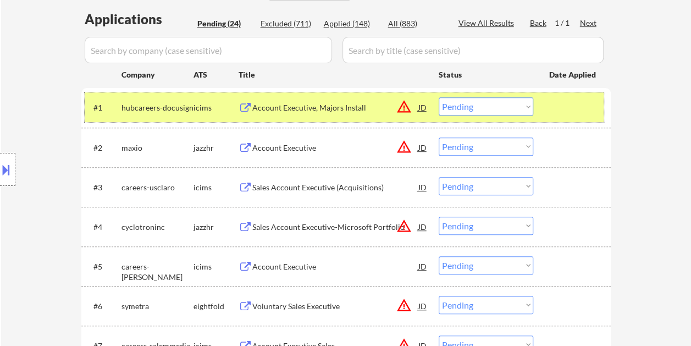
click at [581, 109] on div at bounding box center [573, 107] width 48 height 20
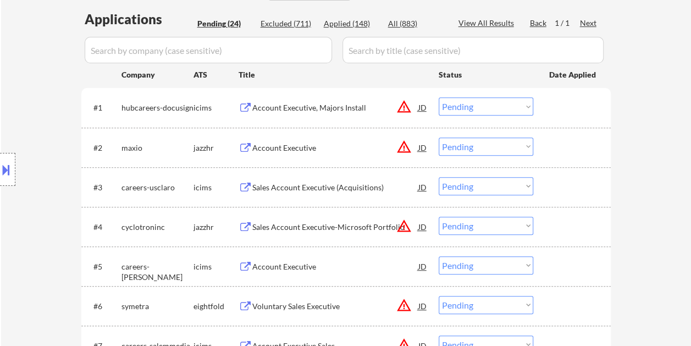
click at [581, 106] on div at bounding box center [573, 107] width 48 height 20
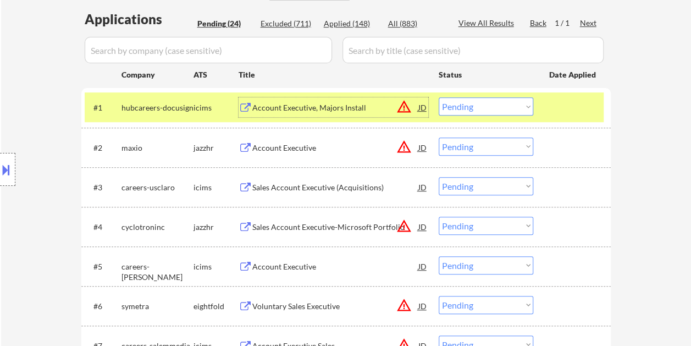
click at [386, 103] on div "Account Executive, Majors Install" at bounding box center [335, 107] width 166 height 11
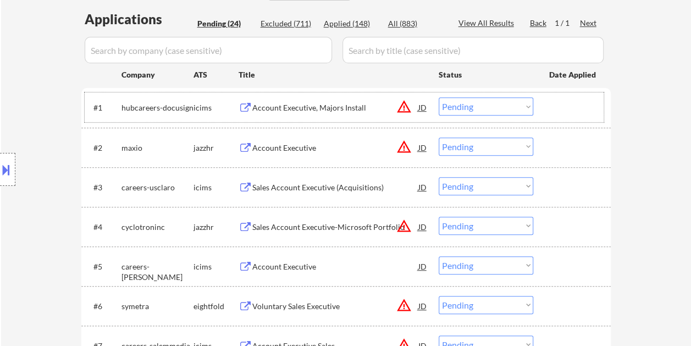
click at [548, 106] on div "#1 hubcareers-docusign icims Account Executive, Majors Install JD warning_amber…" at bounding box center [344, 107] width 519 height 30
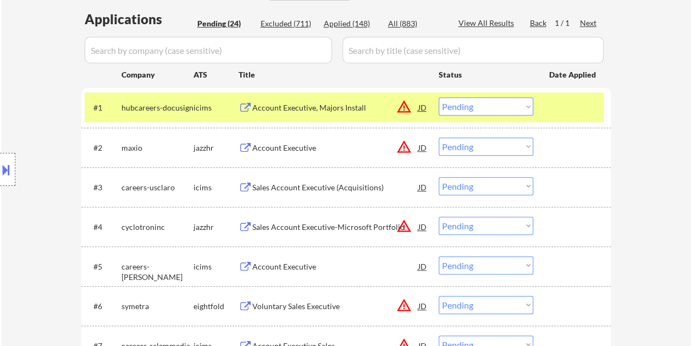
drag, startPoint x: 527, startPoint y: 106, endPoint x: 522, endPoint y: 111, distance: 7.0
click at [527, 106] on select "Choose an option... Pending Applied Excluded (Questions) Excluded (Expired) Exc…" at bounding box center [486, 106] width 95 height 18
click at [439, 97] on select "Choose an option... Pending Applied Excluded (Questions) Excluded (Expired) Exc…" at bounding box center [486, 106] width 95 height 18
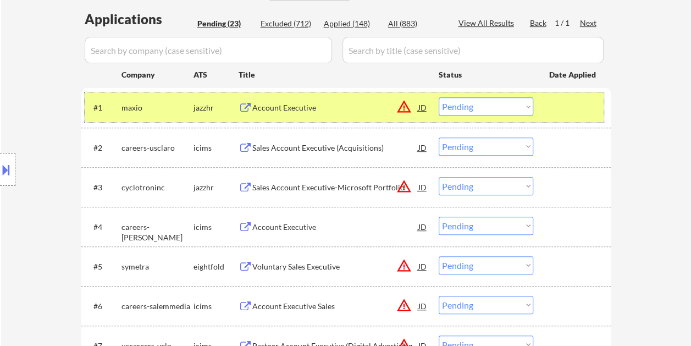
click at [563, 99] on div at bounding box center [573, 107] width 48 height 20
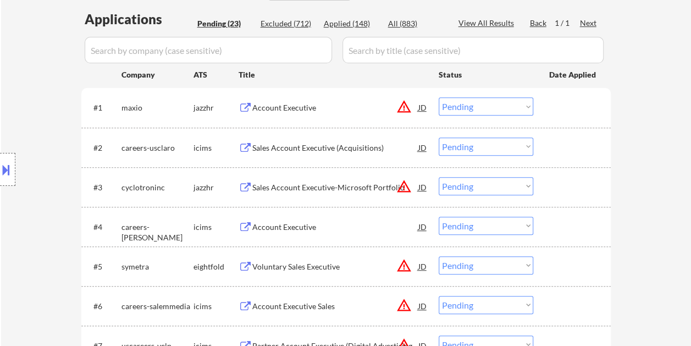
click at [562, 100] on div at bounding box center [573, 107] width 48 height 20
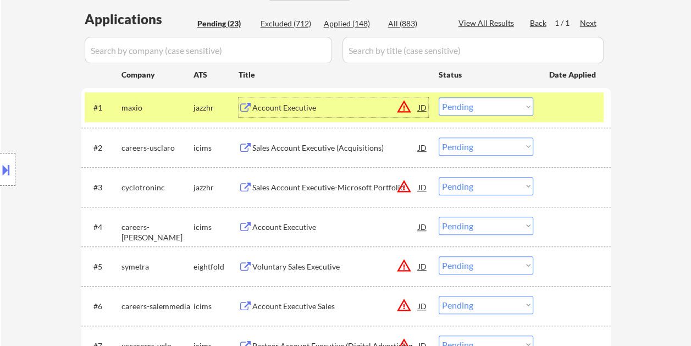
click at [360, 111] on div "Account Executive" at bounding box center [335, 107] width 166 height 11
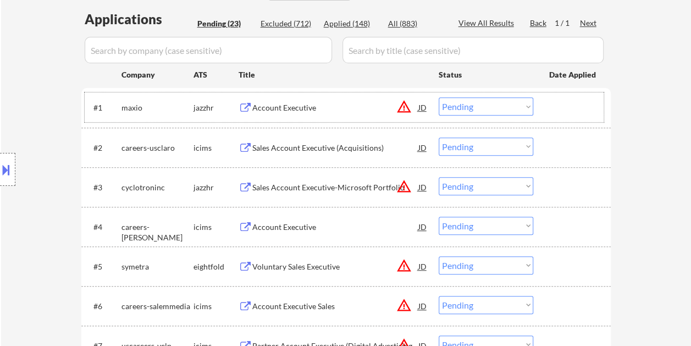
drag, startPoint x: 547, startPoint y: 100, endPoint x: 528, endPoint y: 106, distance: 19.6
click at [547, 101] on div "#1 maxio jazzhr Account Executive JD warning_amber Choose an option... Pending …" at bounding box center [344, 107] width 519 height 30
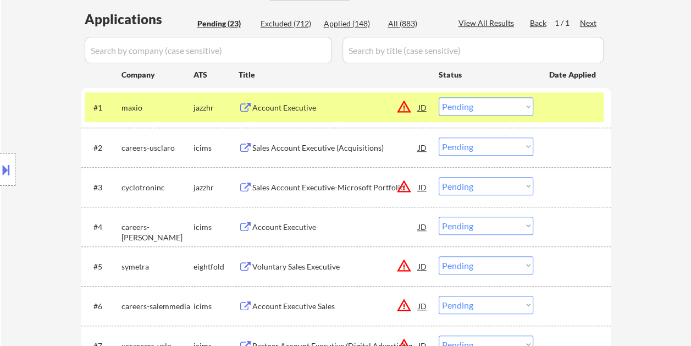
click at [526, 104] on select "Choose an option... Pending Applied Excluded (Questions) Excluded (Expired) Exc…" at bounding box center [486, 106] width 95 height 18
click at [439, 97] on select "Choose an option... Pending Applied Excluded (Questions) Excluded (Expired) Exc…" at bounding box center [486, 106] width 95 height 18
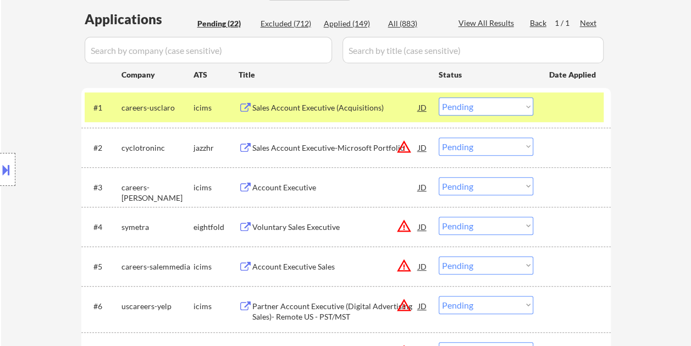
click at [555, 111] on div at bounding box center [573, 107] width 48 height 20
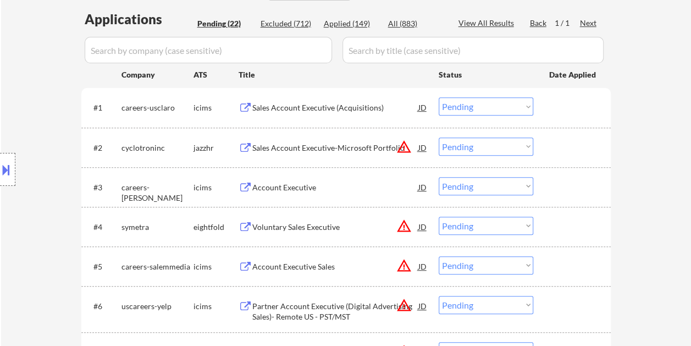
click at [568, 106] on div at bounding box center [573, 107] width 48 height 20
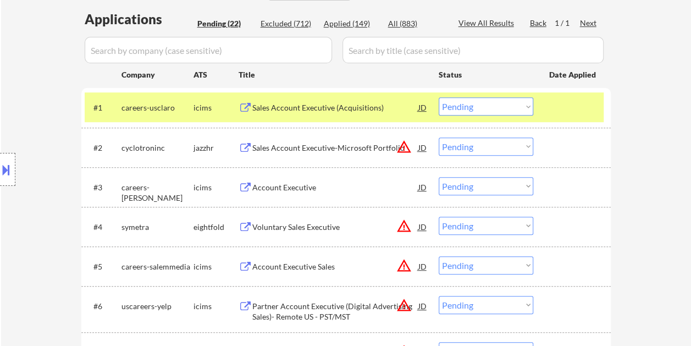
click at [356, 109] on div "Sales Account Executive (Acquisitions)" at bounding box center [335, 107] width 166 height 11
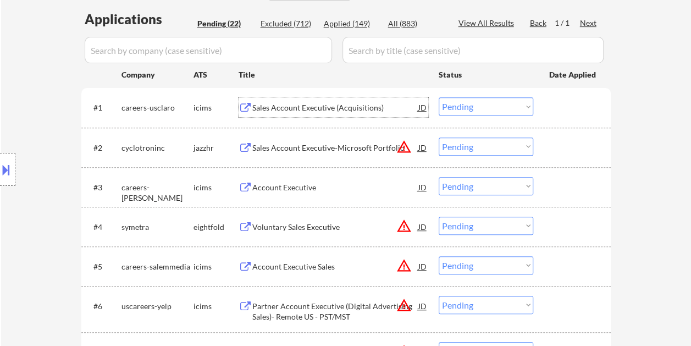
click at [554, 105] on div at bounding box center [573, 107] width 48 height 20
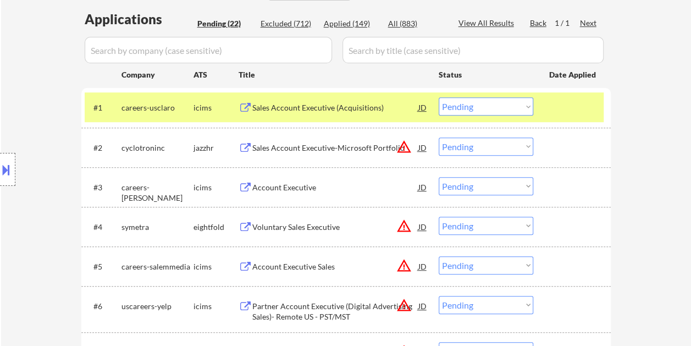
click at [531, 104] on select "Choose an option... Pending Applied Excluded (Questions) Excluded (Expired) Exc…" at bounding box center [486, 106] width 95 height 18
click at [439, 97] on select "Choose an option... Pending Applied Excluded (Questions) Excluded (Expired) Exc…" at bounding box center [486, 106] width 95 height 18
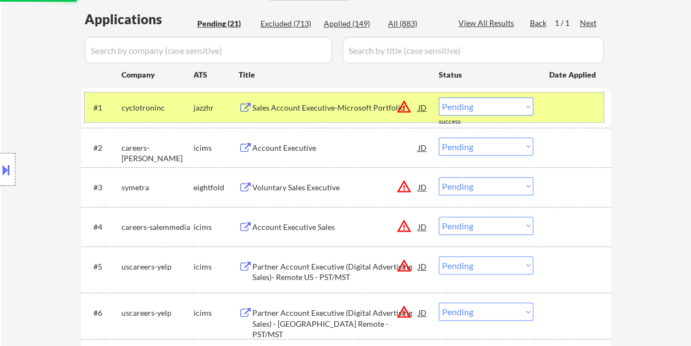
click at [549, 104] on div at bounding box center [573, 107] width 48 height 20
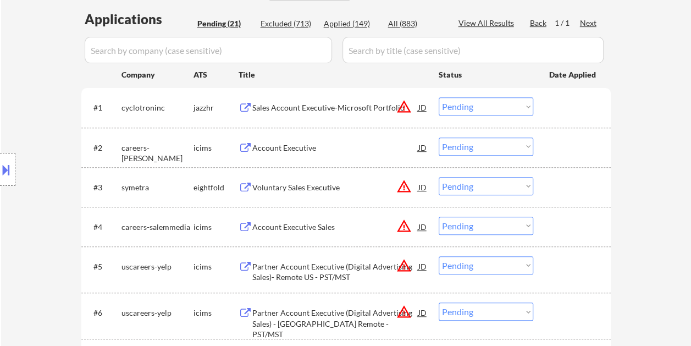
click at [571, 109] on div at bounding box center [573, 107] width 48 height 20
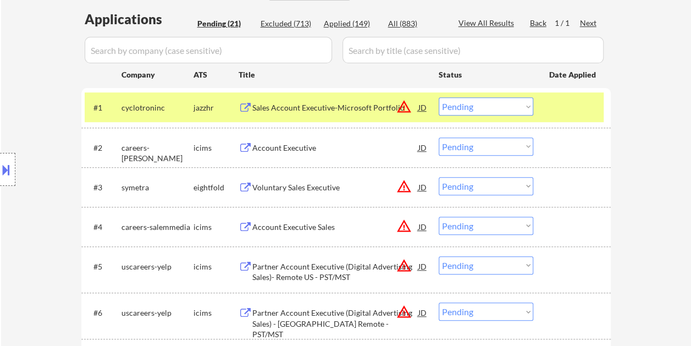
click at [357, 109] on div "Sales Account Executive-Microsoft Portfolio" at bounding box center [335, 107] width 166 height 11
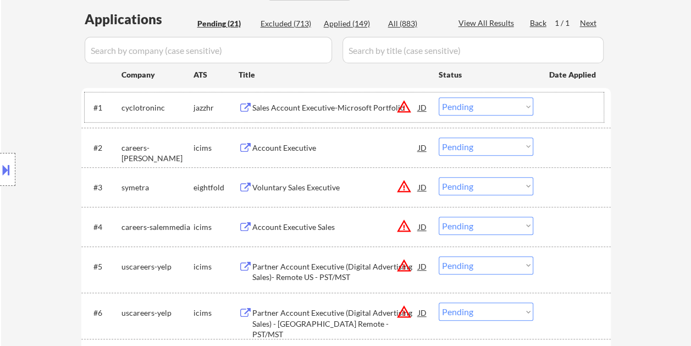
click at [539, 107] on div "#1 cyclotroninc jazzhr Sales Account Executive-Microsoft Portfolio JD warning_a…" at bounding box center [344, 107] width 519 height 30
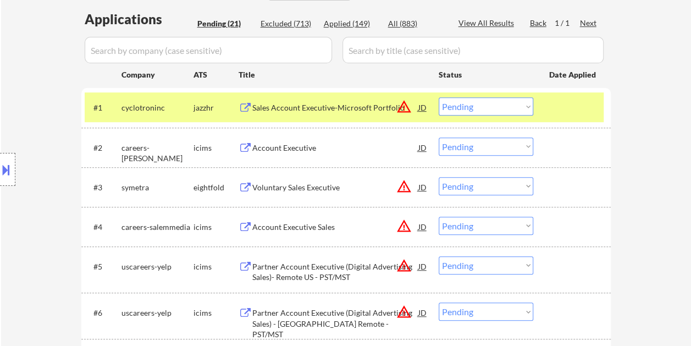
click at [521, 106] on select "Choose an option... Pending Applied Excluded (Questions) Excluded (Expired) Exc…" at bounding box center [486, 106] width 95 height 18
click at [439, 97] on select "Choose an option... Pending Applied Excluded (Questions) Excluded (Expired) Exc…" at bounding box center [486, 106] width 95 height 18
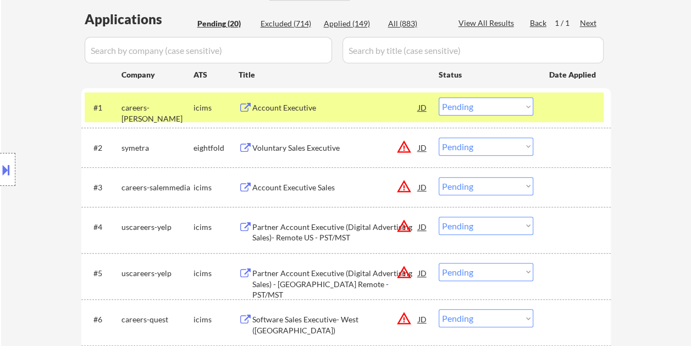
click at [556, 103] on div at bounding box center [573, 107] width 48 height 20
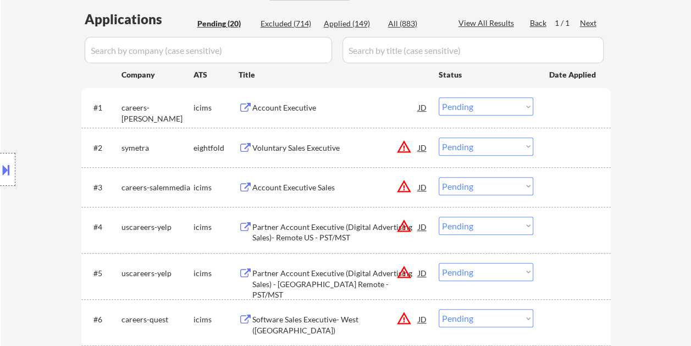
click at [562, 103] on div at bounding box center [573, 107] width 48 height 20
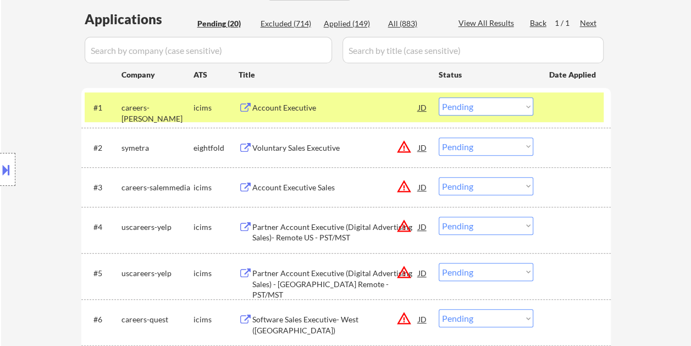
click at [333, 79] on div "Title" at bounding box center [334, 74] width 190 height 11
click at [332, 103] on div "Account Executive" at bounding box center [335, 107] width 166 height 11
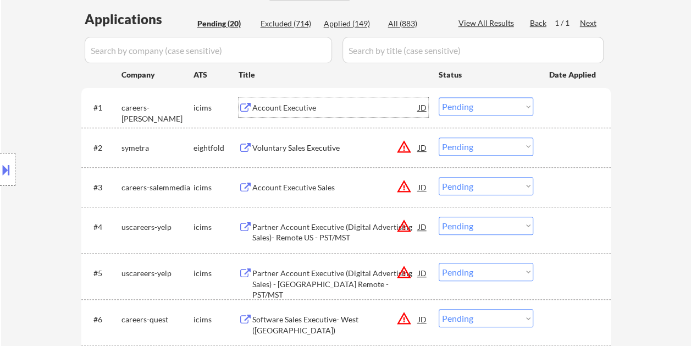
click at [539, 107] on div "#1 careers-bernhard icims Account Executive JD warning_amber Choose an option..…" at bounding box center [344, 107] width 519 height 30
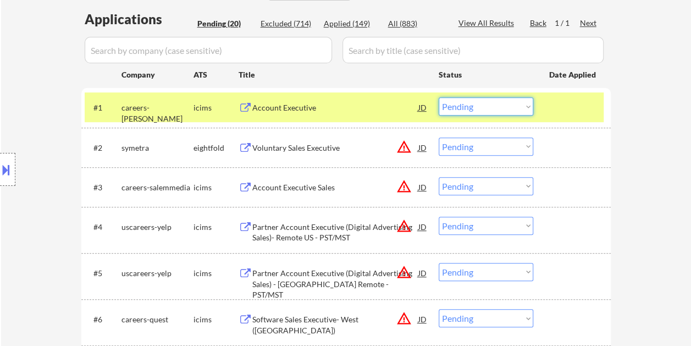
drag, startPoint x: 530, startPoint y: 107, endPoint x: 524, endPoint y: 112, distance: 7.4
click at [530, 107] on select "Choose an option... Pending Applied Excluded (Questions) Excluded (Expired) Exc…" at bounding box center [486, 106] width 95 height 18
click at [439, 97] on select "Choose an option... Pending Applied Excluded (Questions) Excluded (Expired) Exc…" at bounding box center [486, 106] width 95 height 18
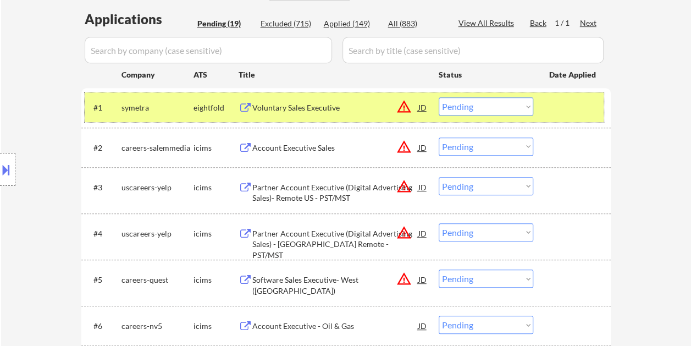
click at [548, 106] on div "#1 symetra eightfold Voluntary Sales Executive JD warning_amber Choose an optio…" at bounding box center [344, 107] width 519 height 30
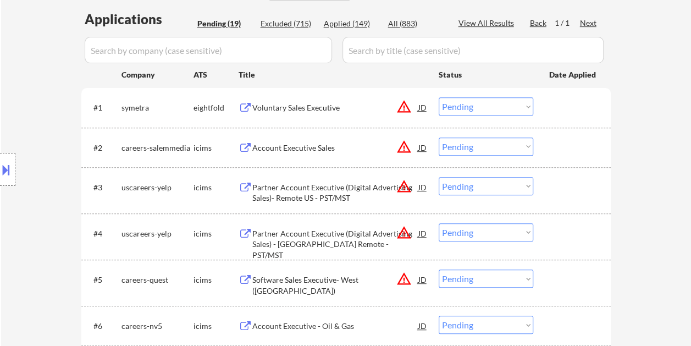
click at [549, 98] on div at bounding box center [573, 107] width 48 height 20
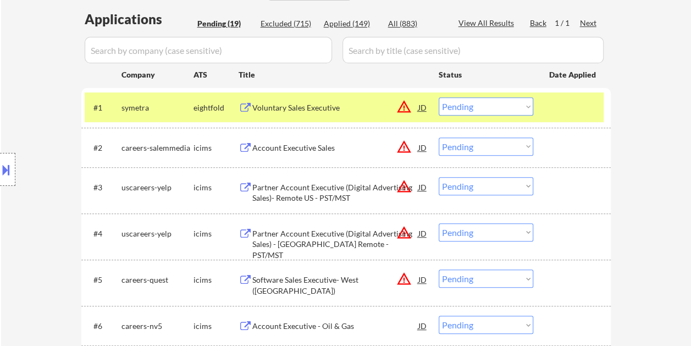
click at [376, 107] on div "Voluntary Sales Executive" at bounding box center [335, 107] width 166 height 11
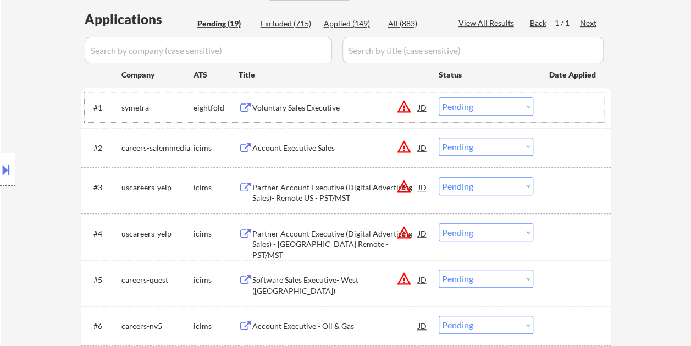
click at [559, 109] on div at bounding box center [573, 107] width 48 height 20
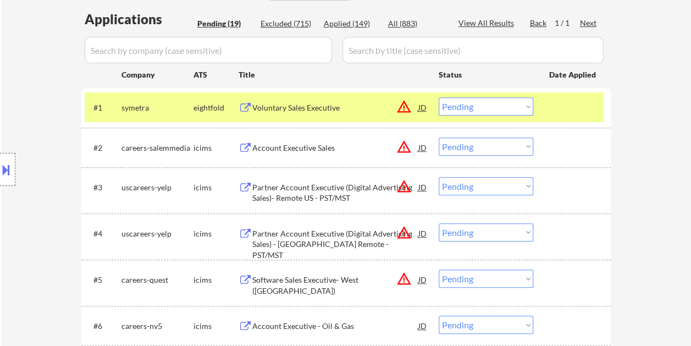
click at [529, 108] on select "Choose an option... Pending Applied Excluded (Questions) Excluded (Expired) Exc…" at bounding box center [486, 106] width 95 height 18
click at [439, 97] on select "Choose an option... Pending Applied Excluded (Questions) Excluded (Expired) Exc…" at bounding box center [486, 106] width 95 height 18
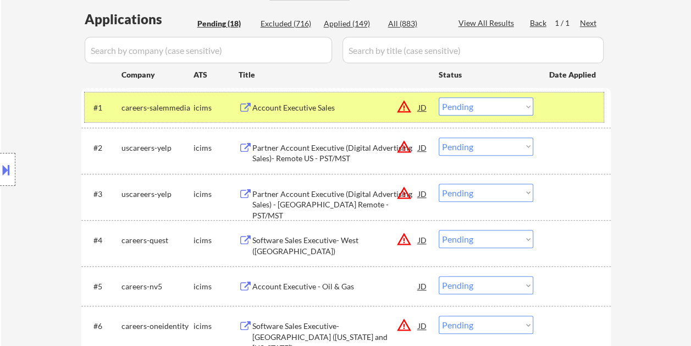
click at [551, 101] on div at bounding box center [573, 107] width 48 height 20
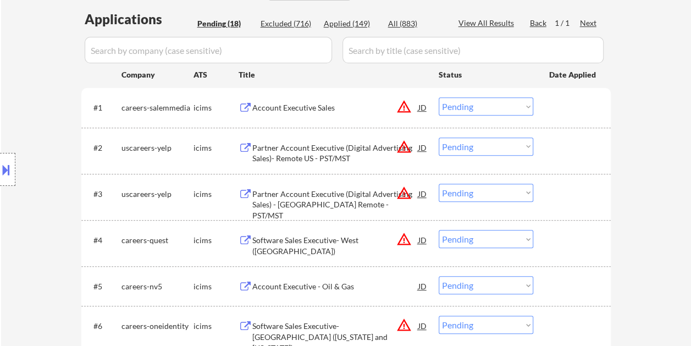
click at [572, 112] on div at bounding box center [573, 107] width 48 height 20
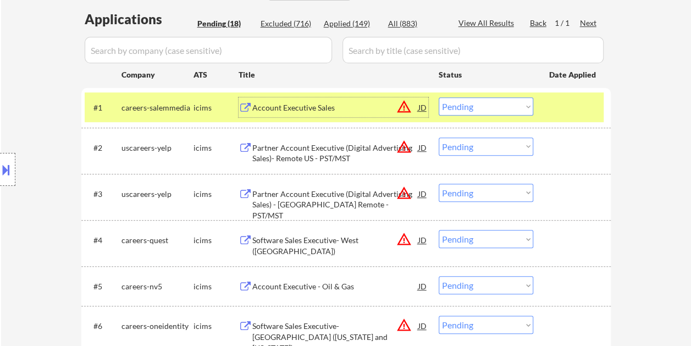
click at [355, 112] on div "Account Executive Sales" at bounding box center [335, 107] width 166 height 11
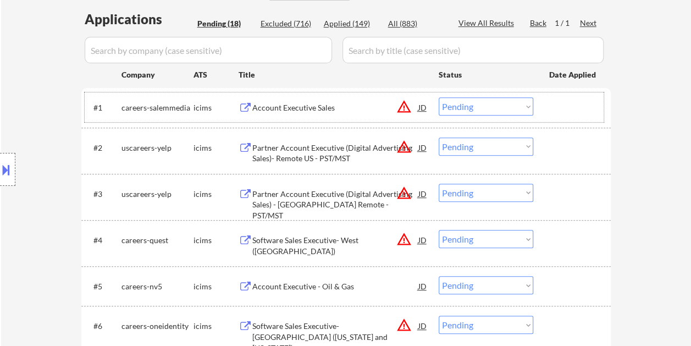
drag, startPoint x: 566, startPoint y: 118, endPoint x: 539, endPoint y: 111, distance: 27.7
click at [566, 118] on div "#1 careers-salemmedia icims Account Executive Sales JD warning_amber Choose an …" at bounding box center [344, 107] width 519 height 30
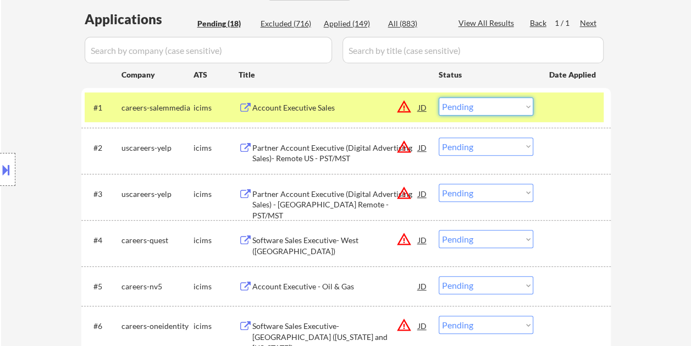
click at [528, 106] on select "Choose an option... Pending Applied Excluded (Questions) Excluded (Expired) Exc…" at bounding box center [486, 106] width 95 height 18
click at [439, 97] on select "Choose an option... Pending Applied Excluded (Questions) Excluded (Expired) Exc…" at bounding box center [486, 106] width 95 height 18
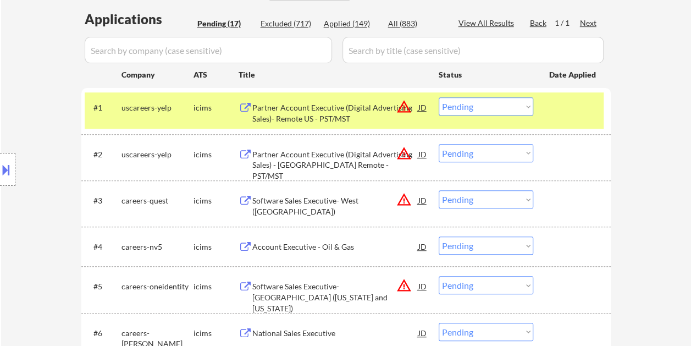
click at [553, 118] on div "#1 uscareers-yelp icims Partner Account Executive (Digital Advertising Sales)- …" at bounding box center [344, 110] width 519 height 36
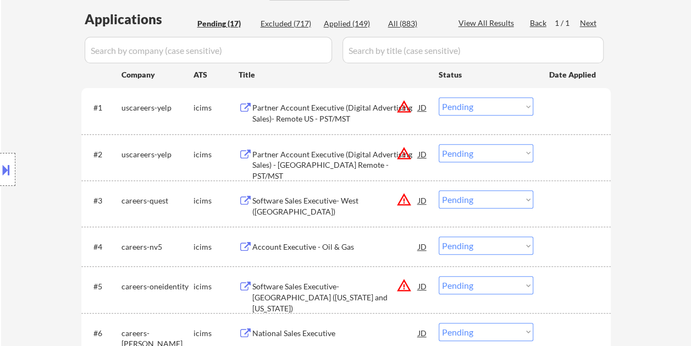
click at [556, 112] on div at bounding box center [573, 107] width 48 height 20
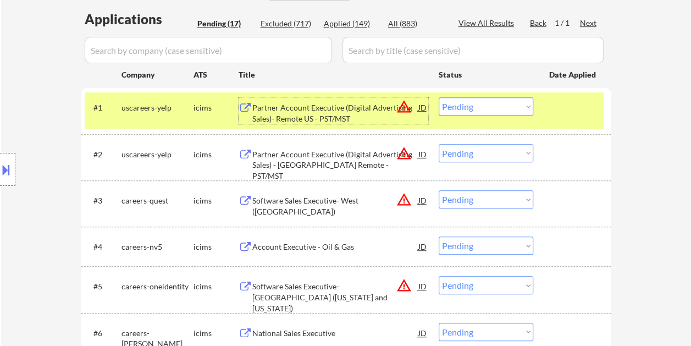
click at [341, 112] on div "Partner Account Executive (Digital Advertising Sales)- Remote US - PST/MST" at bounding box center [335, 112] width 166 height 21
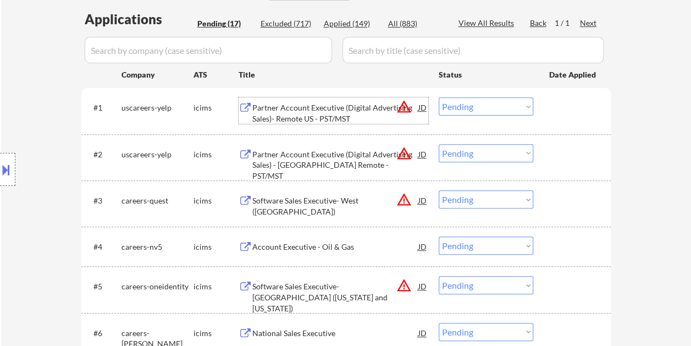
click at [551, 105] on div at bounding box center [573, 107] width 48 height 20
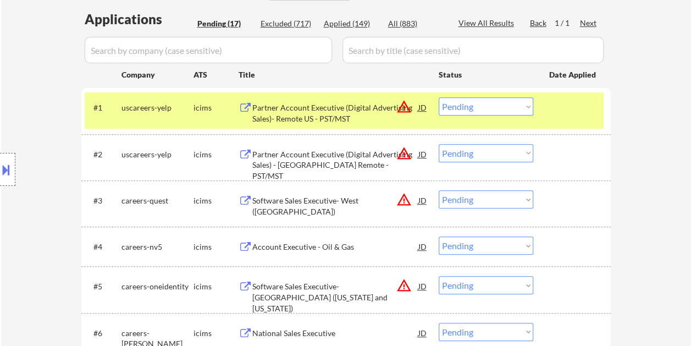
click at [527, 106] on select "Choose an option... Pending Applied Excluded (Questions) Excluded (Expired) Exc…" at bounding box center [486, 106] width 95 height 18
click at [439, 97] on select "Choose an option... Pending Applied Excluded (Questions) Excluded (Expired) Exc…" at bounding box center [486, 106] width 95 height 18
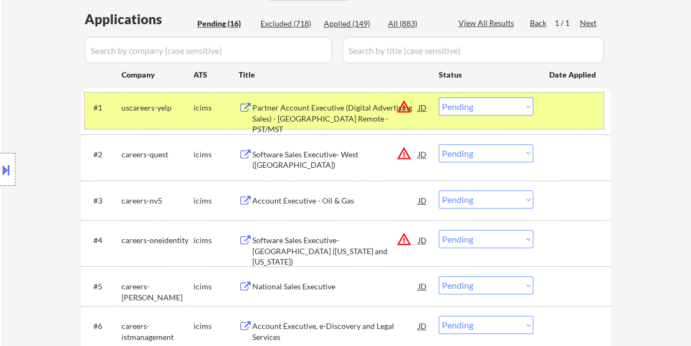
click at [566, 104] on div at bounding box center [573, 107] width 48 height 20
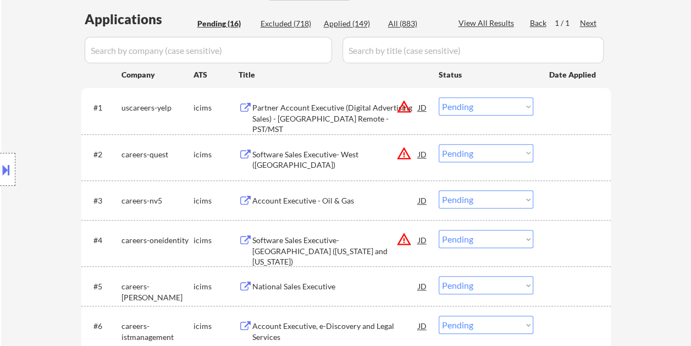
click at [568, 104] on div at bounding box center [573, 107] width 48 height 20
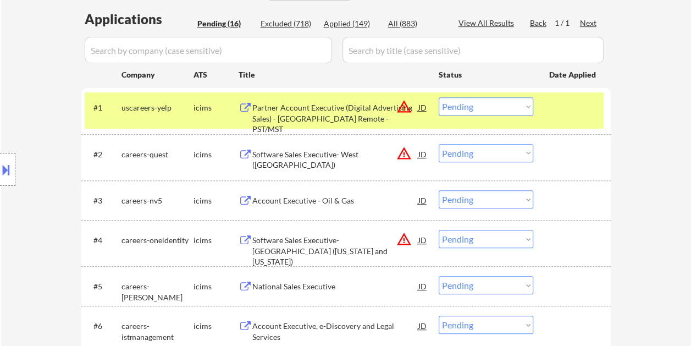
click at [337, 109] on div "Partner Account Executive (Digital Advertising Sales) - US Remote - PST/MST" at bounding box center [335, 118] width 166 height 32
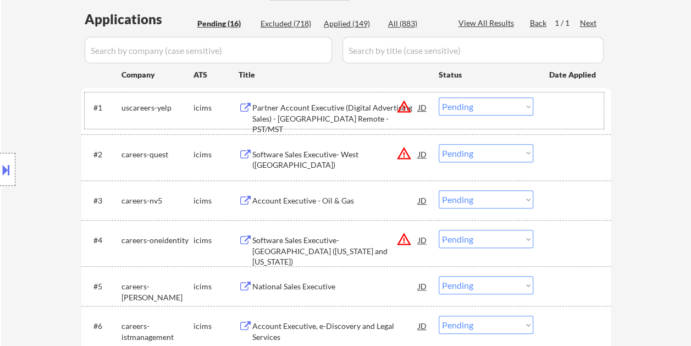
click at [561, 111] on div at bounding box center [573, 107] width 48 height 20
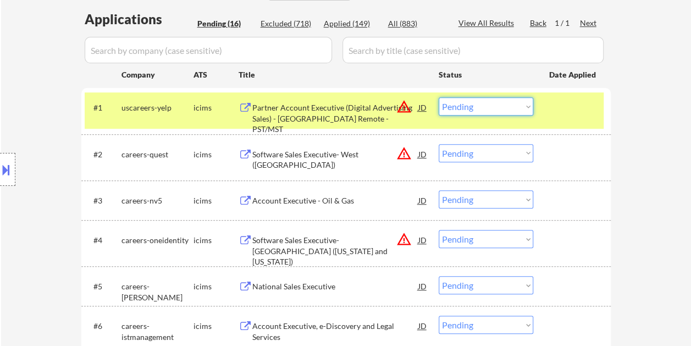
click at [526, 103] on select "Choose an option... Pending Applied Excluded (Questions) Excluded (Expired) Exc…" at bounding box center [486, 106] width 95 height 18
click at [439, 97] on select "Choose an option... Pending Applied Excluded (Questions) Excluded (Expired) Exc…" at bounding box center [486, 106] width 95 height 18
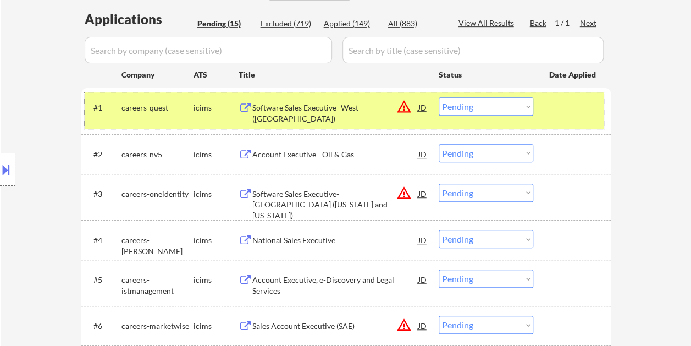
click at [547, 107] on div "#1 careers-quest icims Software Sales Executive- West (Mountain States) JD warn…" at bounding box center [344, 110] width 519 height 36
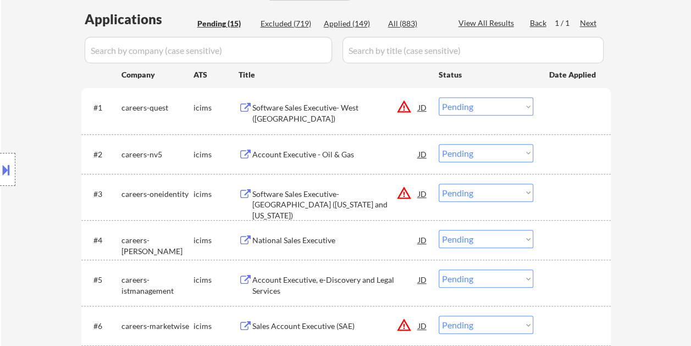
click at [554, 109] on div at bounding box center [573, 107] width 48 height 20
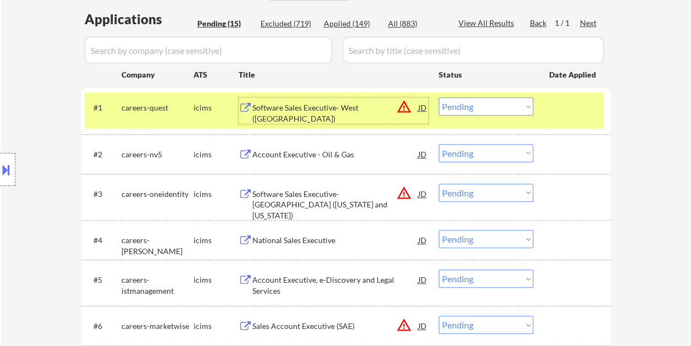
click at [332, 117] on div "Software Sales Executive- West (Mountain States)" at bounding box center [335, 112] width 166 height 21
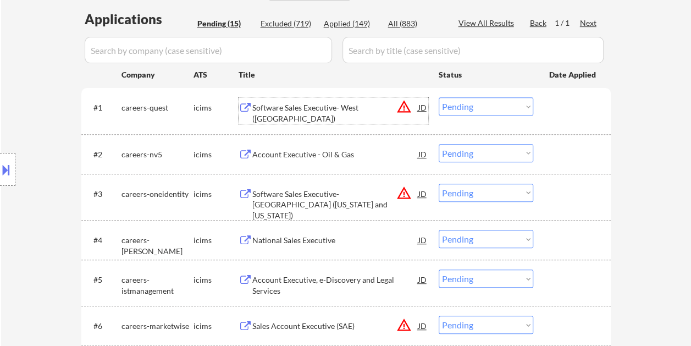
click at [542, 106] on div "#1 careers-quest icims Software Sales Executive- West (Mountain States) JD warn…" at bounding box center [344, 110] width 519 height 36
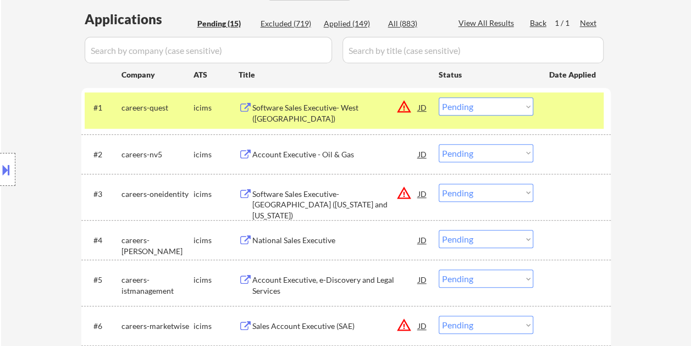
drag, startPoint x: 526, startPoint y: 108, endPoint x: 520, endPoint y: 113, distance: 7.4
click at [526, 108] on select "Choose an option... Pending Applied Excluded (Questions) Excluded (Expired) Exc…" at bounding box center [486, 106] width 95 height 18
click at [439, 97] on select "Choose an option... Pending Applied Excluded (Questions) Excluded (Expired) Exc…" at bounding box center [486, 106] width 95 height 18
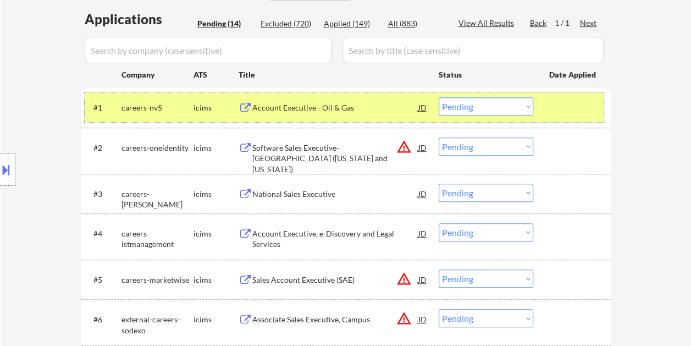
click at [544, 104] on div "#1 careers-nv5 icims Account Executive - Oil & Gas JD warning_amber Choose an o…" at bounding box center [344, 107] width 519 height 30
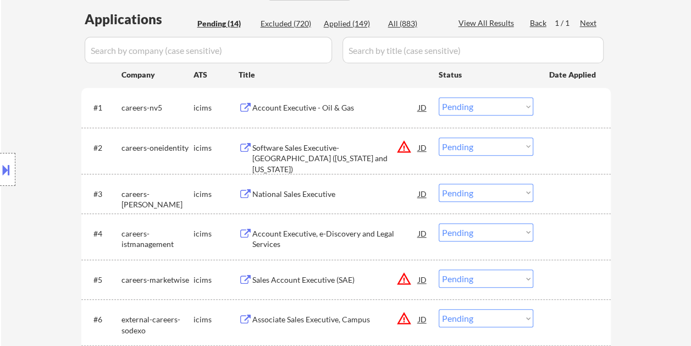
click at [568, 107] on div at bounding box center [573, 107] width 48 height 20
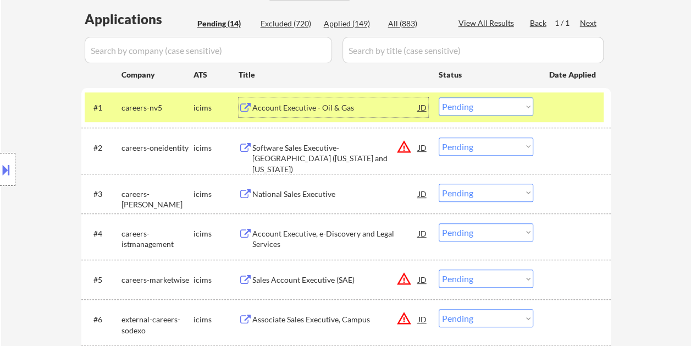
click at [321, 111] on div "Account Executive - Oil & Gas" at bounding box center [335, 107] width 166 height 11
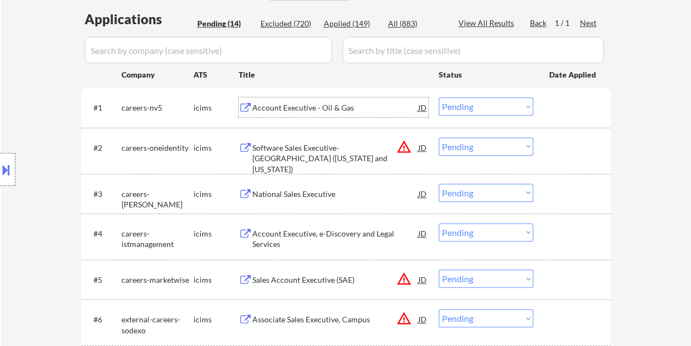
click at [544, 107] on div "#1 careers-nv5 icims Account Executive - Oil & Gas JD warning_amber Choose an o…" at bounding box center [344, 107] width 519 height 30
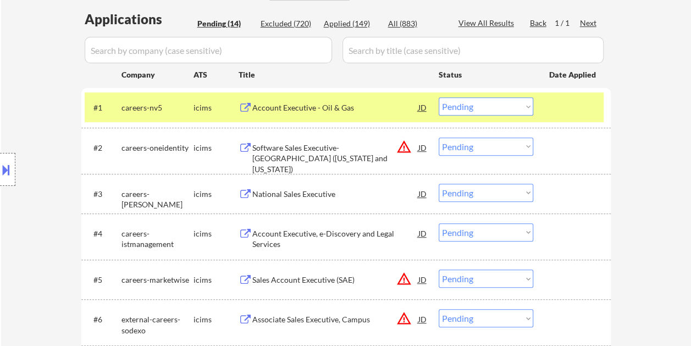
click at [523, 101] on select "Choose an option... Pending Applied Excluded (Questions) Excluded (Expired) Exc…" at bounding box center [486, 106] width 95 height 18
click at [439, 97] on select "Choose an option... Pending Applied Excluded (Questions) Excluded (Expired) Exc…" at bounding box center [486, 106] width 95 height 18
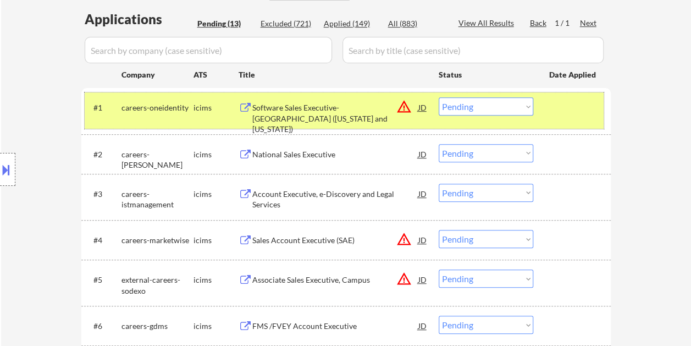
click at [546, 103] on div "#1 careers-oneidentity icims Software Sales Executive- West (Missouri and Kansa…" at bounding box center [344, 110] width 519 height 36
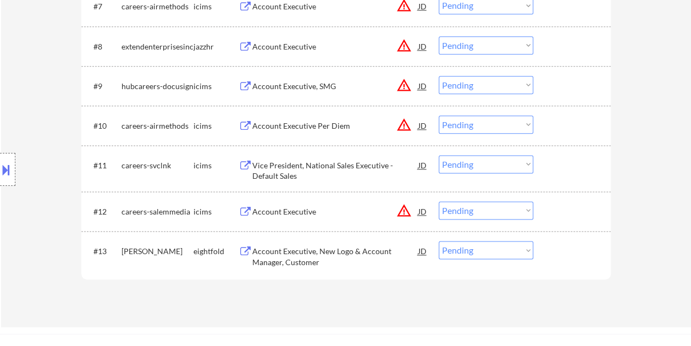
scroll to position [770, 0]
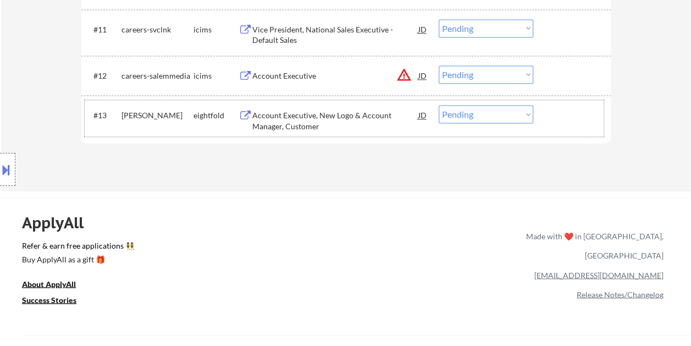
click at [562, 113] on div at bounding box center [573, 115] width 48 height 20
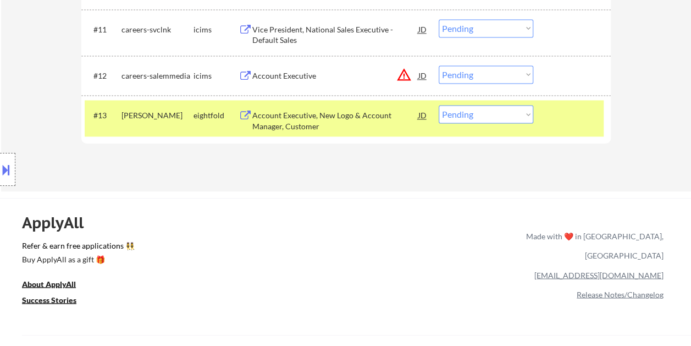
click at [380, 114] on div "Account Executive, New Logo & Account Manager, Customer" at bounding box center [335, 120] width 166 height 21
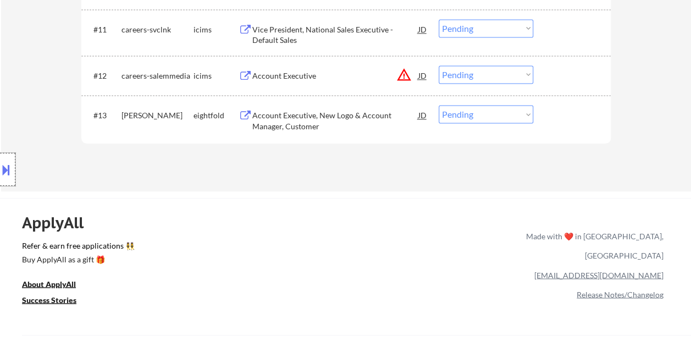
click at [12, 169] on div at bounding box center [7, 169] width 15 height 33
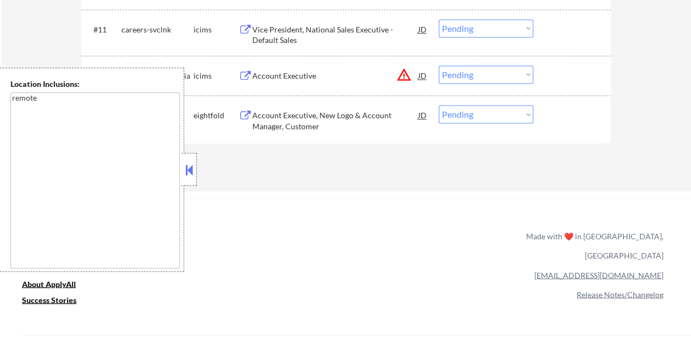
click at [191, 164] on button at bounding box center [189, 170] width 12 height 16
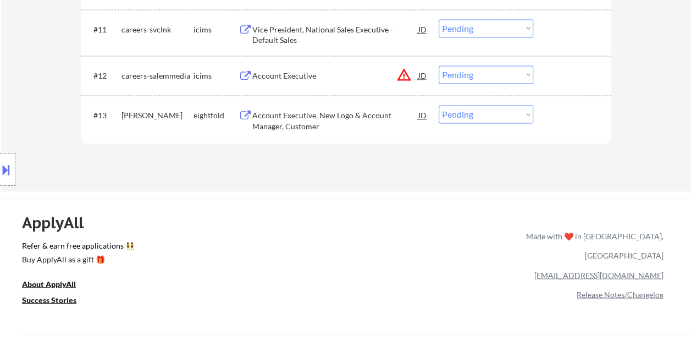
click at [497, 120] on select "Choose an option... Pending Applied Excluded (Questions) Excluded (Expired) Exc…" at bounding box center [486, 114] width 95 height 18
click at [439, 105] on select "Choose an option... Pending Applied Excluded (Questions) Excluded (Expired) Exc…" at bounding box center [486, 114] width 95 height 18
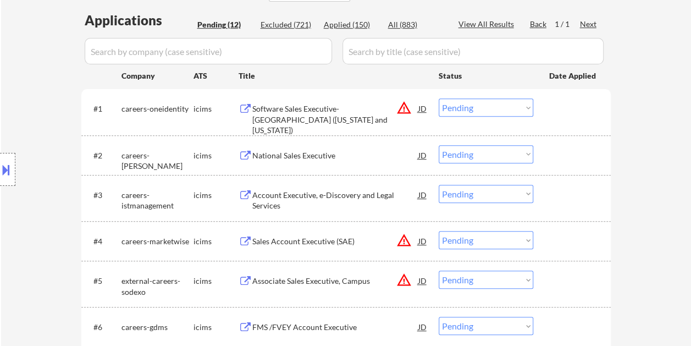
scroll to position [275, 0]
click at [557, 96] on div "#1 careers-oneidentity icims Software Sales Executive- West (Missouri and Kansa…" at bounding box center [344, 110] width 519 height 36
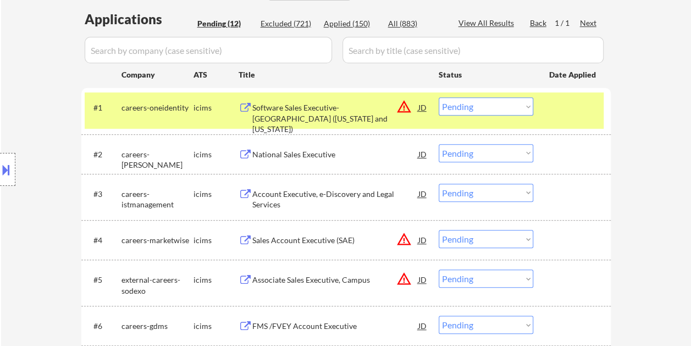
click at [357, 106] on div "Software Sales Executive- West (Missouri and Kansas)" at bounding box center [335, 118] width 166 height 32
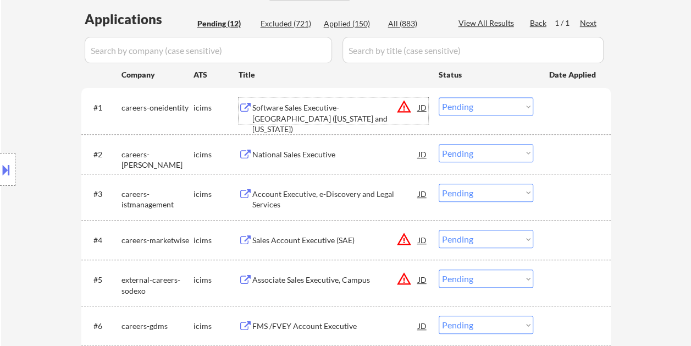
click at [551, 106] on div at bounding box center [573, 107] width 48 height 20
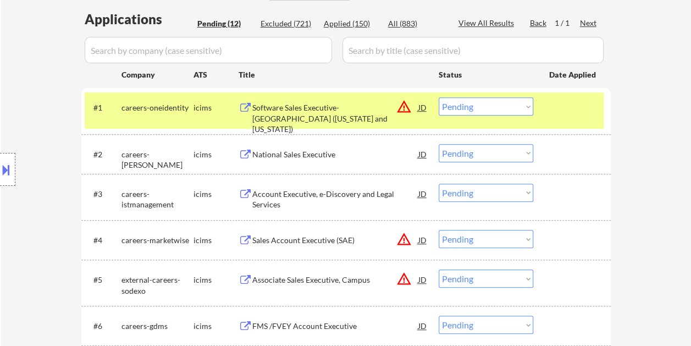
click at [526, 106] on select "Choose an option... Pending Applied Excluded (Questions) Excluded (Expired) Exc…" at bounding box center [486, 106] width 95 height 18
click at [439, 97] on select "Choose an option... Pending Applied Excluded (Questions) Excluded (Expired) Exc…" at bounding box center [486, 106] width 95 height 18
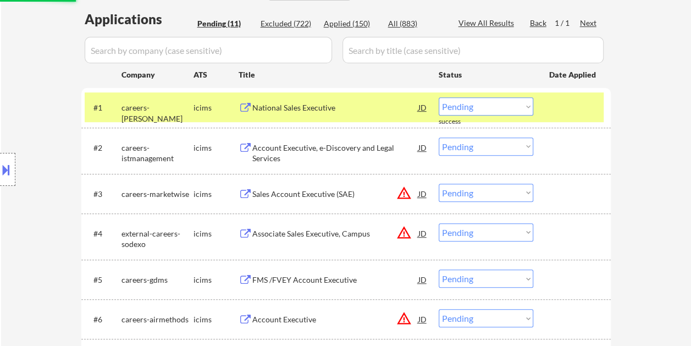
click at [575, 109] on div at bounding box center [573, 107] width 48 height 20
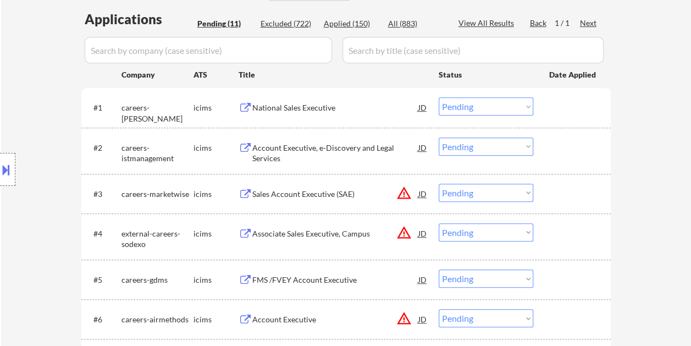
click at [574, 107] on div at bounding box center [573, 107] width 48 height 20
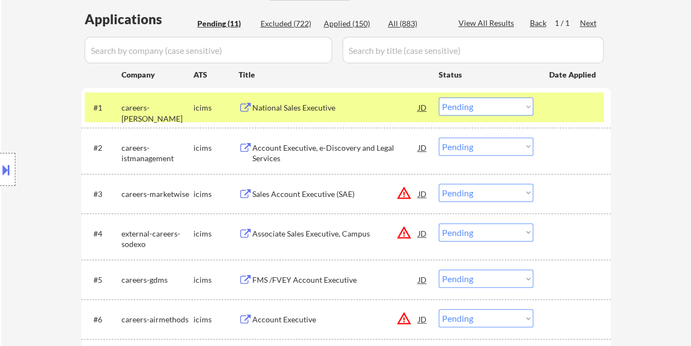
click at [368, 110] on div "National Sales Executive" at bounding box center [335, 107] width 166 height 11
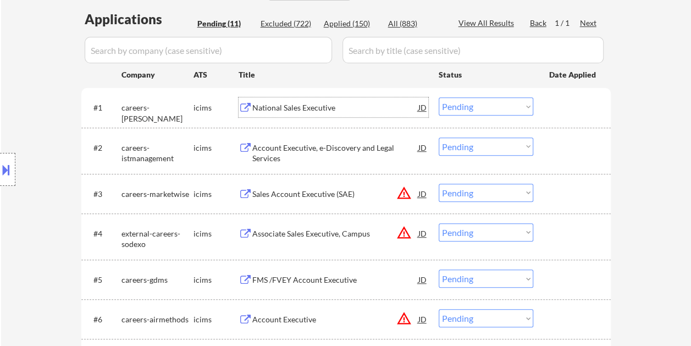
click at [550, 105] on div at bounding box center [573, 107] width 48 height 20
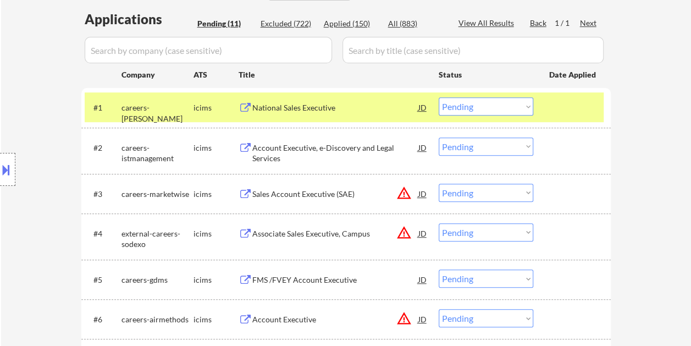
click at [507, 106] on select "Choose an option... Pending Applied Excluded (Questions) Excluded (Expired) Exc…" at bounding box center [486, 106] width 95 height 18
click at [439, 97] on select "Choose an option... Pending Applied Excluded (Questions) Excluded (Expired) Exc…" at bounding box center [486, 106] width 95 height 18
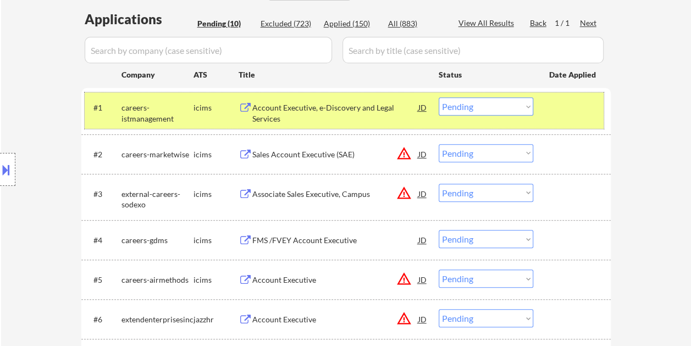
click at [561, 109] on div at bounding box center [573, 107] width 48 height 20
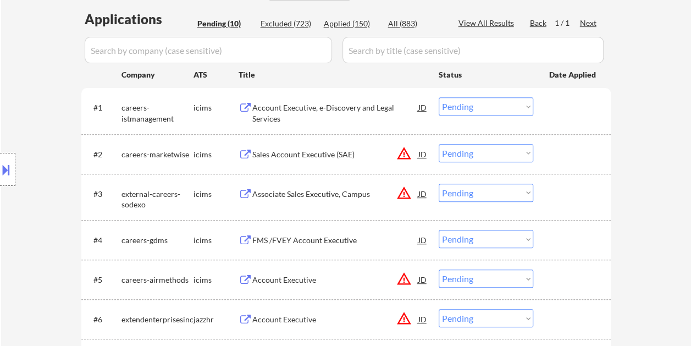
click at [566, 108] on div at bounding box center [573, 107] width 48 height 20
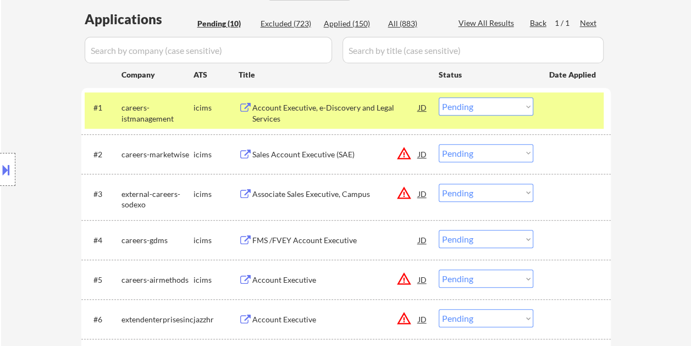
click at [292, 113] on div "Account Executive, e-Discovery and Legal Services" at bounding box center [335, 112] width 166 height 21
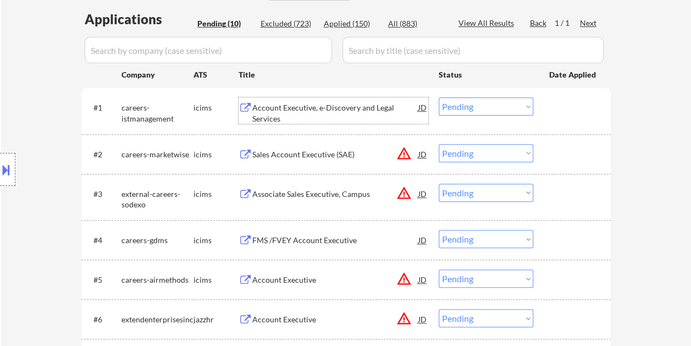
click at [545, 108] on div "#1 careers-istmanagement icims Account Executive, e-Discovery and Legal Service…" at bounding box center [344, 110] width 519 height 36
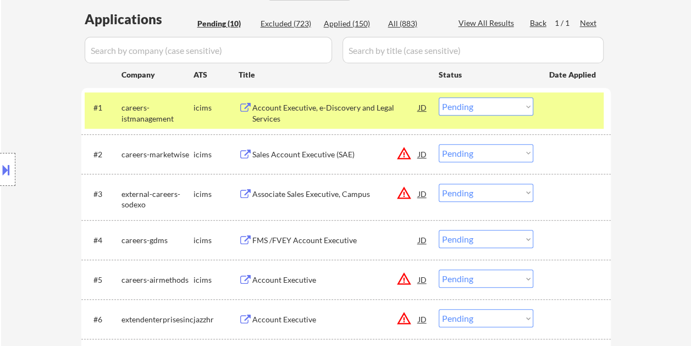
click at [525, 108] on select "Choose an option... Pending Applied Excluded (Questions) Excluded (Expired) Exc…" at bounding box center [486, 106] width 95 height 18
click at [439, 97] on select "Choose an option... Pending Applied Excluded (Questions) Excluded (Expired) Exc…" at bounding box center [486, 106] width 95 height 18
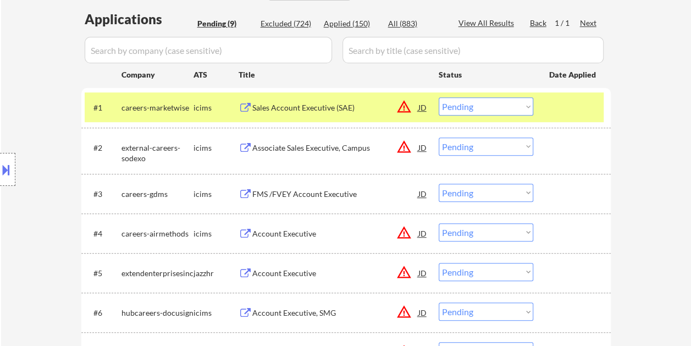
click at [559, 105] on div at bounding box center [573, 107] width 48 height 20
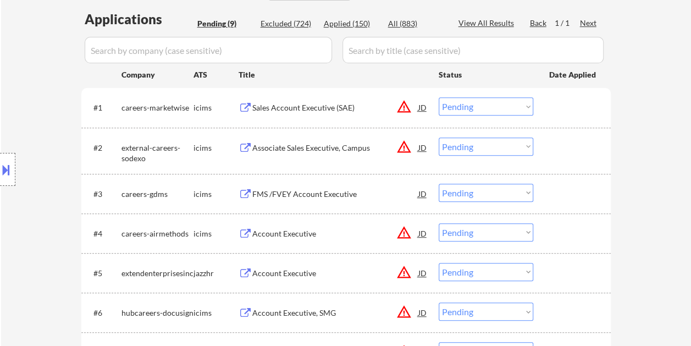
click at [557, 106] on div at bounding box center [573, 107] width 48 height 20
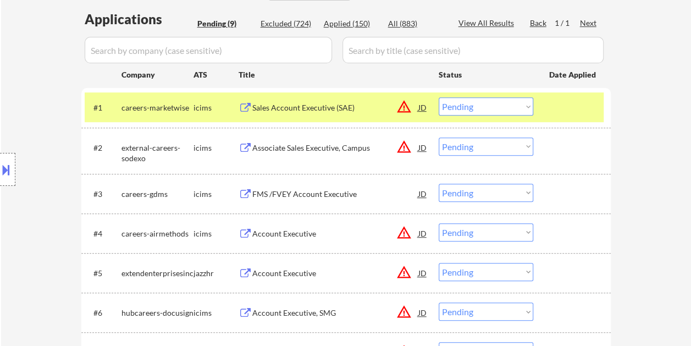
click at [317, 111] on div "Sales Account Executive (SAE)" at bounding box center [335, 107] width 166 height 11
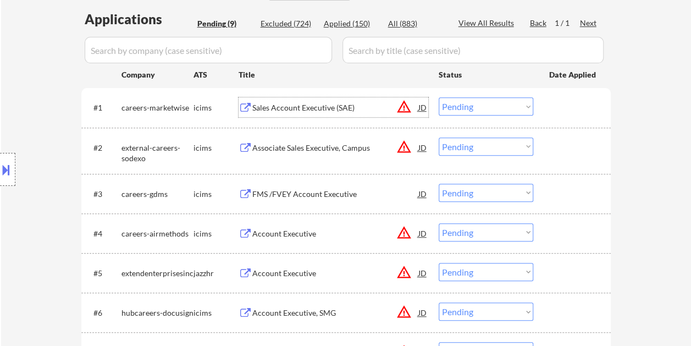
click at [551, 101] on div at bounding box center [573, 107] width 48 height 20
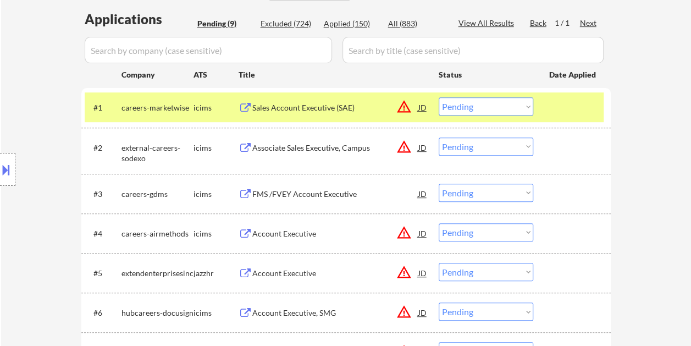
drag, startPoint x: 529, startPoint y: 106, endPoint x: 526, endPoint y: 111, distance: 5.9
click at [529, 106] on select "Choose an option... Pending Applied Excluded (Questions) Excluded (Expired) Exc…" at bounding box center [486, 106] width 95 height 18
click at [439, 97] on select "Choose an option... Pending Applied Excluded (Questions) Excluded (Expired) Exc…" at bounding box center [486, 106] width 95 height 18
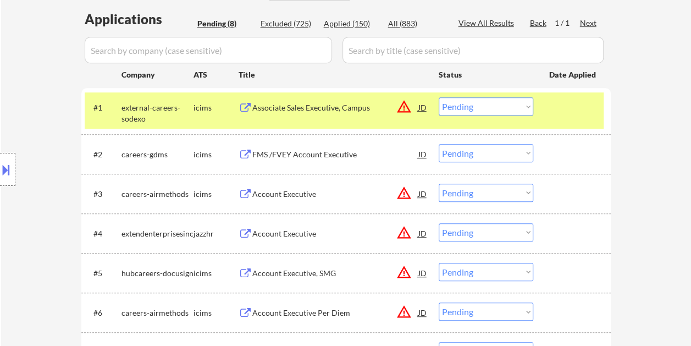
click at [562, 109] on div at bounding box center [573, 107] width 48 height 20
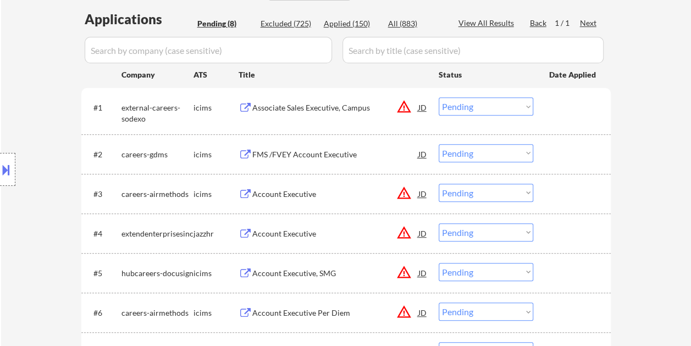
click at [563, 102] on div at bounding box center [573, 107] width 48 height 20
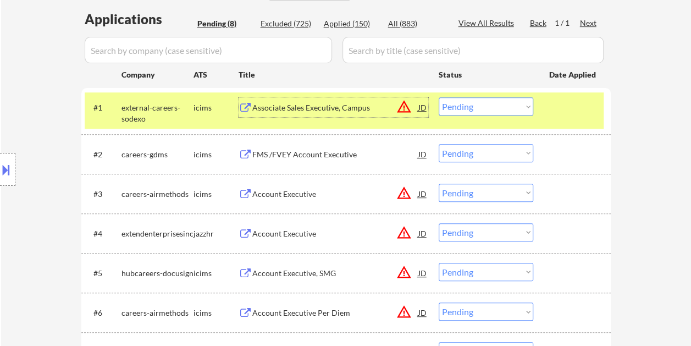
click at [334, 112] on div "Associate Sales Executive, Campus" at bounding box center [335, 107] width 166 height 11
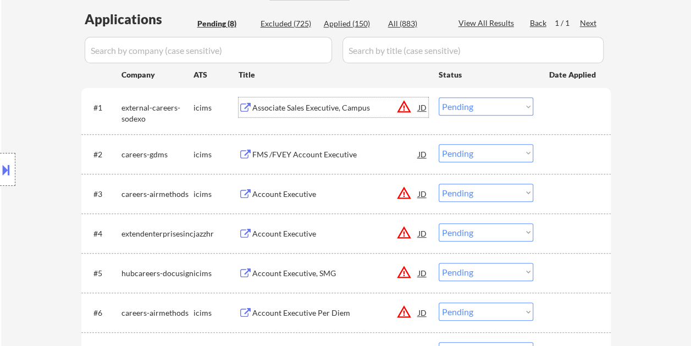
click at [559, 99] on div at bounding box center [573, 107] width 48 height 20
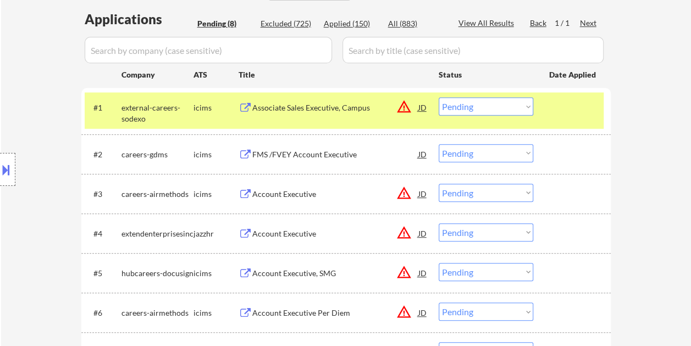
click at [527, 104] on select "Choose an option... Pending Applied Excluded (Questions) Excluded (Expired) Exc…" at bounding box center [486, 106] width 95 height 18
click at [439, 97] on select "Choose an option... Pending Applied Excluded (Questions) Excluded (Expired) Exc…" at bounding box center [486, 106] width 95 height 18
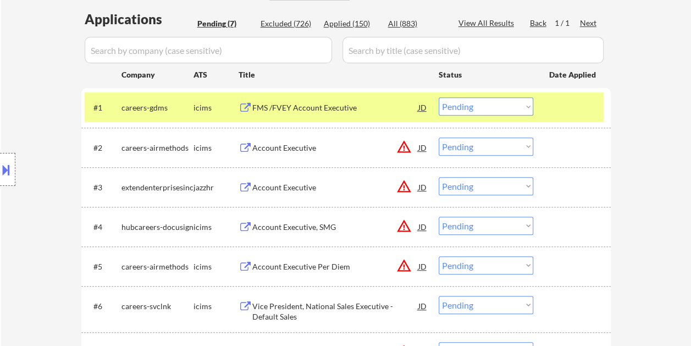
click at [567, 110] on div at bounding box center [573, 107] width 48 height 20
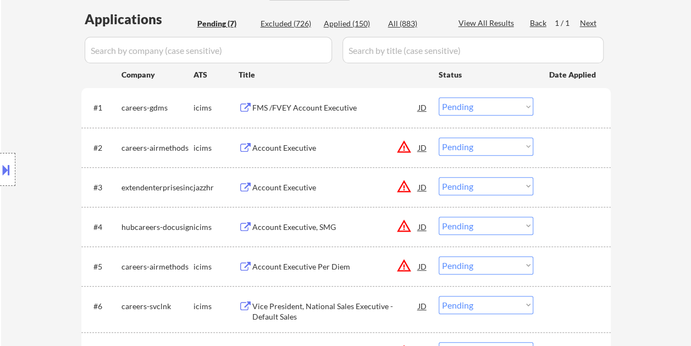
click at [557, 111] on div at bounding box center [573, 107] width 48 height 20
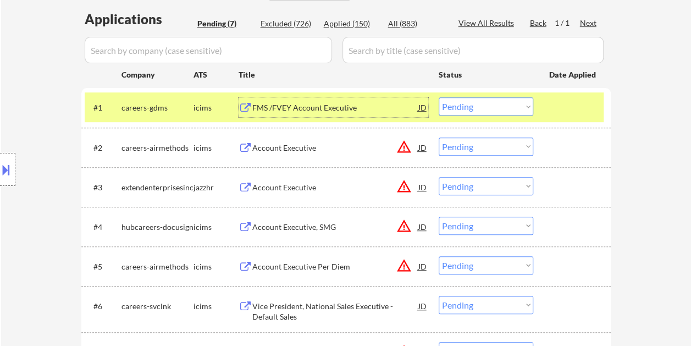
click at [307, 104] on div "FMS /FVEY Account Executive" at bounding box center [335, 107] width 166 height 11
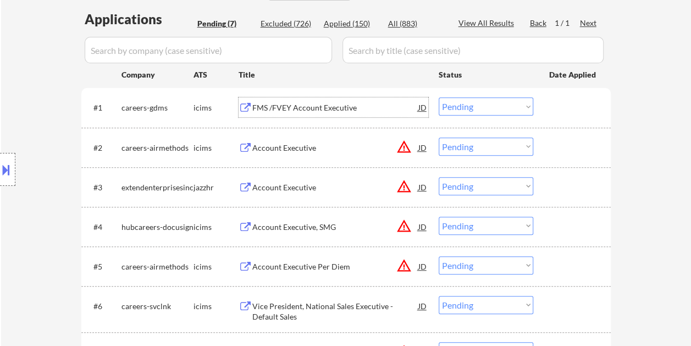
click at [548, 103] on div "#1 careers-gdms icims FMS /FVEY Account Executive JD warning_amber Choose an op…" at bounding box center [344, 107] width 519 height 30
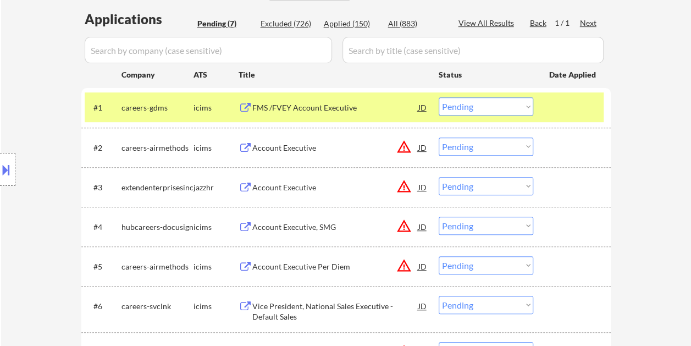
click at [521, 106] on select "Choose an option... Pending Applied Excluded (Questions) Excluded (Expired) Exc…" at bounding box center [486, 106] width 95 height 18
click at [439, 97] on select "Choose an option... Pending Applied Excluded (Questions) Excluded (Expired) Exc…" at bounding box center [486, 106] width 95 height 18
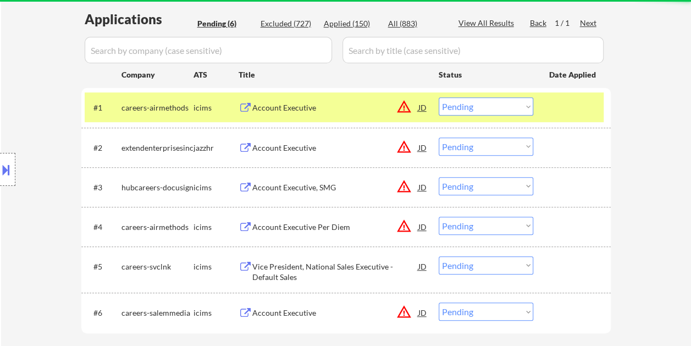
click at [542, 104] on div "#1 careers-airmethods icims Account Executive JD warning_amber Choose an option…" at bounding box center [344, 107] width 519 height 30
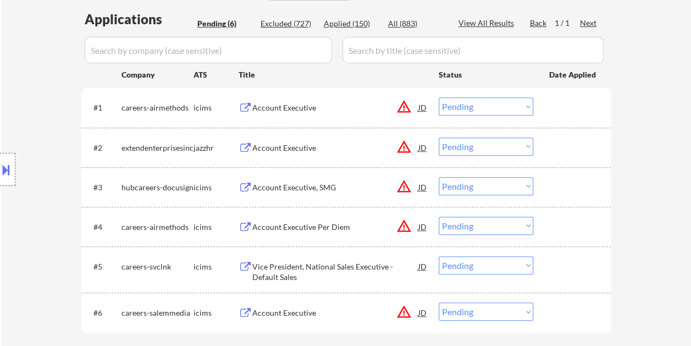
click at [552, 103] on div at bounding box center [573, 107] width 48 height 20
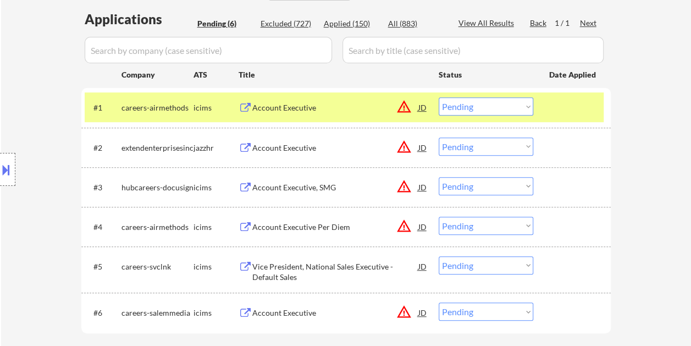
click at [308, 107] on div "Account Executive" at bounding box center [335, 107] width 166 height 11
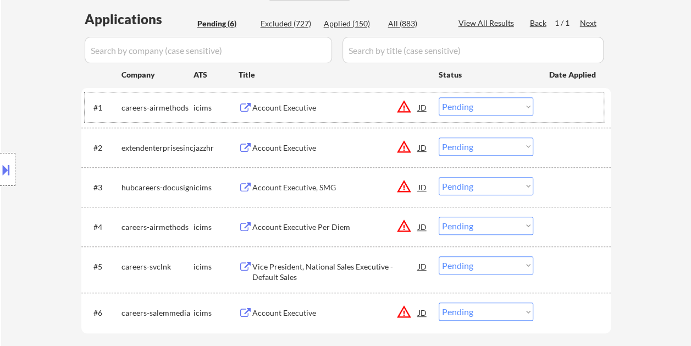
click at [550, 108] on div at bounding box center [573, 107] width 48 height 20
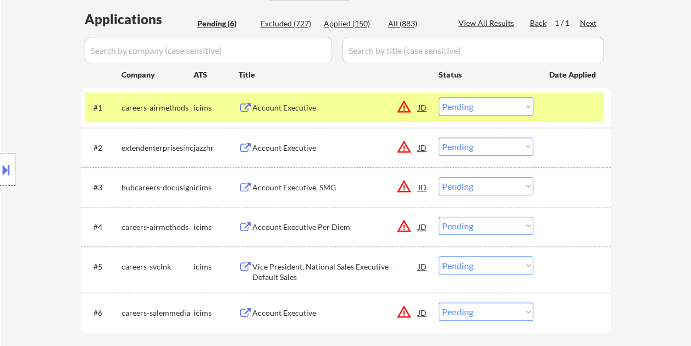
click at [526, 109] on select "Choose an option... Pending Applied Excluded (Questions) Excluded (Expired) Exc…" at bounding box center [486, 106] width 95 height 18
click at [439, 97] on select "Choose an option... Pending Applied Excluded (Questions) Excluded (Expired) Exc…" at bounding box center [486, 106] width 95 height 18
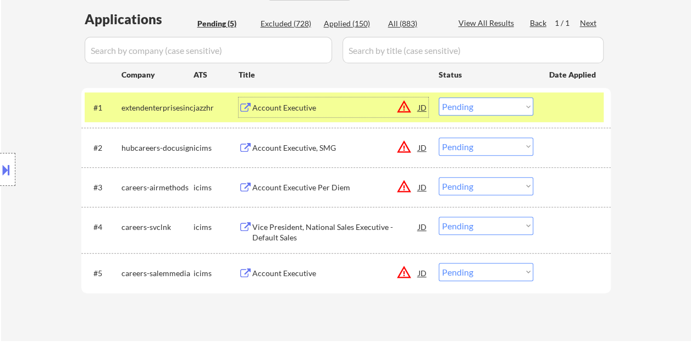
click at [350, 103] on div "Account Executive" at bounding box center [335, 107] width 166 height 11
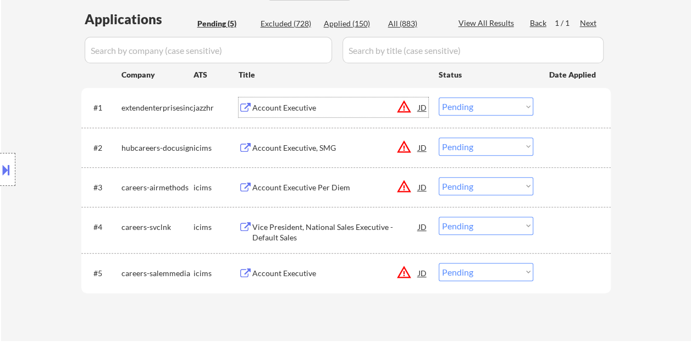
click at [547, 101] on div "#1 extendenterprisesinc jazzhr Account Executive JD warning_amber Choose an opt…" at bounding box center [344, 107] width 519 height 30
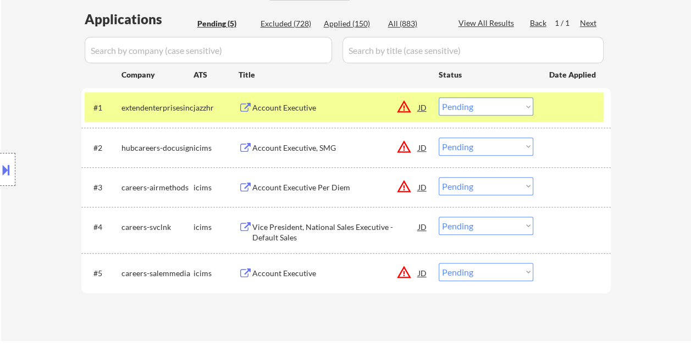
click at [520, 108] on select "Choose an option... Pending Applied Excluded (Questions) Excluded (Expired) Exc…" at bounding box center [486, 106] width 95 height 18
click at [439, 97] on select "Choose an option... Pending Applied Excluded (Questions) Excluded (Expired) Exc…" at bounding box center [486, 106] width 95 height 18
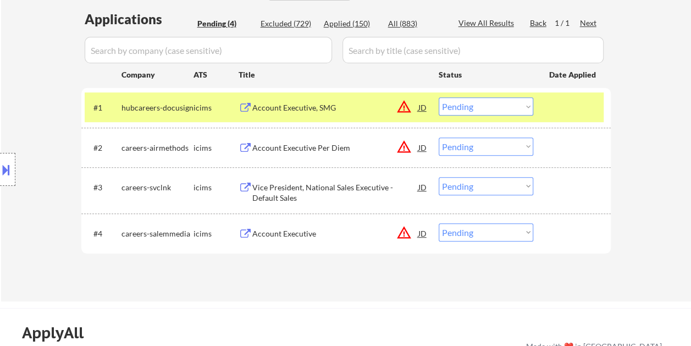
click at [546, 104] on div "#1 hubcareers-docusign icims Account Executive, SMG JD warning_amber Choose an …" at bounding box center [344, 107] width 519 height 30
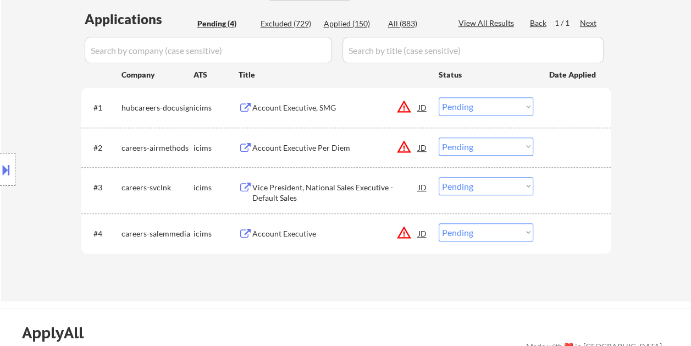
click at [550, 103] on div at bounding box center [573, 107] width 48 height 20
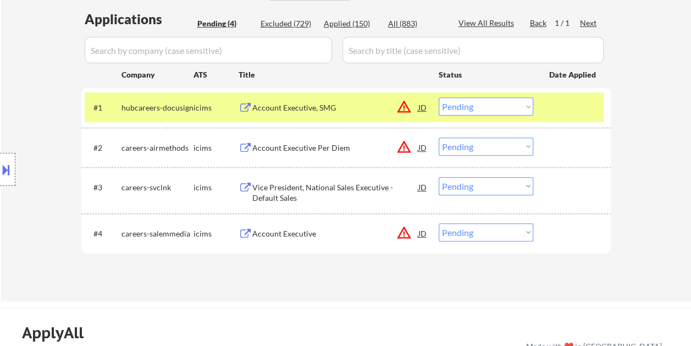
click at [305, 104] on div "Account Executive, SMG" at bounding box center [335, 107] width 166 height 11
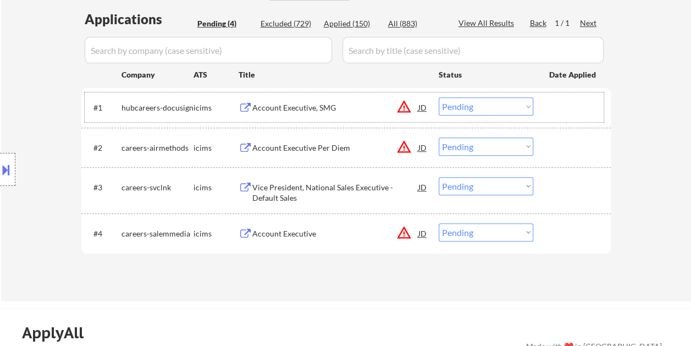
click at [574, 113] on div at bounding box center [573, 107] width 48 height 20
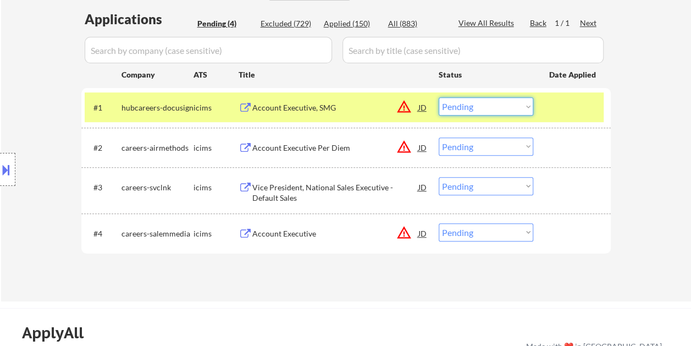
click at [527, 107] on select "Choose an option... Pending Applied Excluded (Questions) Excluded (Expired) Exc…" at bounding box center [486, 106] width 95 height 18
click at [439, 97] on select "Choose an option... Pending Applied Excluded (Questions) Excluded (Expired) Exc…" at bounding box center [486, 106] width 95 height 18
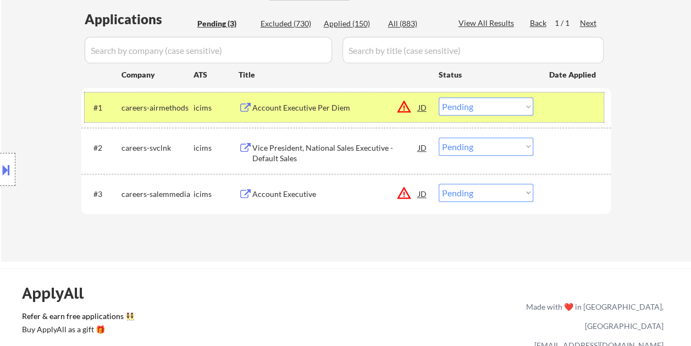
click at [565, 104] on div at bounding box center [573, 107] width 48 height 20
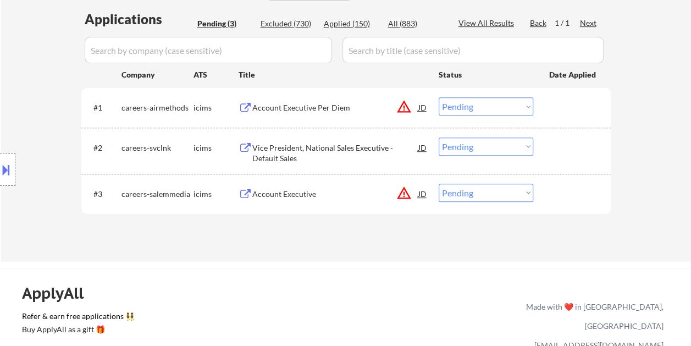
click at [564, 104] on div at bounding box center [573, 107] width 48 height 20
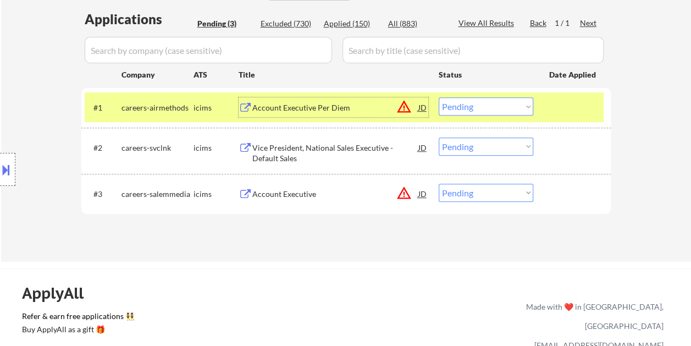
click at [334, 111] on div "Account Executive Per Diem" at bounding box center [335, 107] width 166 height 11
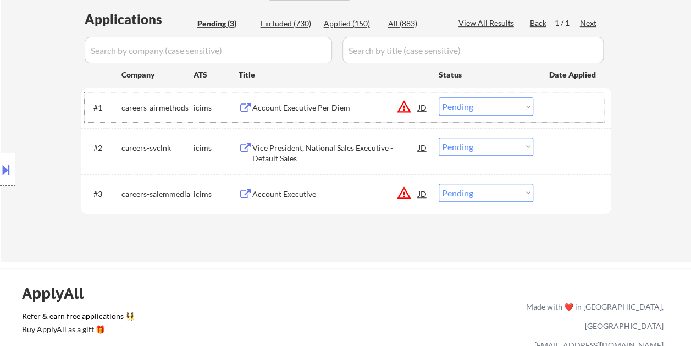
click at [550, 105] on div at bounding box center [573, 107] width 48 height 20
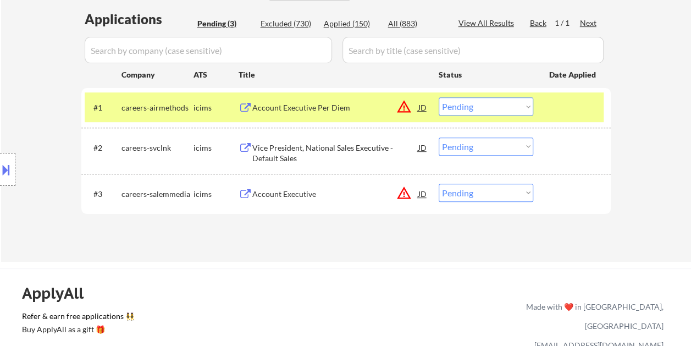
drag, startPoint x: 528, startPoint y: 108, endPoint x: 520, endPoint y: 116, distance: 11.3
click at [528, 108] on select "Choose an option... Pending Applied Excluded (Questions) Excluded (Expired) Exc…" at bounding box center [486, 106] width 95 height 18
click at [439, 97] on select "Choose an option... Pending Applied Excluded (Questions) Excluded (Expired) Exc…" at bounding box center [486, 106] width 95 height 18
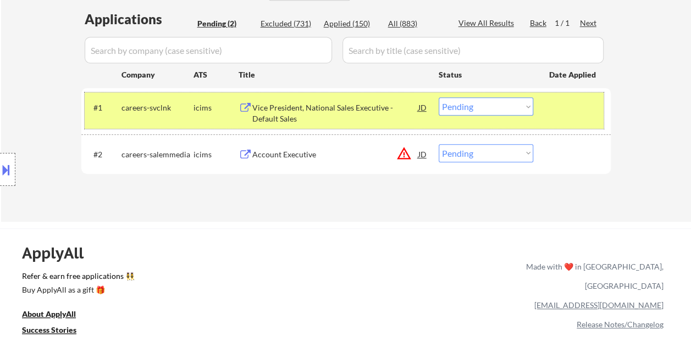
click at [555, 102] on div at bounding box center [573, 107] width 48 height 20
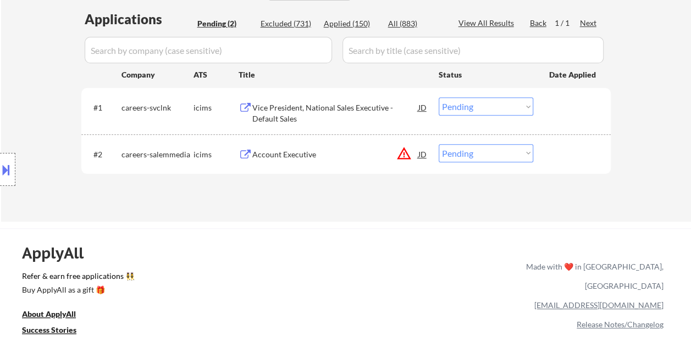
click at [550, 106] on div at bounding box center [573, 107] width 48 height 20
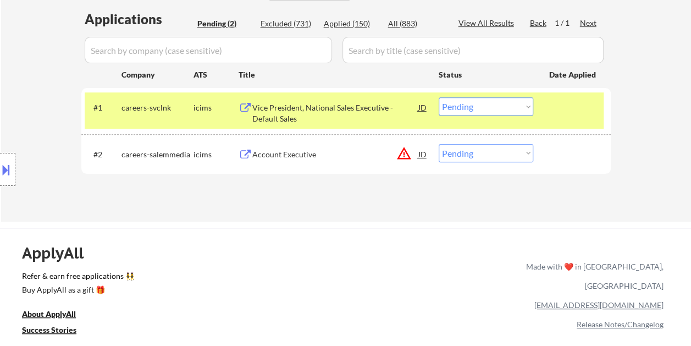
click at [378, 106] on div "Vice President, National Sales Executive -Default Sales" at bounding box center [335, 112] width 166 height 21
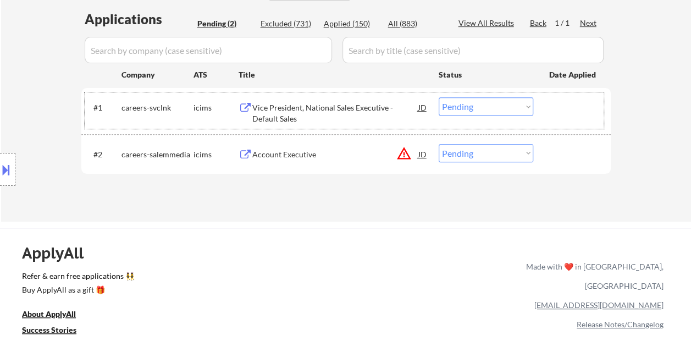
click at [545, 100] on div "#1 careers-svclnk icims Vice President, National Sales Executive -Default Sales…" at bounding box center [344, 110] width 519 height 36
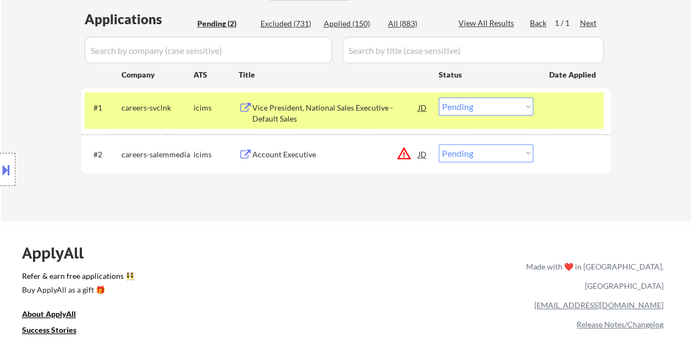
click at [527, 106] on select "Choose an option... Pending Applied Excluded (Questions) Excluded (Expired) Exc…" at bounding box center [486, 106] width 95 height 18
click at [439, 97] on select "Choose an option... Pending Applied Excluded (Questions) Excluded (Expired) Exc…" at bounding box center [486, 106] width 95 height 18
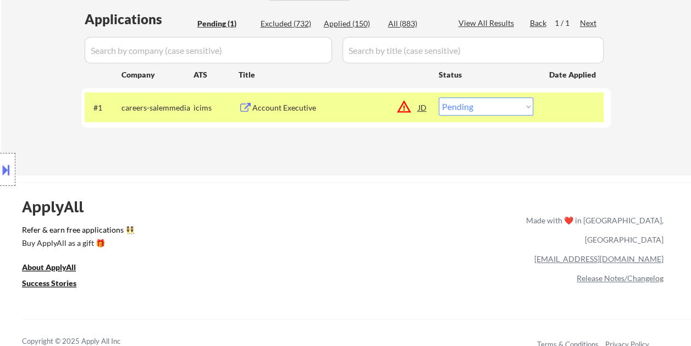
click at [564, 106] on div at bounding box center [573, 107] width 48 height 20
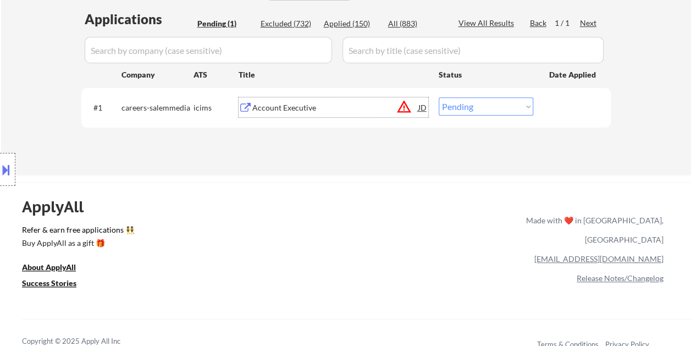
click at [353, 99] on div "Account Executive" at bounding box center [335, 107] width 166 height 20
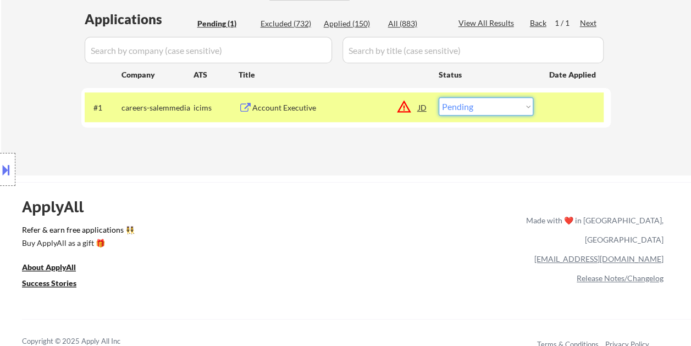
click at [520, 107] on select "Choose an option... Pending Applied Excluded (Questions) Excluded (Expired) Exc…" at bounding box center [486, 106] width 95 height 18
click at [439, 97] on select "Choose an option... Pending Applied Excluded (Questions) Excluded (Expired) Exc…" at bounding box center [486, 106] width 95 height 18
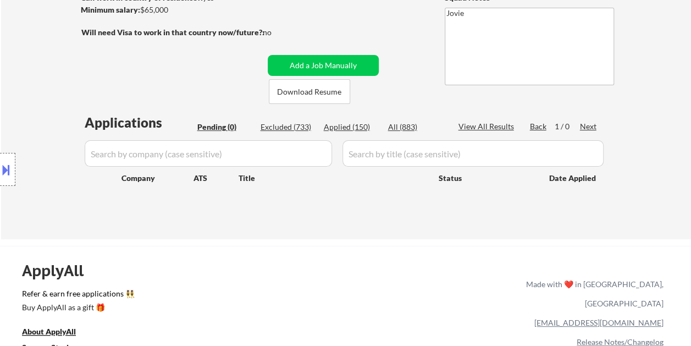
scroll to position [165, 0]
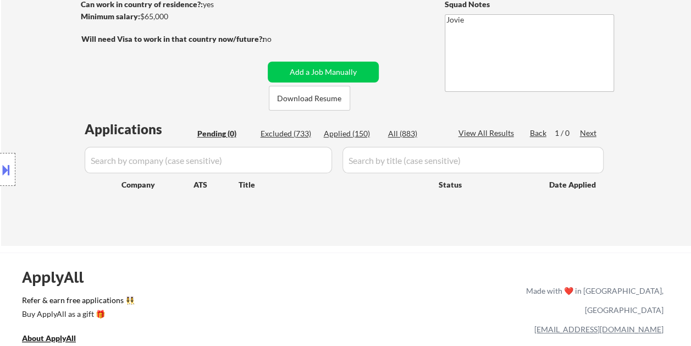
click at [350, 132] on div "Applied (150)" at bounding box center [351, 133] width 55 height 11
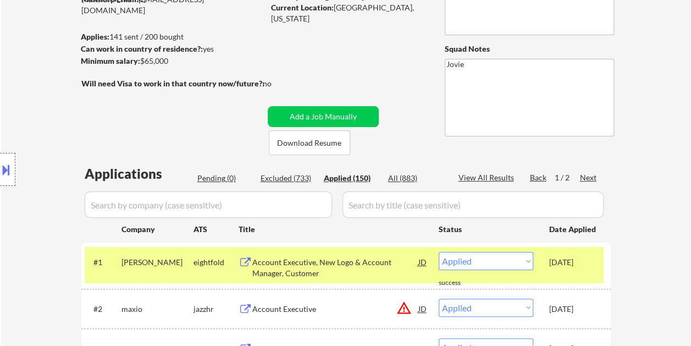
scroll to position [110, 0]
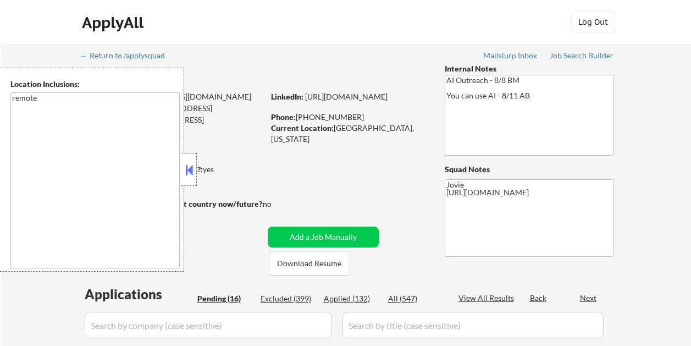
select select ""pending""
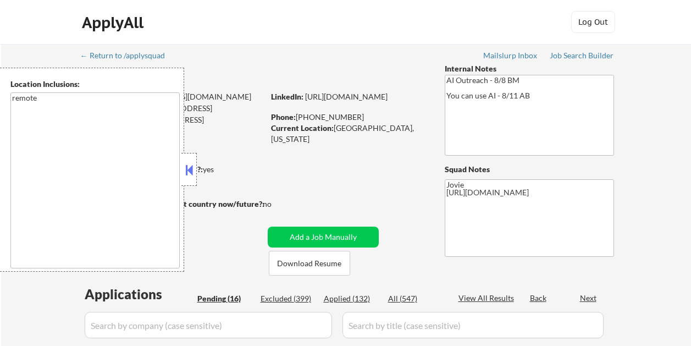
select select ""pending""
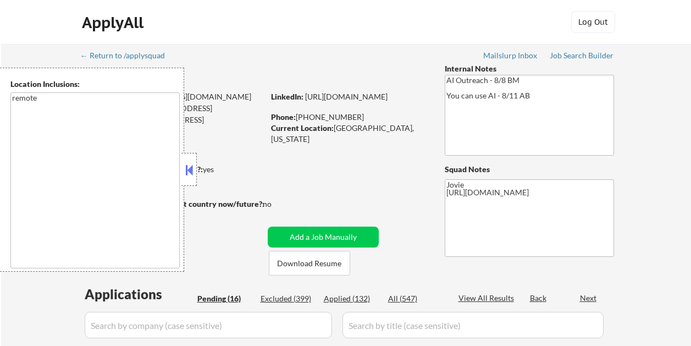
select select ""pending""
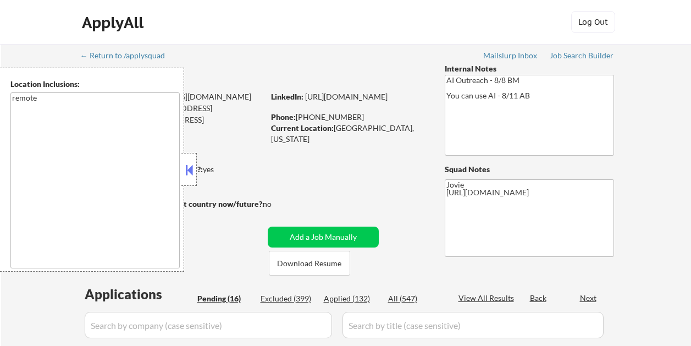
select select ""pending""
click at [188, 168] on button at bounding box center [189, 170] width 12 height 16
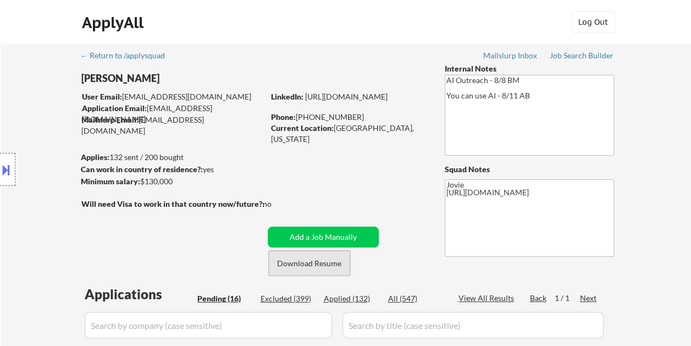
click at [306, 262] on button "Download Resume" at bounding box center [309, 263] width 81 height 25
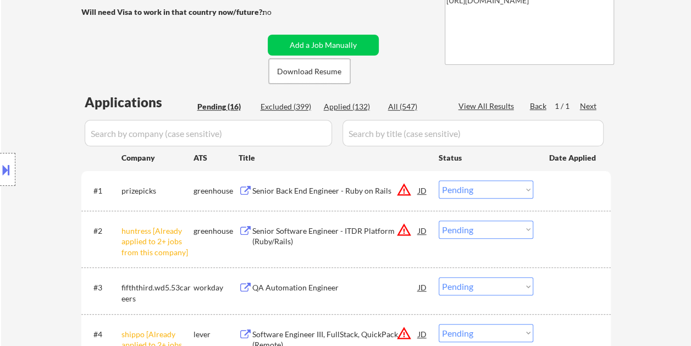
scroll to position [220, 0]
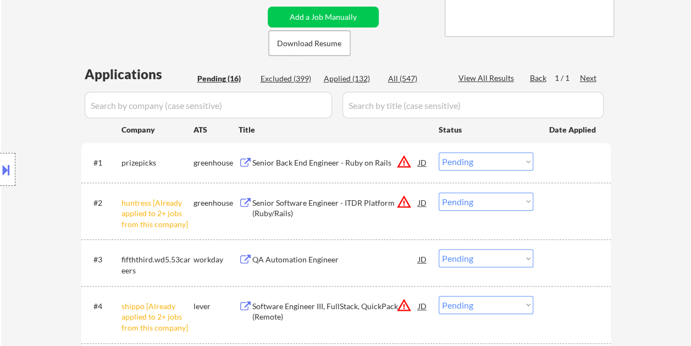
click at [526, 202] on select "Choose an option... Pending Applied Excluded (Questions) Excluded (Expired) Exc…" at bounding box center [486, 201] width 95 height 18
click at [439, 192] on select "Choose an option... Pending Applied Excluded (Questions) Excluded (Expired) Exc…" at bounding box center [486, 201] width 95 height 18
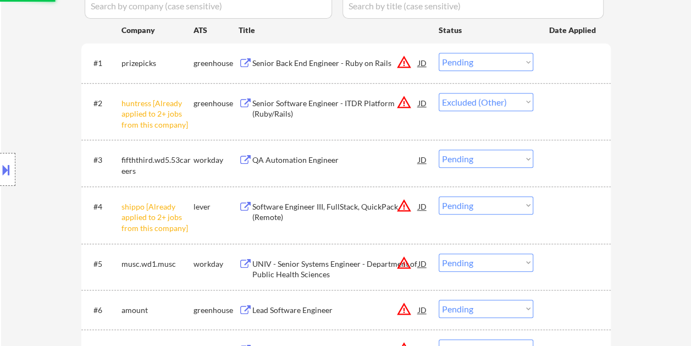
scroll to position [330, 0]
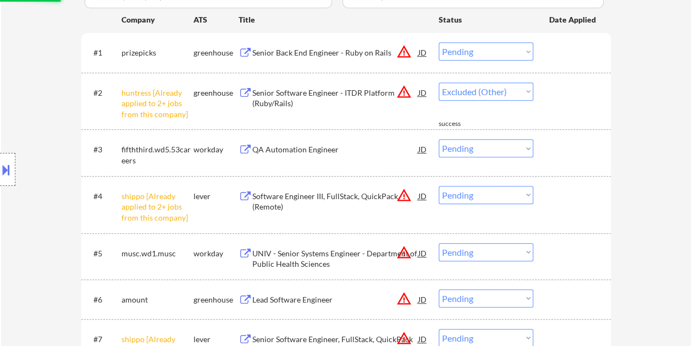
select select ""pending""
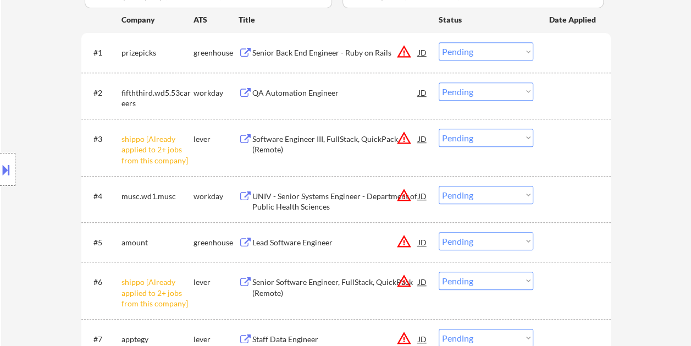
click at [528, 139] on select "Choose an option... Pending Applied Excluded (Questions) Excluded (Expired) Exc…" at bounding box center [486, 138] width 95 height 18
click at [439, 129] on select "Choose an option... Pending Applied Excluded (Questions) Excluded (Expired) Exc…" at bounding box center [486, 138] width 95 height 18
select select ""pending""
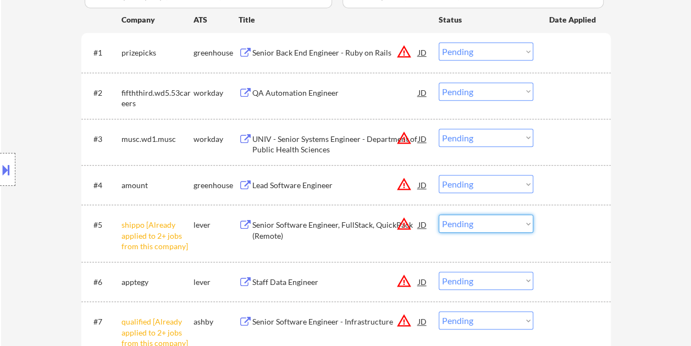
click at [527, 224] on select "Choose an option... Pending Applied Excluded (Questions) Excluded (Expired) Exc…" at bounding box center [486, 223] width 95 height 18
click at [439, 214] on select "Choose an option... Pending Applied Excluded (Questions) Excluded (Expired) Exc…" at bounding box center [486, 223] width 95 height 18
select select ""pending""
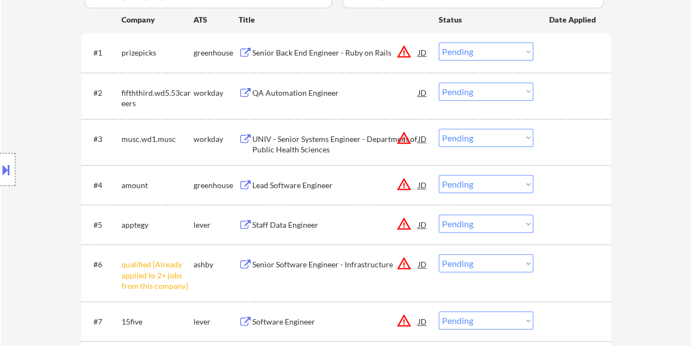
scroll to position [385, 0]
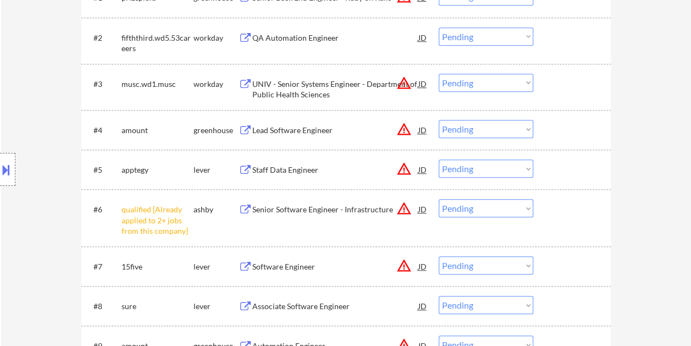
click at [526, 209] on select "Choose an option... Pending Applied Excluded (Questions) Excluded (Expired) Exc…" at bounding box center [486, 208] width 95 height 18
click at [439, 199] on select "Choose an option... Pending Applied Excluded (Questions) Excluded (Expired) Exc…" at bounding box center [486, 208] width 95 height 18
select select ""pending""
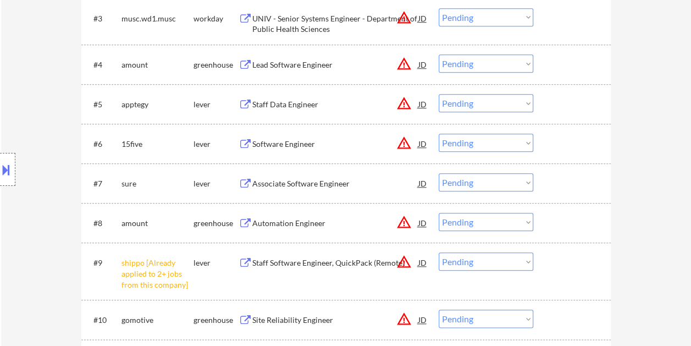
scroll to position [495, 0]
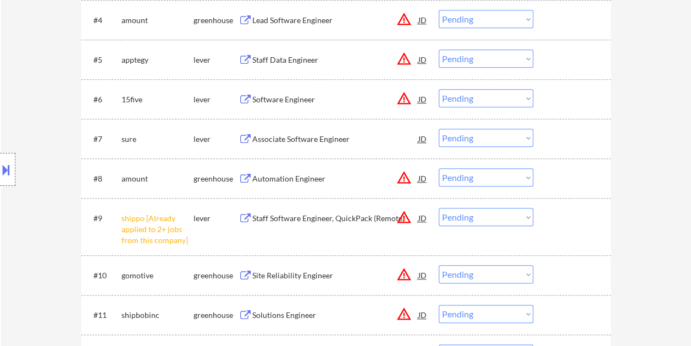
click at [526, 219] on select "Choose an option... Pending Applied Excluded (Questions) Excluded (Expired) Exc…" at bounding box center [486, 217] width 95 height 18
click at [439, 208] on select "Choose an option... Pending Applied Excluded (Questions) Excluded (Expired) Exc…" at bounding box center [486, 217] width 95 height 18
select select ""pending""
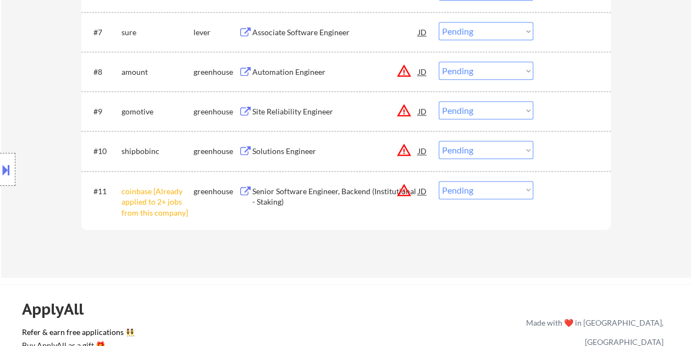
scroll to position [660, 0]
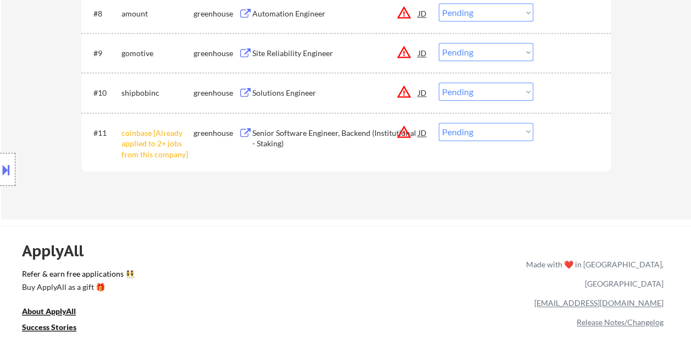
click at [523, 131] on select "Choose an option... Pending Applied Excluded (Questions) Excluded (Expired) Exc…" at bounding box center [486, 132] width 95 height 18
select select ""excluded__other_""
click at [439, 123] on select "Choose an option... Pending Applied Excluded (Questions) Excluded (Expired) Exc…" at bounding box center [486, 132] width 95 height 18
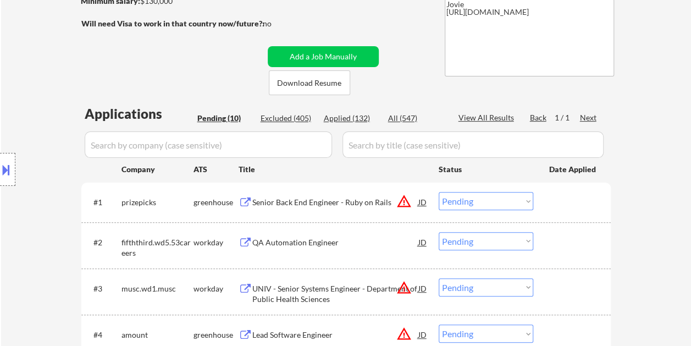
scroll to position [220, 0]
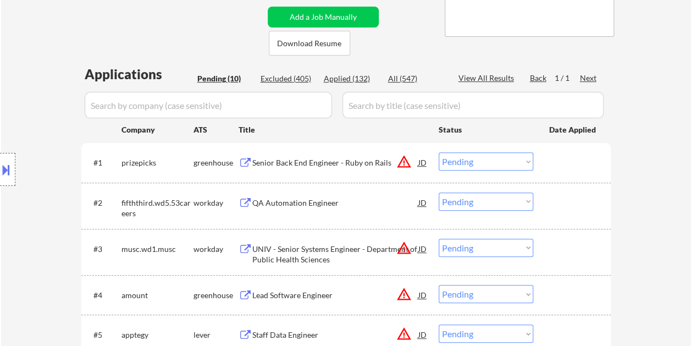
click at [543, 163] on div "#1 prizepicks greenhouse Senior Back End Engineer - Ruby on Rails JD warning_am…" at bounding box center [344, 162] width 519 height 30
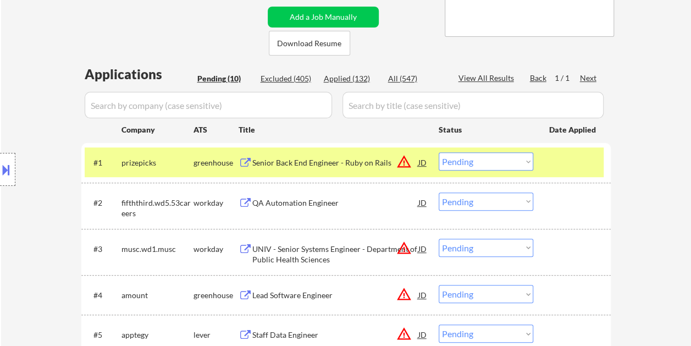
click at [357, 162] on div "Senior Back End Engineer - Ruby on Rails" at bounding box center [335, 162] width 166 height 11
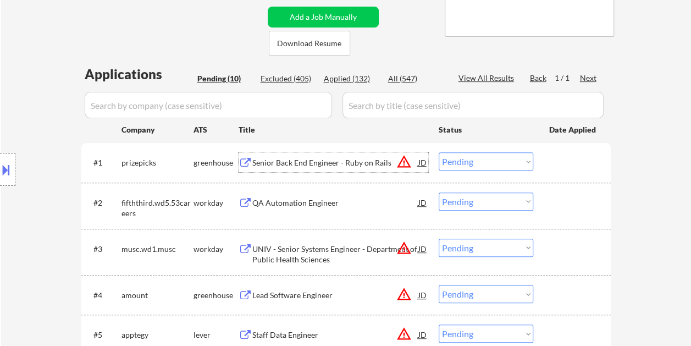
click at [567, 164] on div at bounding box center [573, 162] width 48 height 20
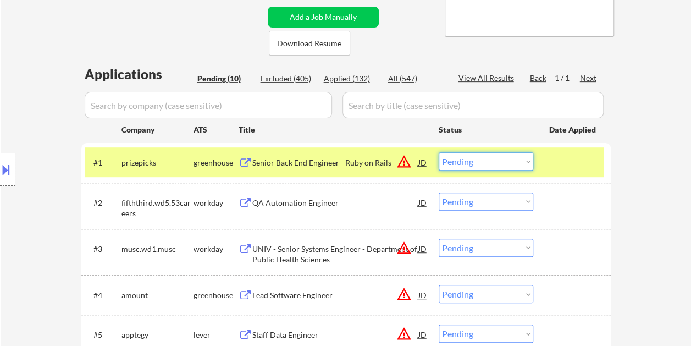
click at [527, 157] on select "Choose an option... Pending Applied Excluded (Questions) Excluded (Expired) Exc…" at bounding box center [486, 161] width 95 height 18
click at [439, 152] on select "Choose an option... Pending Applied Excluded (Questions) Excluded (Expired) Exc…" at bounding box center [486, 161] width 95 height 18
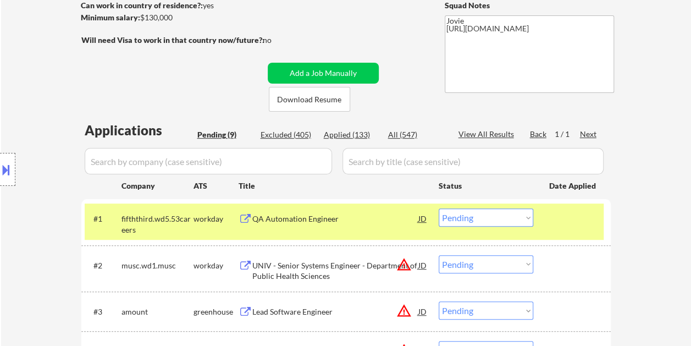
scroll to position [165, 0]
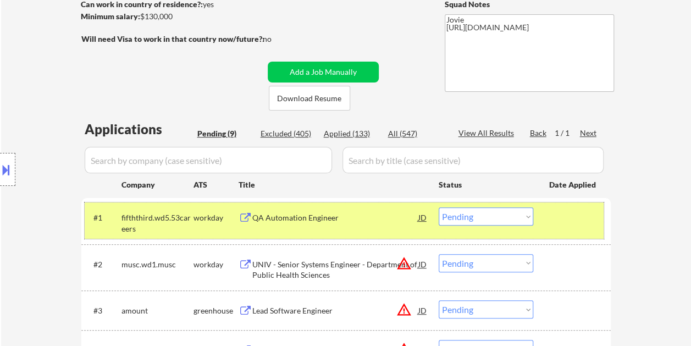
click at [572, 232] on div "#1 fifththird.wd5.53careers workday QA Automation Engineer JD warning_amber Cho…" at bounding box center [344, 220] width 519 height 36
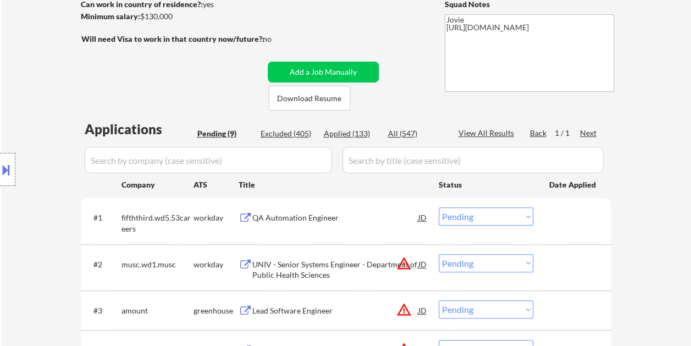
click at [564, 218] on div at bounding box center [573, 217] width 48 height 20
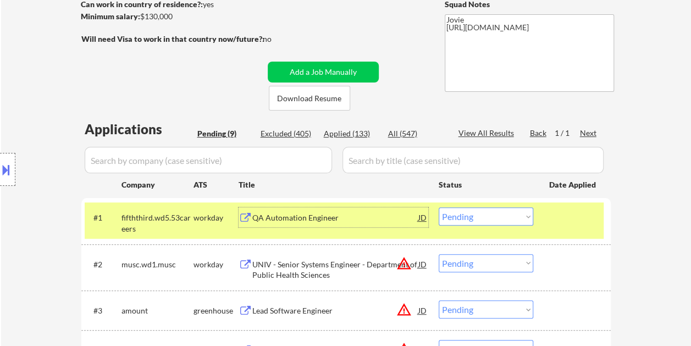
click at [366, 211] on div "QA Automation Engineer" at bounding box center [335, 217] width 166 height 20
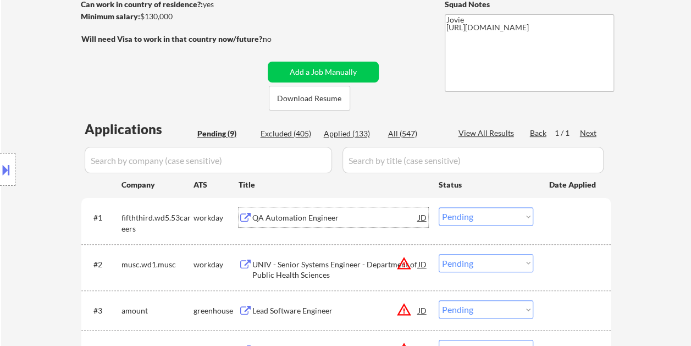
drag, startPoint x: 549, startPoint y: 218, endPoint x: 525, endPoint y: 217, distance: 24.2
click at [550, 218] on div at bounding box center [573, 217] width 48 height 20
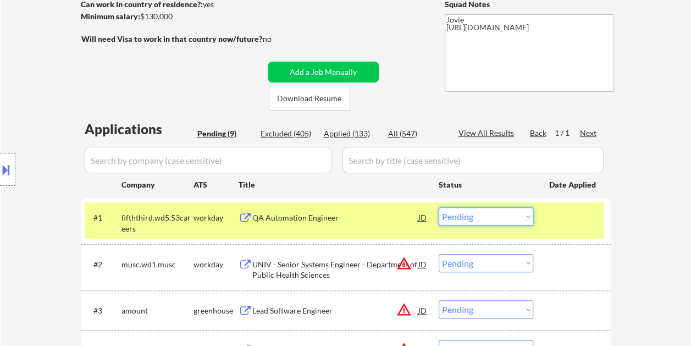
click at [523, 217] on select "Choose an option... Pending Applied Excluded (Questions) Excluded (Expired) Exc…" at bounding box center [486, 216] width 95 height 18
click at [439, 207] on select "Choose an option... Pending Applied Excluded (Questions) Excluded (Expired) Exc…" at bounding box center [486, 216] width 95 height 18
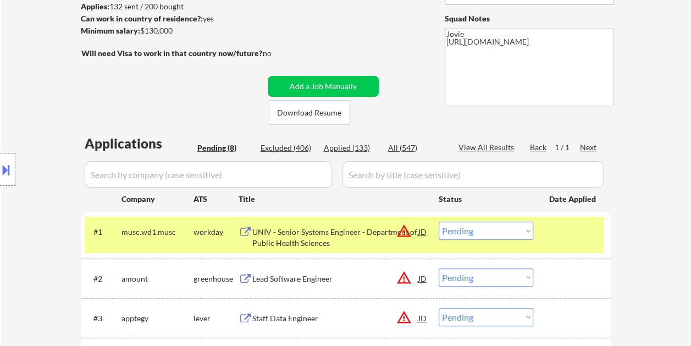
scroll to position [110, 0]
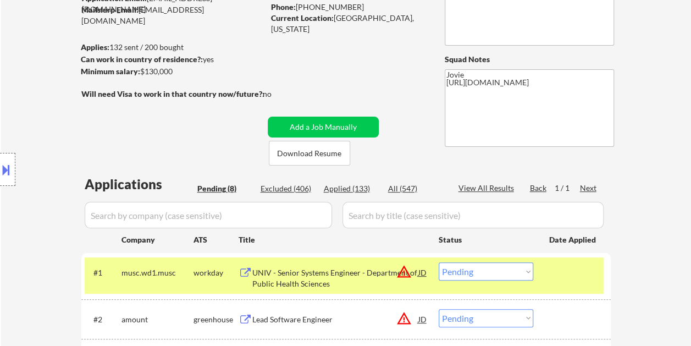
click at [539, 271] on div "#1 musc.wd1.musc workday UNIV - Senior Systems Engineer - Department of Public …" at bounding box center [344, 275] width 519 height 36
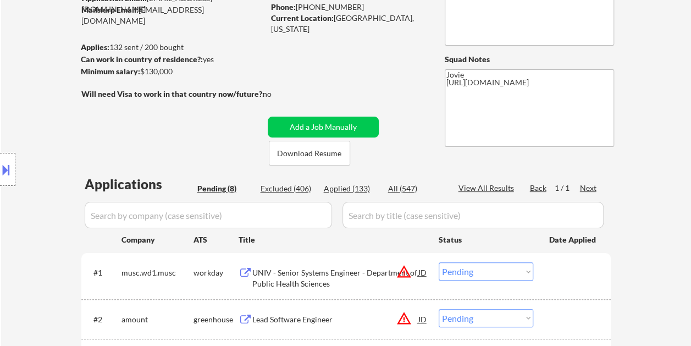
click at [554, 268] on div at bounding box center [573, 272] width 48 height 20
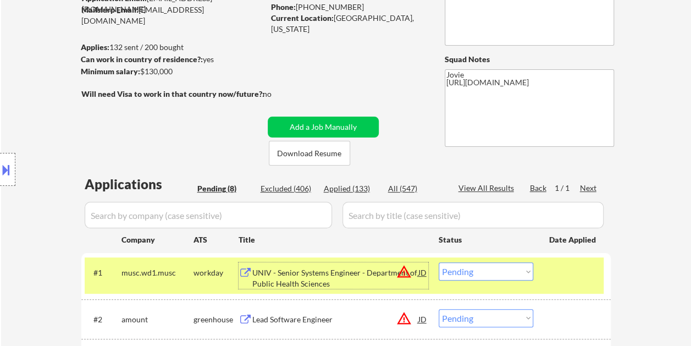
click at [350, 270] on div "UNIV - Senior Systems Engineer - Department of Public Health Sciences" at bounding box center [335, 277] width 166 height 21
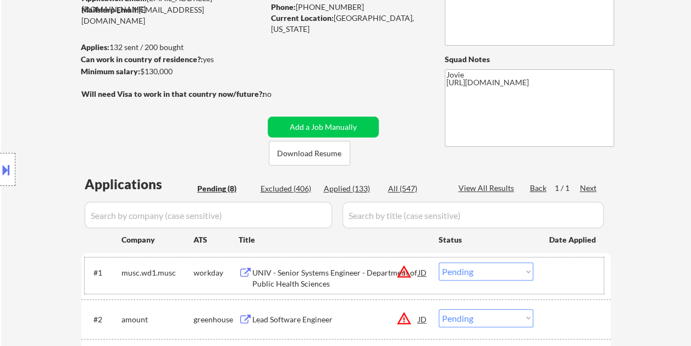
click at [545, 272] on div "#1 musc.wd1.musc workday UNIV - Senior Systems Engineer - Department of Public …" at bounding box center [344, 275] width 519 height 36
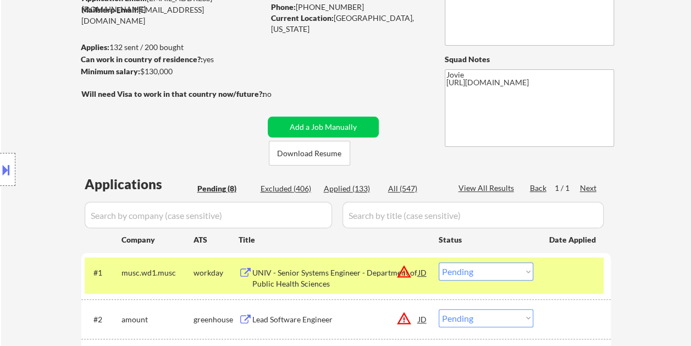
click at [528, 268] on select "Choose an option... Pending Applied Excluded (Questions) Excluded (Expired) Exc…" at bounding box center [486, 271] width 95 height 18
click at [439, 262] on select "Choose an option... Pending Applied Excluded (Questions) Excluded (Expired) Exc…" at bounding box center [486, 271] width 95 height 18
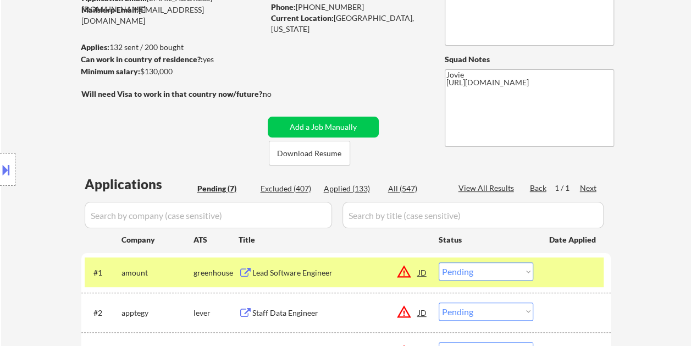
scroll to position [165, 0]
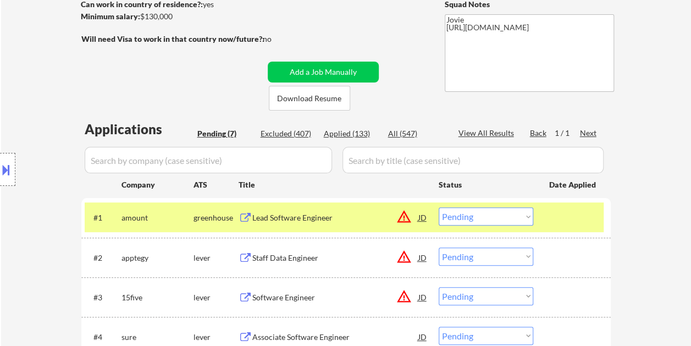
click at [555, 212] on div at bounding box center [573, 217] width 48 height 20
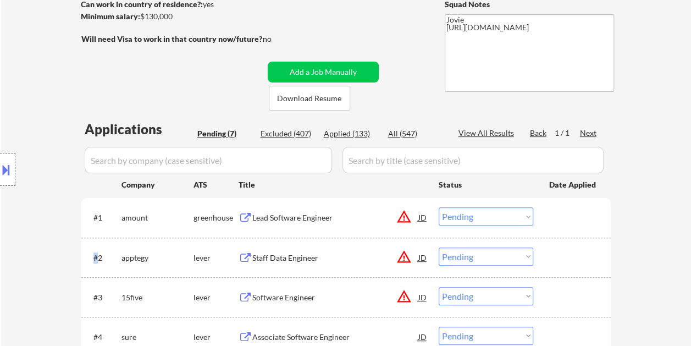
click at [555, 212] on div at bounding box center [573, 217] width 48 height 20
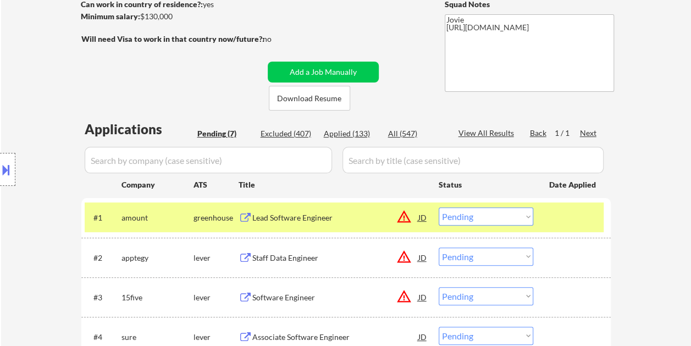
click at [349, 222] on div "Lead Software Engineer" at bounding box center [335, 217] width 166 height 11
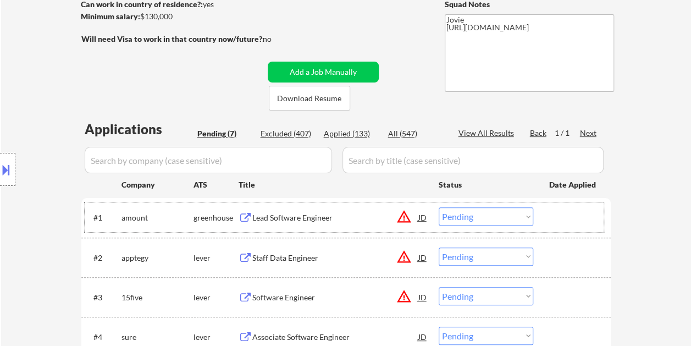
click at [563, 217] on div at bounding box center [573, 217] width 48 height 20
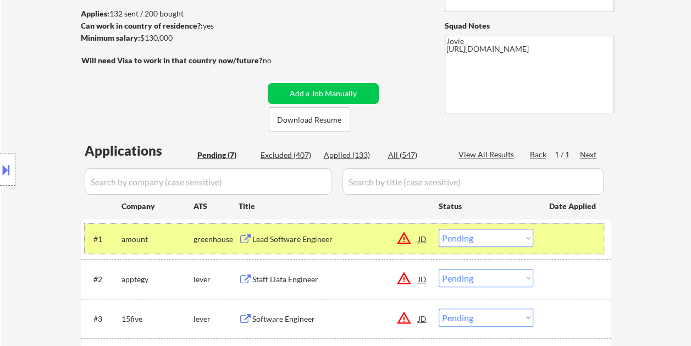
scroll to position [220, 0]
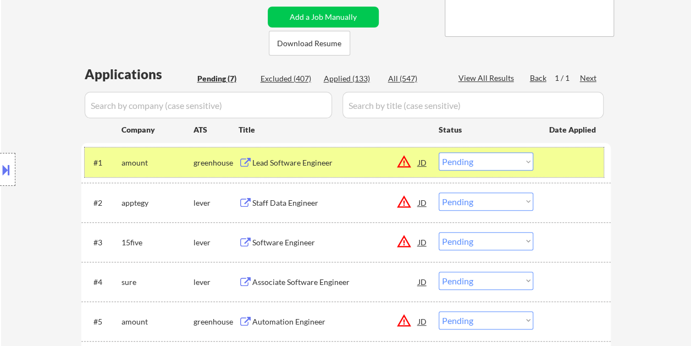
click at [529, 163] on select "Choose an option... Pending Applied Excluded (Questions) Excluded (Expired) Exc…" at bounding box center [486, 161] width 95 height 18
click at [439, 152] on select "Choose an option... Pending Applied Excluded (Questions) Excluded (Expired) Exc…" at bounding box center [486, 161] width 95 height 18
select select ""pending""
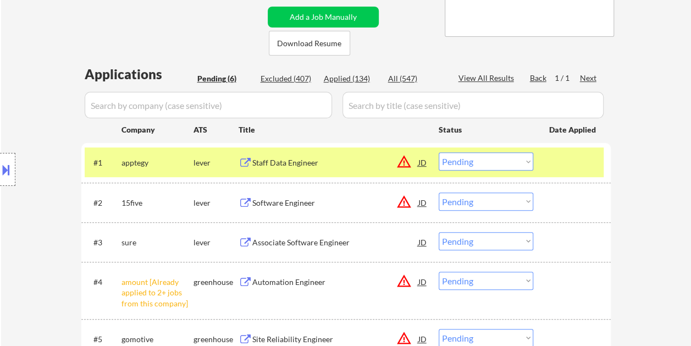
click at [585, 162] on div at bounding box center [573, 162] width 48 height 20
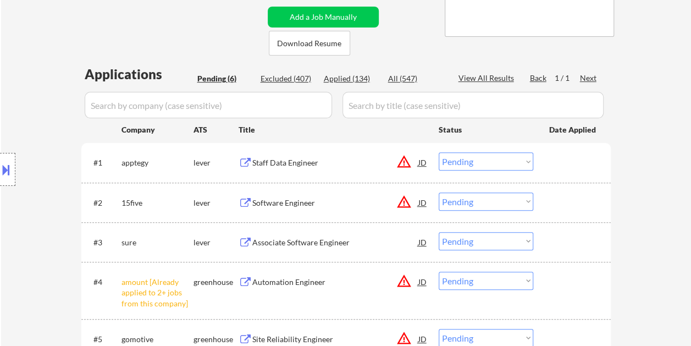
scroll to position [330, 0]
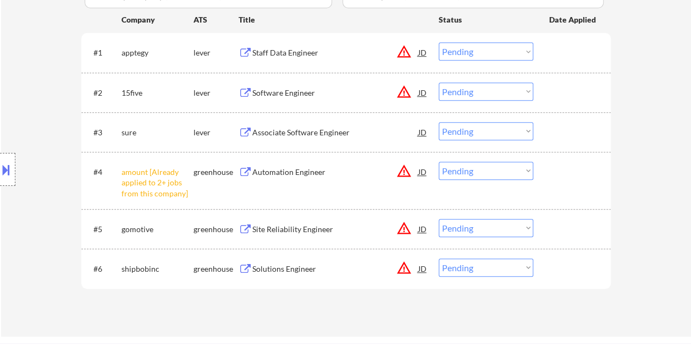
click at [519, 173] on select "Choose an option... Pending Applied Excluded (Questions) Excluded (Expired) Exc…" at bounding box center [486, 171] width 95 height 18
click at [439, 162] on select "Choose an option... Pending Applied Excluded (Questions) Excluded (Expired) Exc…" at bounding box center [486, 171] width 95 height 18
select select ""pending""
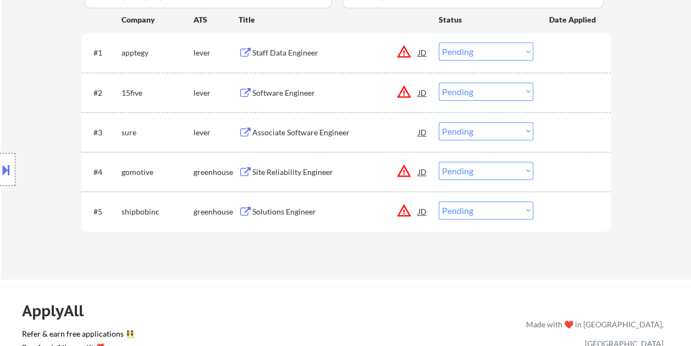
scroll to position [275, 0]
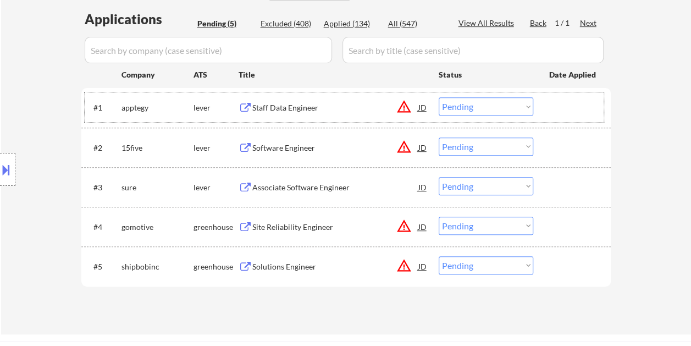
drag, startPoint x: 551, startPoint y: 103, endPoint x: 569, endPoint y: 174, distance: 73.2
click at [551, 104] on div at bounding box center [573, 107] width 48 height 20
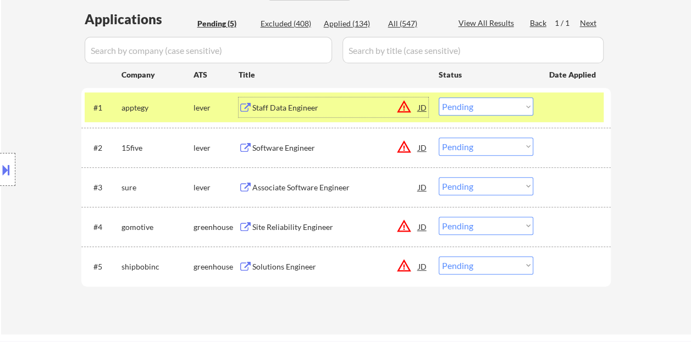
click at [261, 109] on div "Staff Data Engineer" at bounding box center [335, 107] width 166 height 11
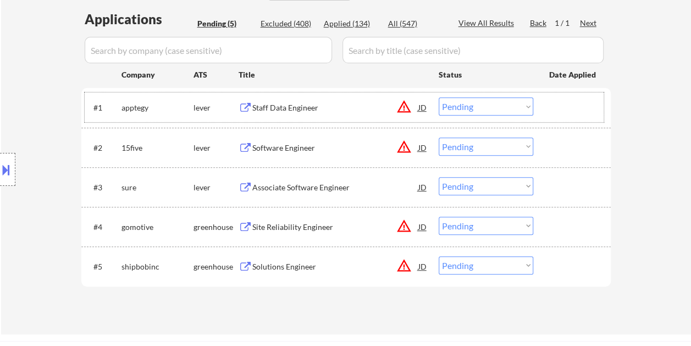
drag, startPoint x: 571, startPoint y: 109, endPoint x: 529, endPoint y: 108, distance: 41.2
click at [570, 109] on div at bounding box center [573, 107] width 48 height 20
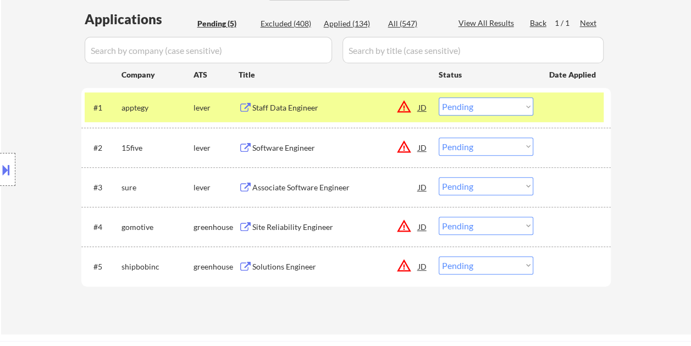
click at [528, 107] on select "Choose an option... Pending Applied Excluded (Questions) Excluded (Expired) Exc…" at bounding box center [486, 106] width 95 height 18
click at [439, 97] on select "Choose an option... Pending Applied Excluded (Questions) Excluded (Expired) Exc…" at bounding box center [486, 106] width 95 height 18
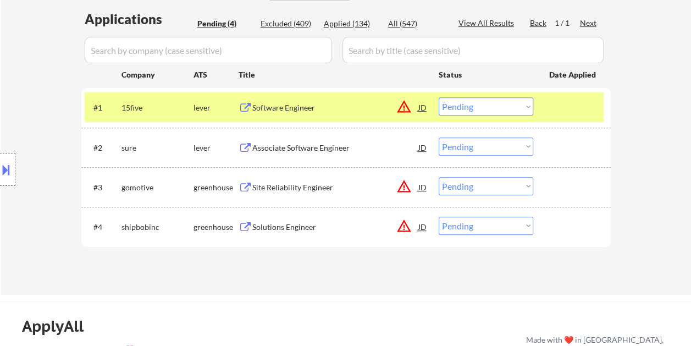
click at [568, 110] on div at bounding box center [573, 107] width 48 height 20
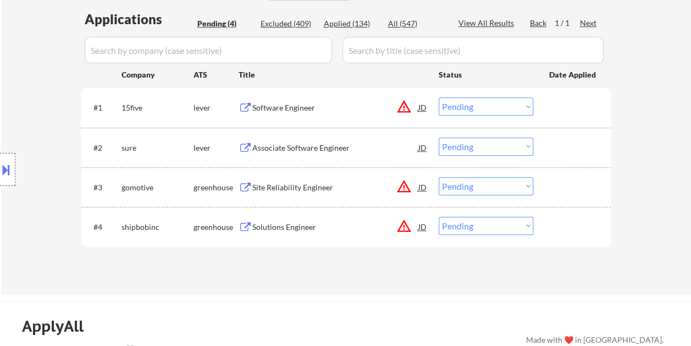
click at [576, 101] on div at bounding box center [573, 107] width 48 height 20
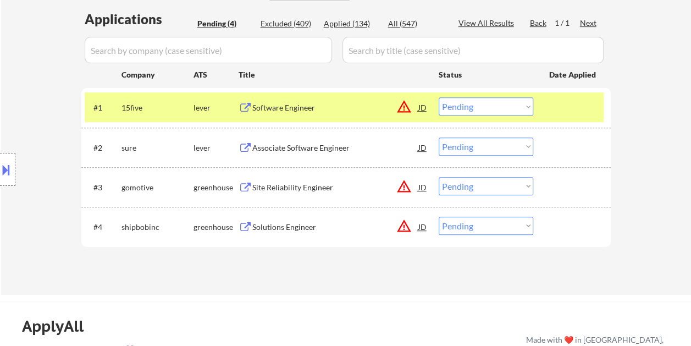
click at [364, 101] on div "Software Engineer" at bounding box center [335, 107] width 166 height 20
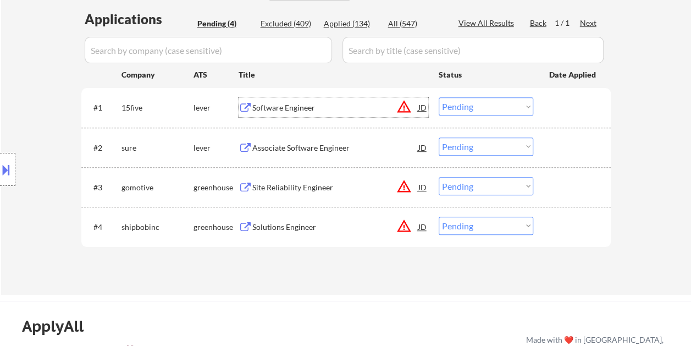
drag, startPoint x: 555, startPoint y: 104, endPoint x: 539, endPoint y: 107, distance: 16.3
click at [554, 104] on div at bounding box center [573, 107] width 48 height 20
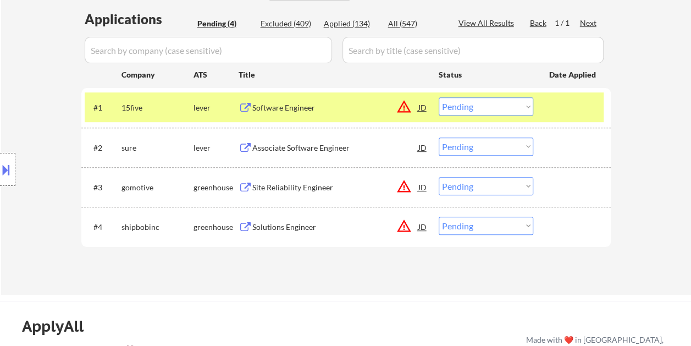
click at [526, 106] on select "Choose an option... Pending Applied Excluded (Questions) Excluded (Expired) Exc…" at bounding box center [486, 106] width 95 height 18
click at [439, 97] on select "Choose an option... Pending Applied Excluded (Questions) Excluded (Expired) Exc…" at bounding box center [486, 106] width 95 height 18
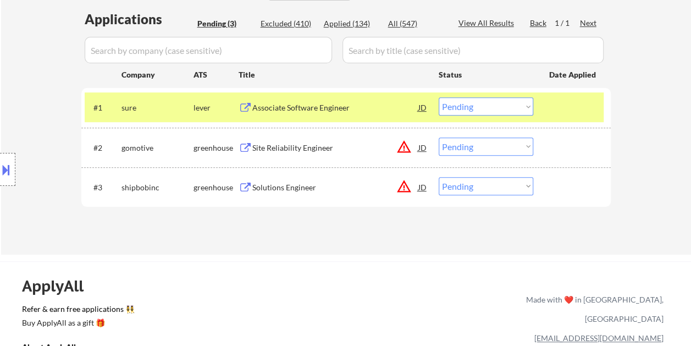
click at [557, 108] on div at bounding box center [573, 107] width 48 height 20
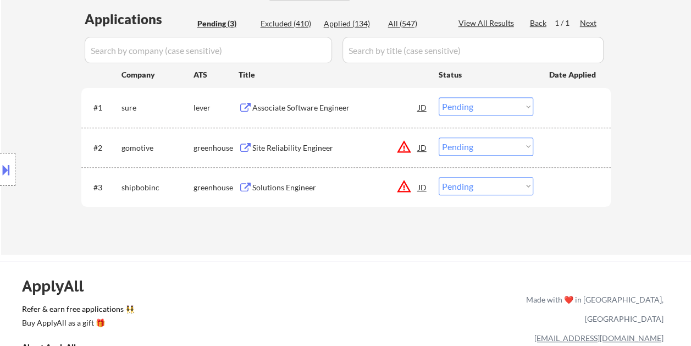
click at [559, 110] on div at bounding box center [573, 107] width 48 height 20
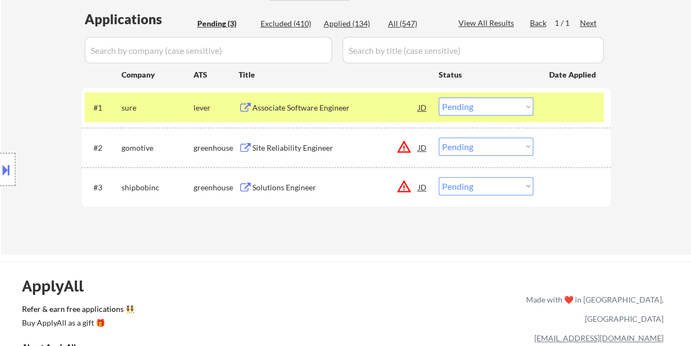
click at [343, 106] on div "Associate Software Engineer" at bounding box center [335, 107] width 166 height 11
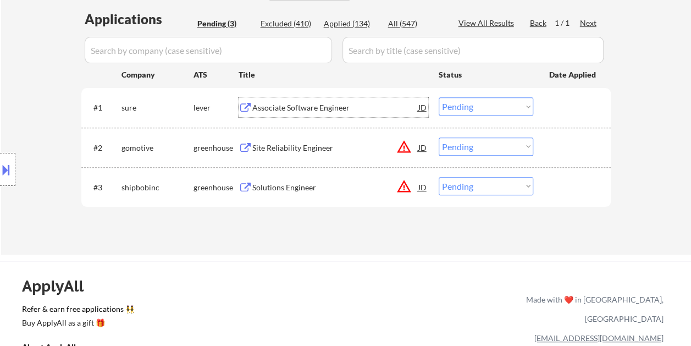
click at [560, 99] on div at bounding box center [573, 107] width 48 height 20
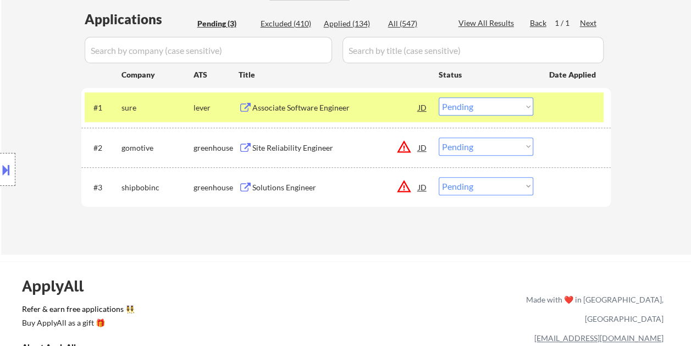
click at [523, 106] on select "Choose an option... Pending Applied Excluded (Questions) Excluded (Expired) Exc…" at bounding box center [486, 106] width 95 height 18
click at [439, 97] on select "Choose an option... Pending Applied Excluded (Questions) Excluded (Expired) Exc…" at bounding box center [486, 106] width 95 height 18
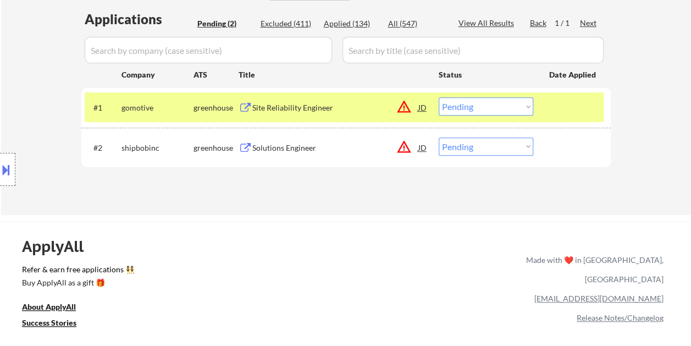
click at [268, 103] on div "Site Reliability Engineer" at bounding box center [335, 107] width 166 height 11
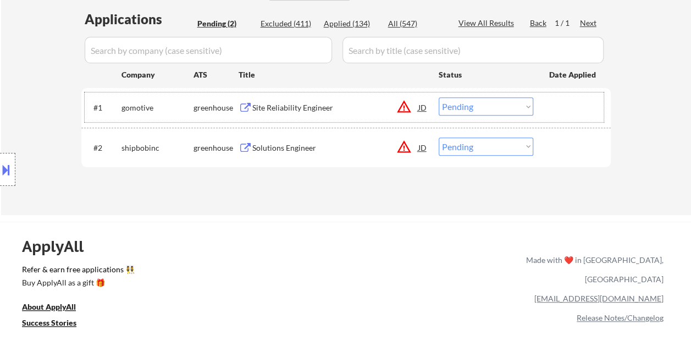
drag, startPoint x: 545, startPoint y: 109, endPoint x: 531, endPoint y: 109, distance: 14.3
click at [544, 109] on div "#1 gomotive greenhouse Site Reliability Engineer JD warning_amber Choose an opt…" at bounding box center [344, 107] width 519 height 30
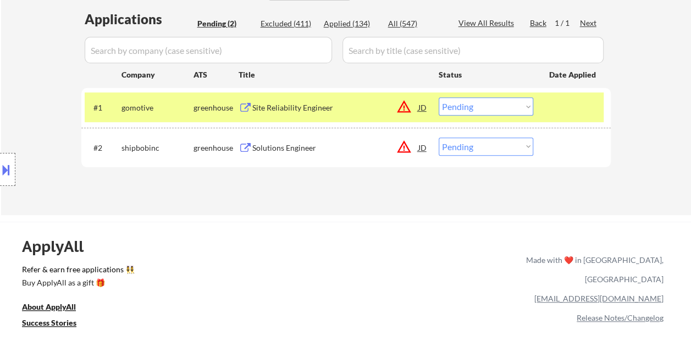
click at [526, 104] on select "Choose an option... Pending Applied Excluded (Questions) Excluded (Expired) Exc…" at bounding box center [486, 106] width 95 height 18
click at [439, 97] on select "Choose an option... Pending Applied Excluded (Questions) Excluded (Expired) Exc…" at bounding box center [486, 106] width 95 height 18
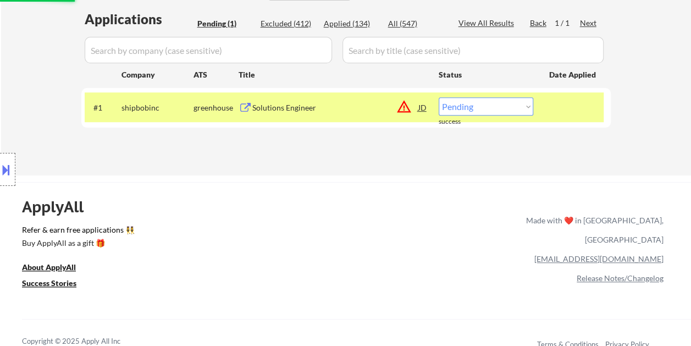
click at [554, 110] on div at bounding box center [573, 107] width 48 height 20
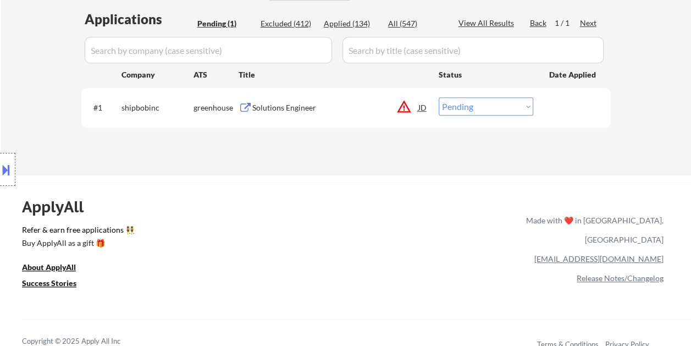
click at [555, 111] on div at bounding box center [573, 107] width 48 height 20
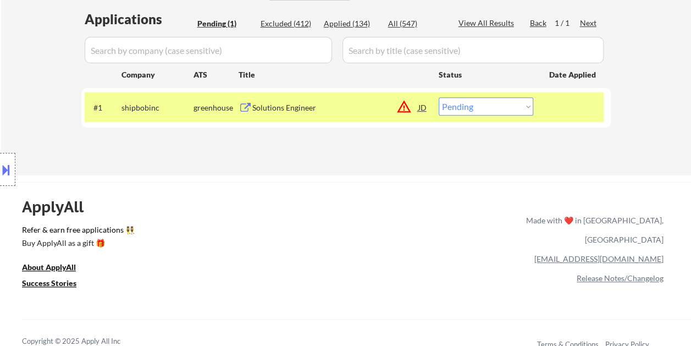
click at [325, 103] on div "Solutions Engineer" at bounding box center [335, 107] width 166 height 11
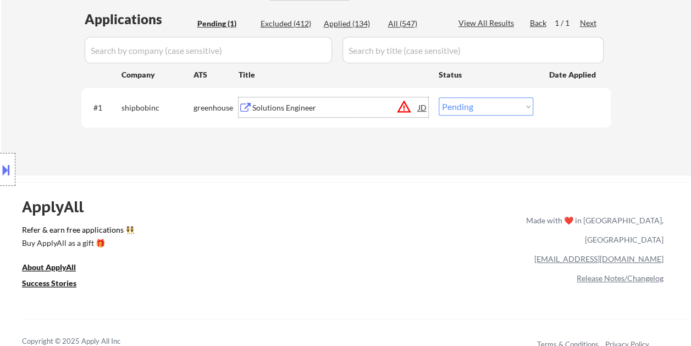
click at [554, 109] on div at bounding box center [573, 107] width 48 height 20
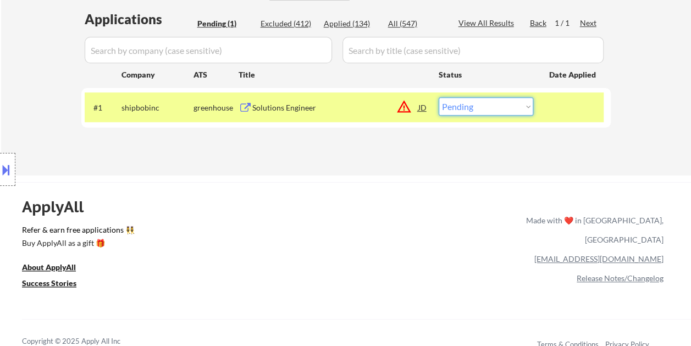
click at [523, 107] on select "Choose an option... Pending Applied Excluded (Questions) Excluded (Expired) Exc…" at bounding box center [486, 106] width 95 height 18
click at [439, 97] on select "Choose an option... Pending Applied Excluded (Questions) Excluded (Expired) Exc…" at bounding box center [486, 106] width 95 height 18
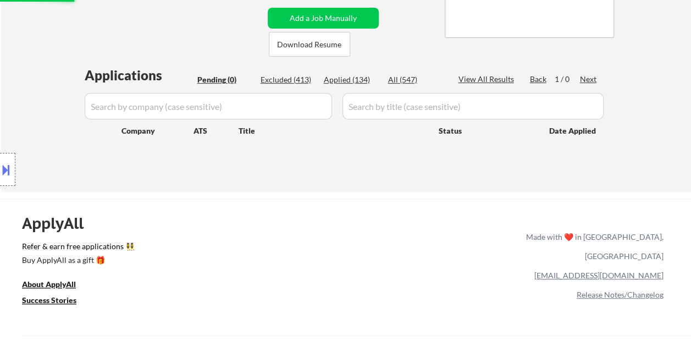
scroll to position [220, 0]
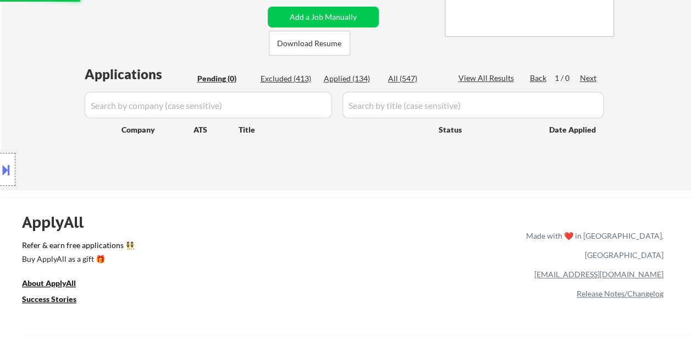
click at [345, 76] on div "Applied (134)" at bounding box center [351, 78] width 55 height 11
select select ""applied""
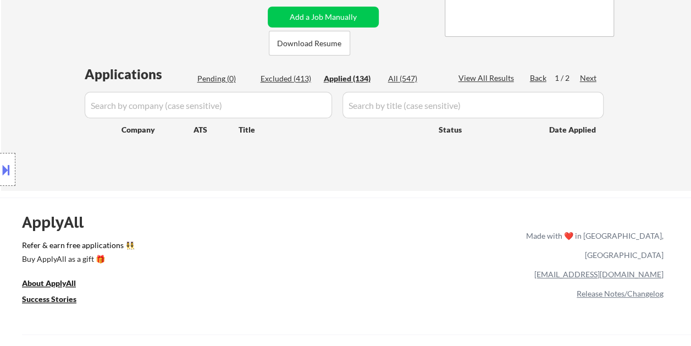
select select ""applied""
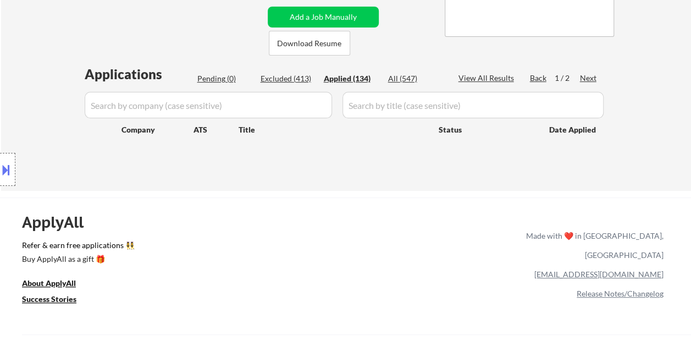
select select ""applied""
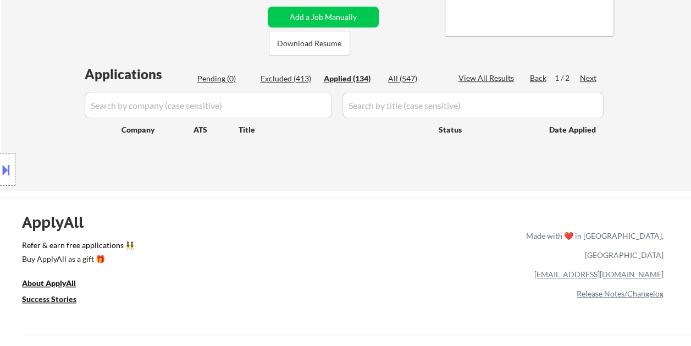
select select ""applied""
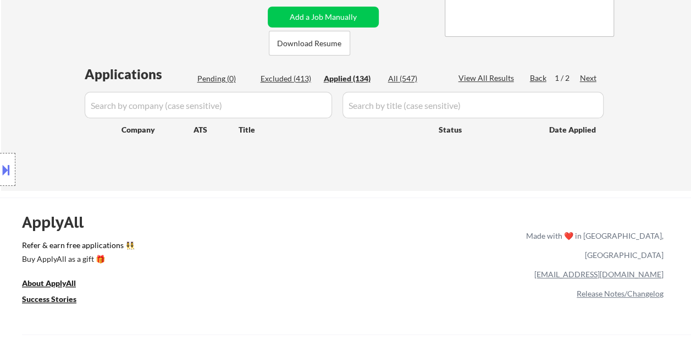
select select ""applied""
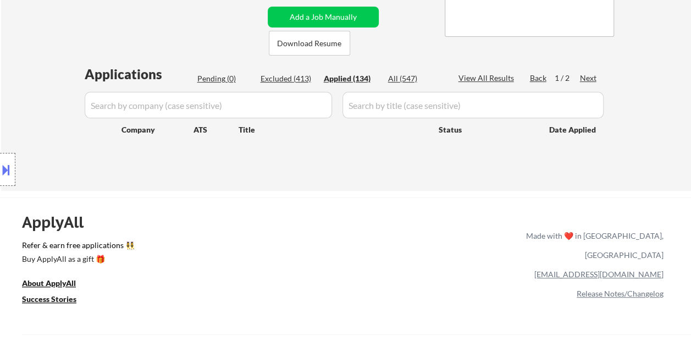
select select ""applied""
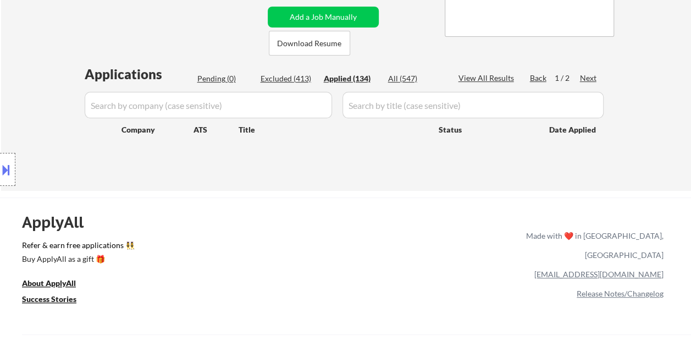
select select ""applied""
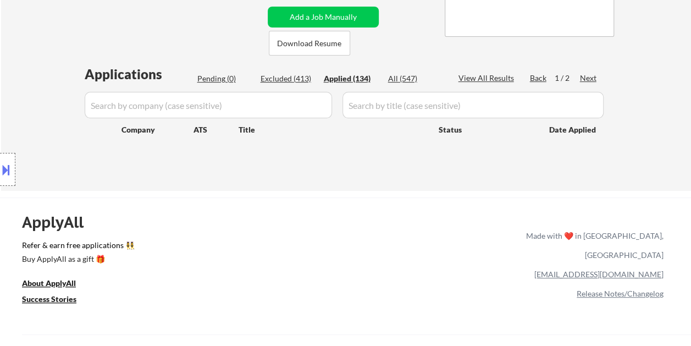
select select ""applied""
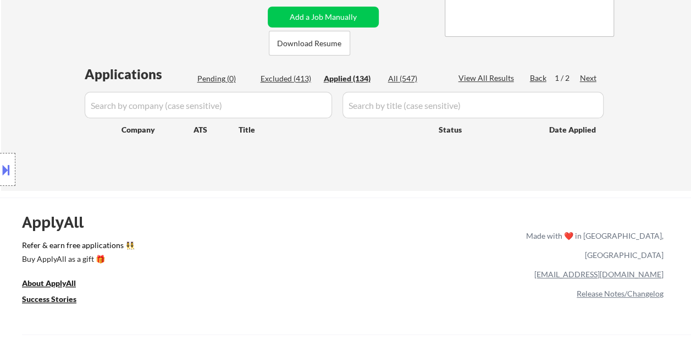
select select ""applied""
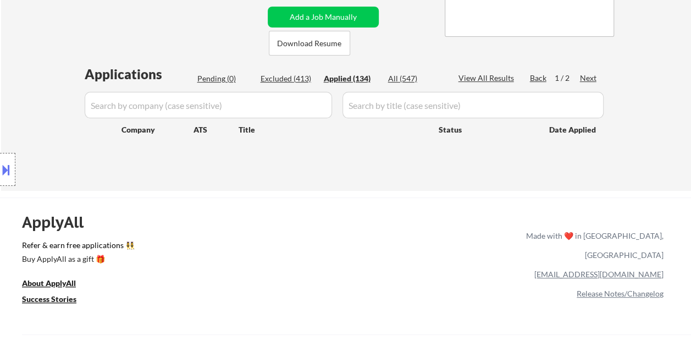
select select ""applied""
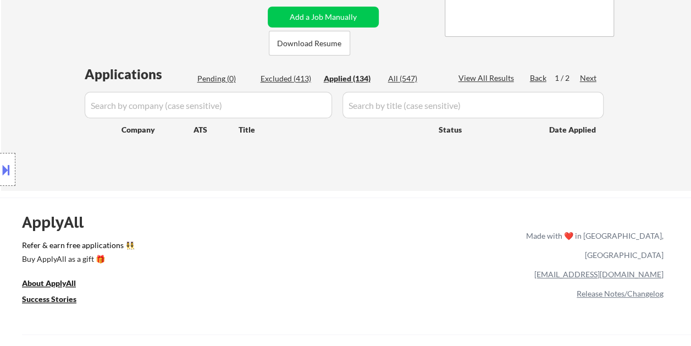
select select ""applied""
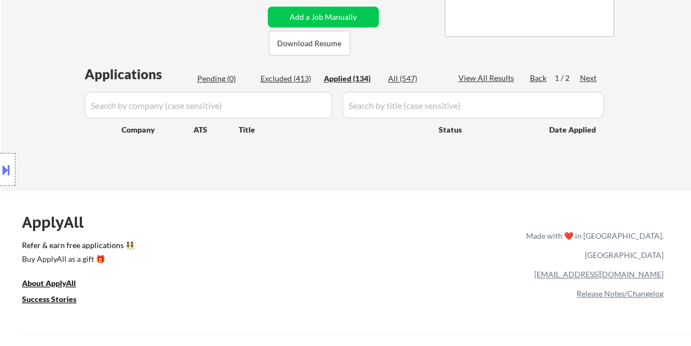
select select ""applied""
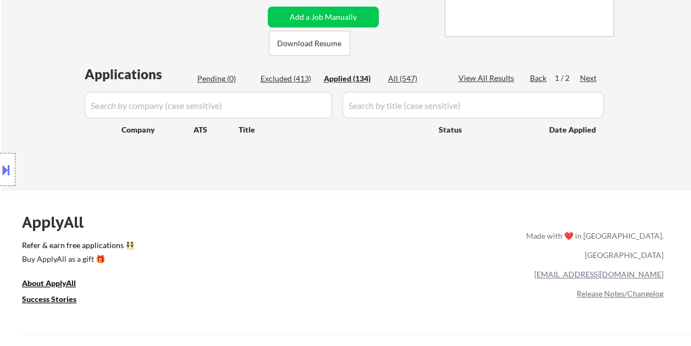
select select ""applied""
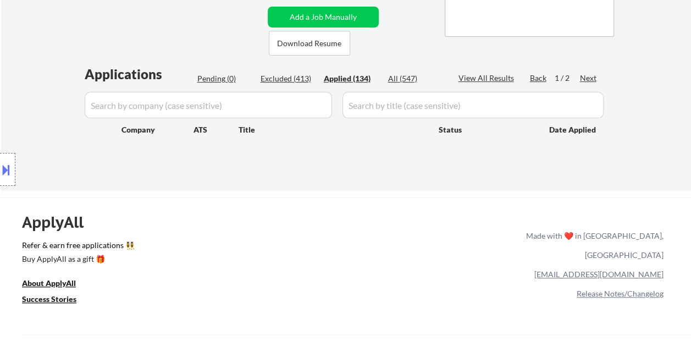
select select ""applied""
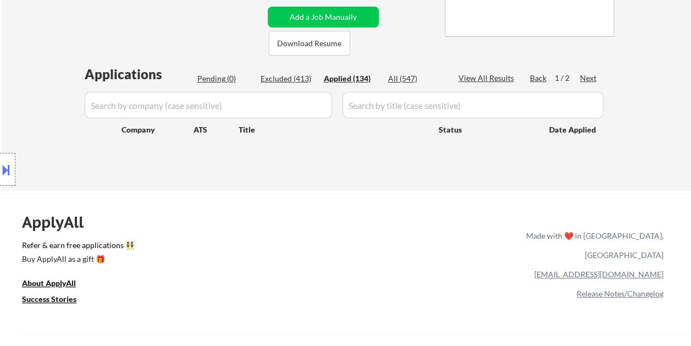
select select ""applied""
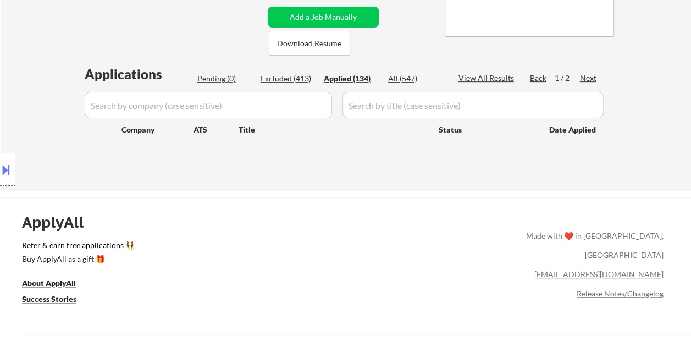
select select ""applied""
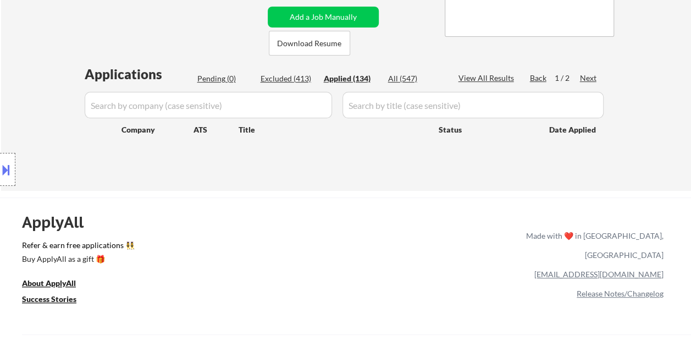
select select ""applied""
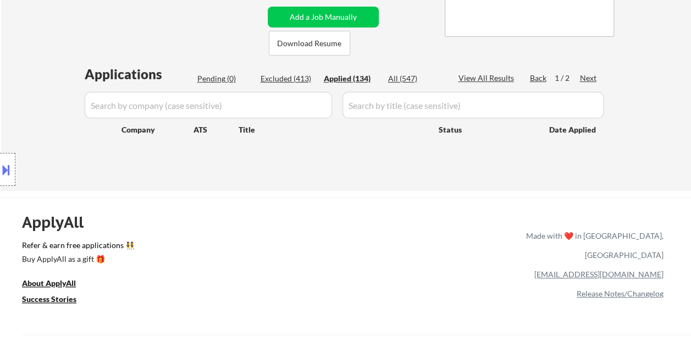
select select ""applied""
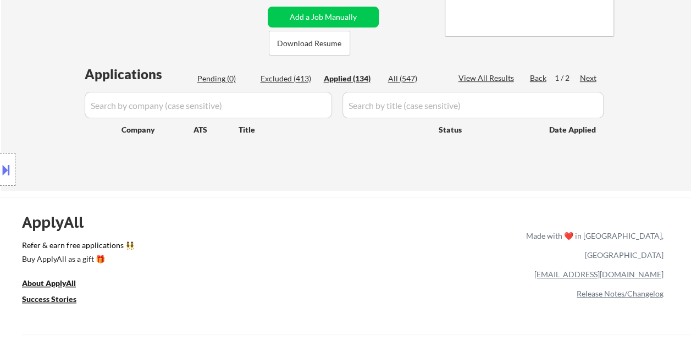
select select ""applied""
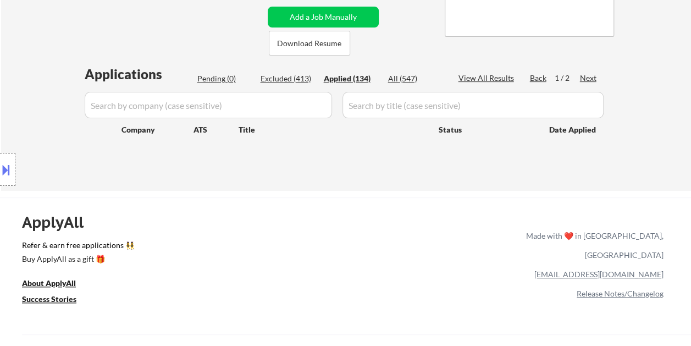
select select ""applied""
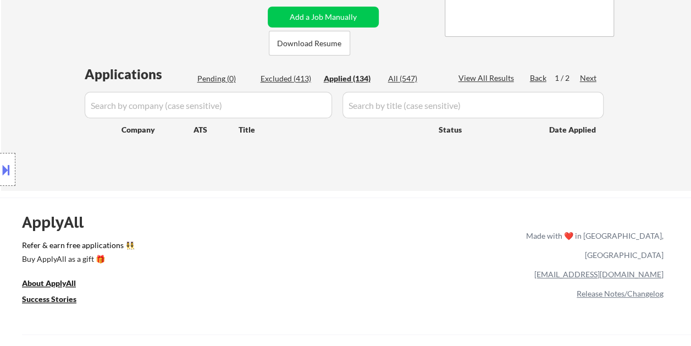
select select ""applied""
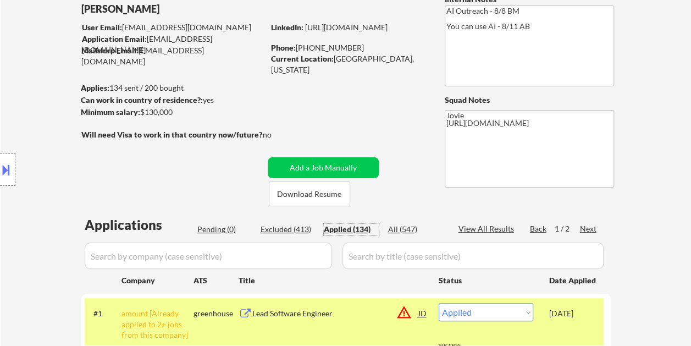
scroll to position [55, 0]
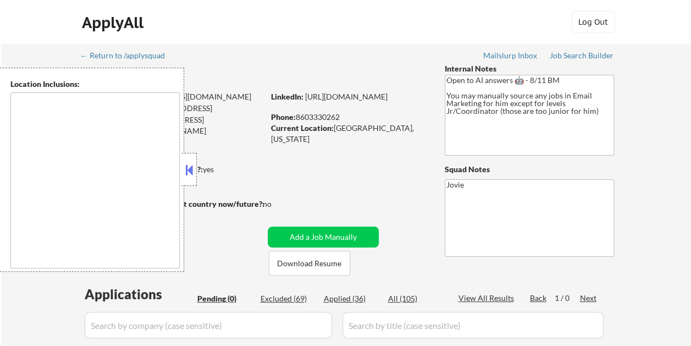
click at [190, 164] on button at bounding box center [189, 170] width 12 height 16
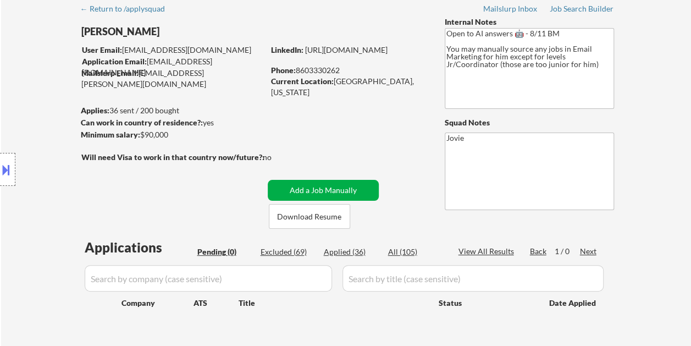
scroll to position [110, 0]
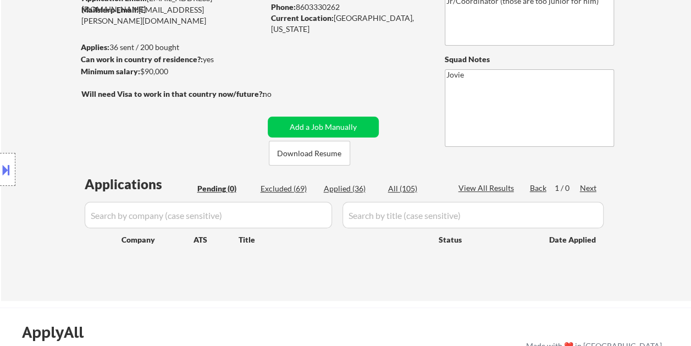
click at [280, 189] on div "Excluded (69)" at bounding box center [288, 188] width 55 height 11
select select ""excluded__salary_""
select select ""excluded__bad_match_""
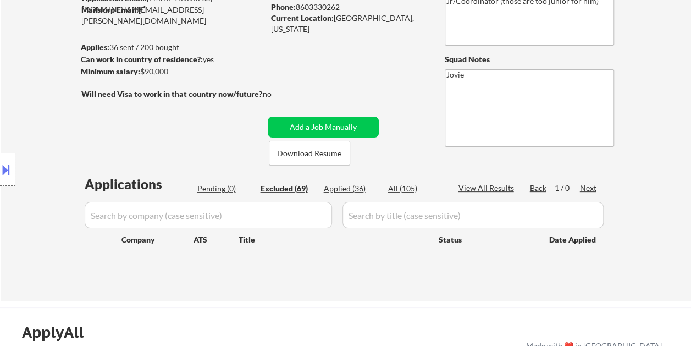
select select ""excluded__bad_match_""
select select ""excluded__expired_""
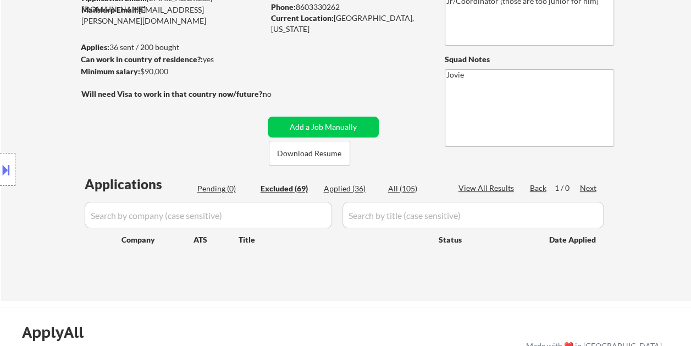
select select ""excluded__bad_match_""
select select ""excluded""
select select ""excluded__expired_""
select select ""excluded__bad_match_""
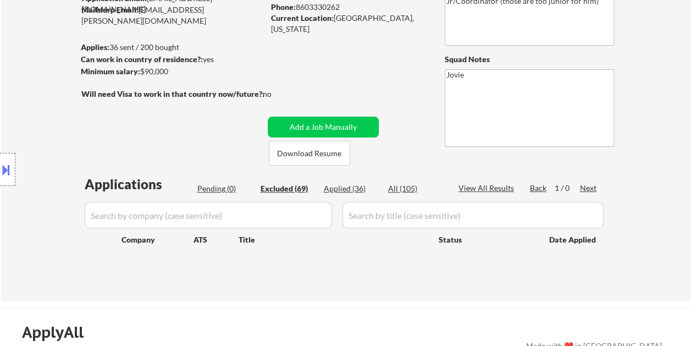
select select ""excluded""
select select ""excluded__expired_""
select select ""excluded__bad_match_""
select select ""excluded""
select select ""excluded__bad_match_""
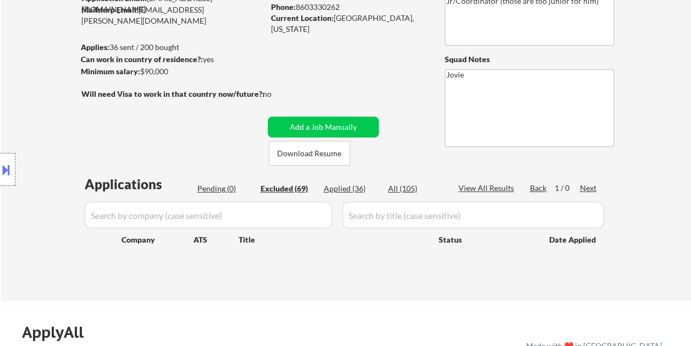
select select ""excluded__bad_match_""
select select ""excluded""
select select ""excluded__expired_""
select select ""excluded__bad_match_""
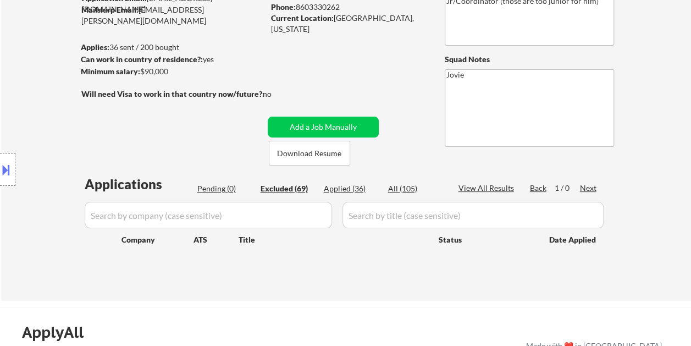
select select ""excluded__bad_match_""
select select ""excluded__expired_""
select select ""excluded__bad_match_""
select select ""excluded__location_""
select select ""excluded__bad_match_""
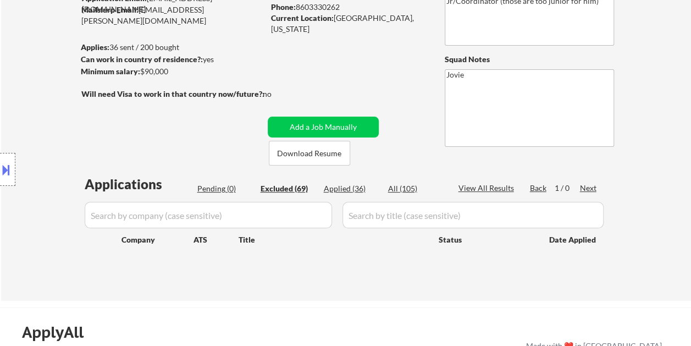
select select ""excluded__bad_match_""
select select ""excluded__expired_""
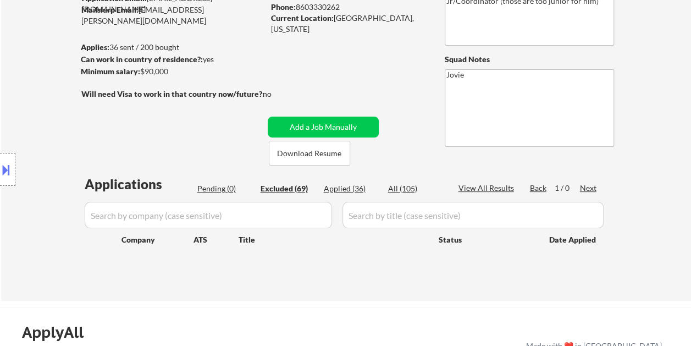
select select ""excluded""
select select ""excluded__bad_match_""
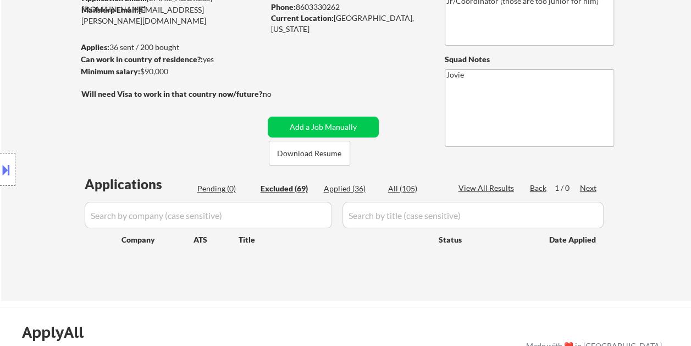
select select ""excluded__salary_""
select select ""excluded__location_""
select select ""excluded__bad_match_""
select select ""excluded__expired_""
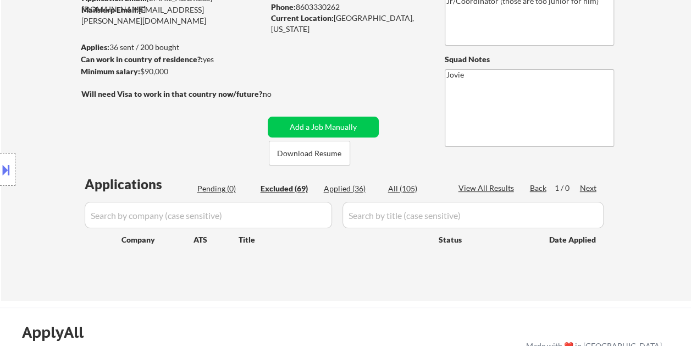
select select ""excluded__salary_""
select select ""excluded__bad_match_""
select select ""excluded__expired_""
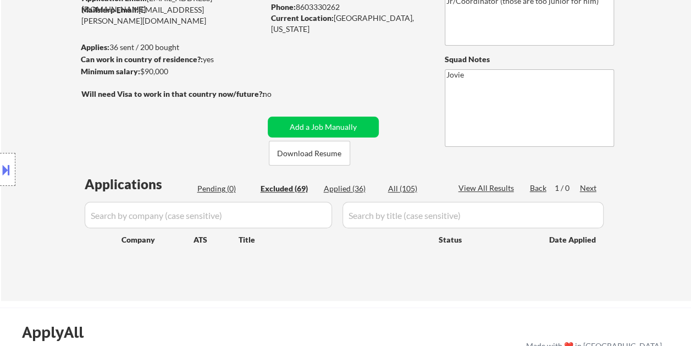
select select ""excluded__location_""
select select ""excluded__expired_""
select select ""excluded__bad_match_""
select select ""excluded__salary_""
select select ""excluded__location_""
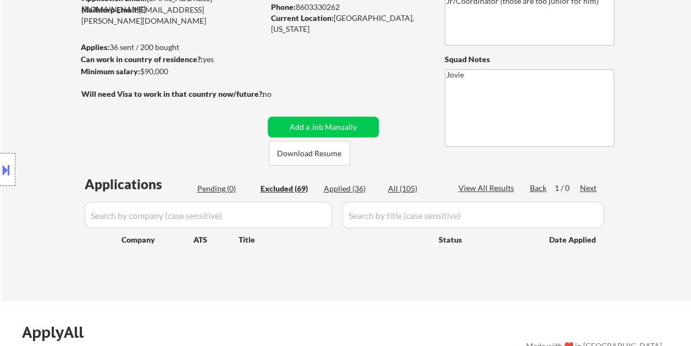
select select ""excluded__expired_""
select select ""excluded__bad_match_""
select select ""excluded""
select select ""excluded__bad_match_""
select select ""excluded__expired_""
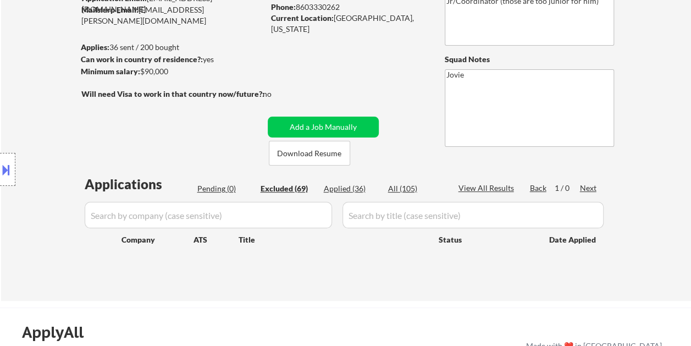
select select ""excluded__expired_""
select select ""excluded__bad_match_""
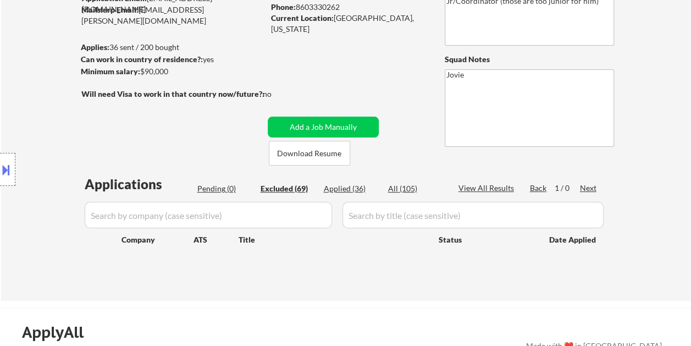
select select ""excluded__expired_""
select select ""excluded__bad_match_""
select select ""excluded__expired_""
select select ""excluded__bad_match_""
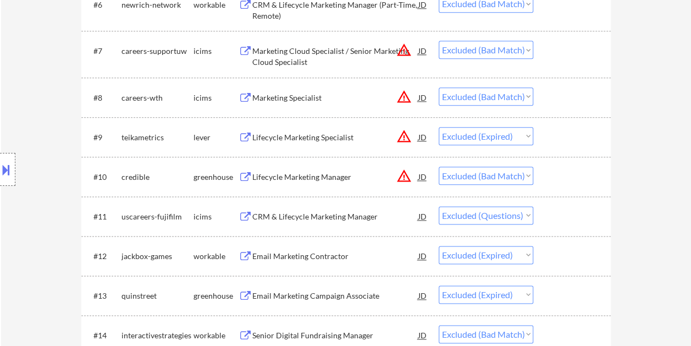
scroll to position [605, 0]
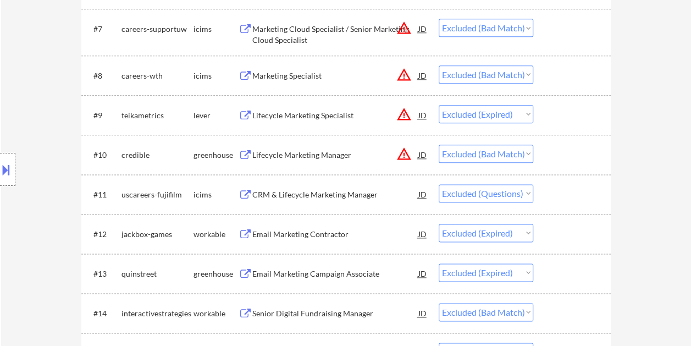
click at [554, 188] on div at bounding box center [573, 194] width 48 height 20
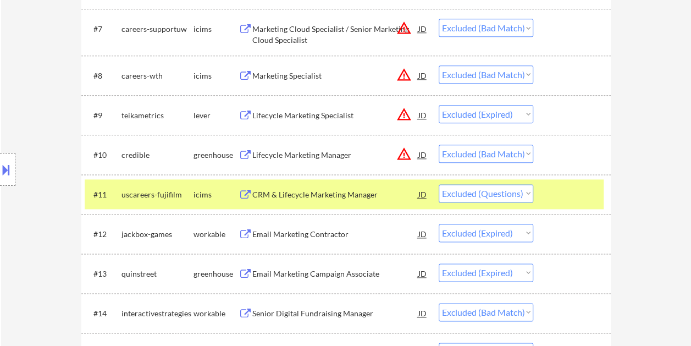
click at [295, 190] on div "CRM & Lifecycle Marketing Manager" at bounding box center [335, 194] width 166 height 11
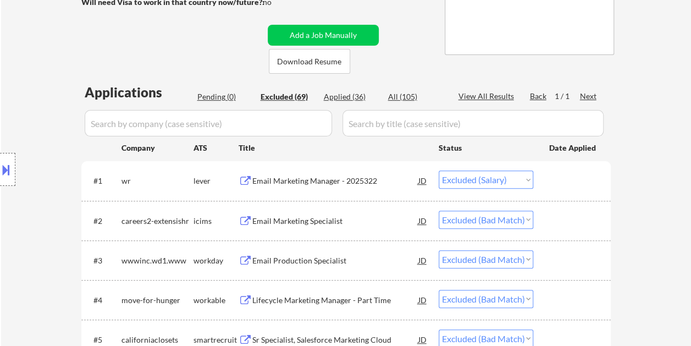
scroll to position [220, 0]
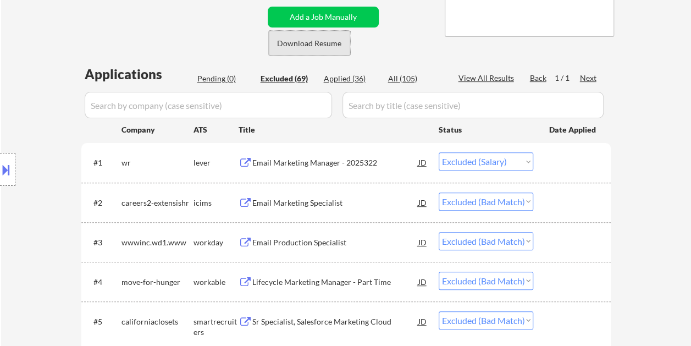
click at [319, 46] on button "Download Resume" at bounding box center [309, 43] width 81 height 25
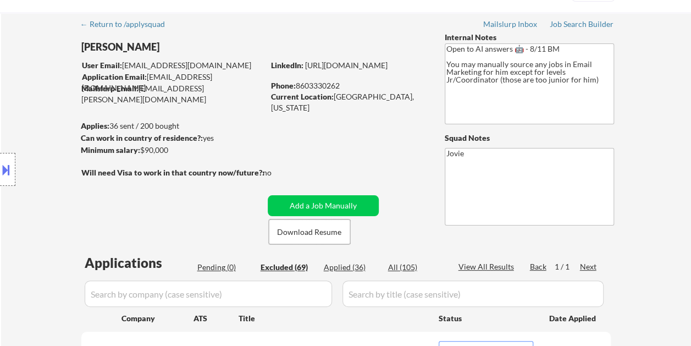
scroll to position [55, 0]
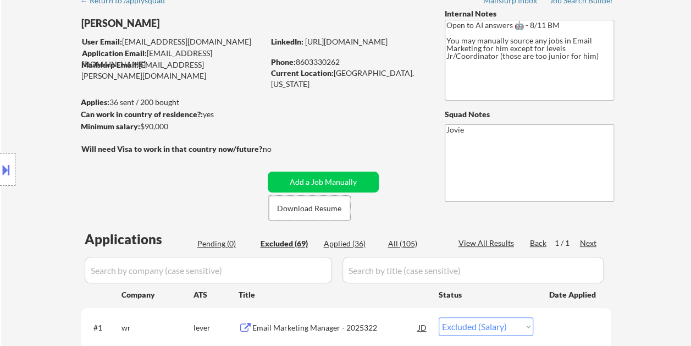
click at [7, 173] on button at bounding box center [6, 170] width 12 height 18
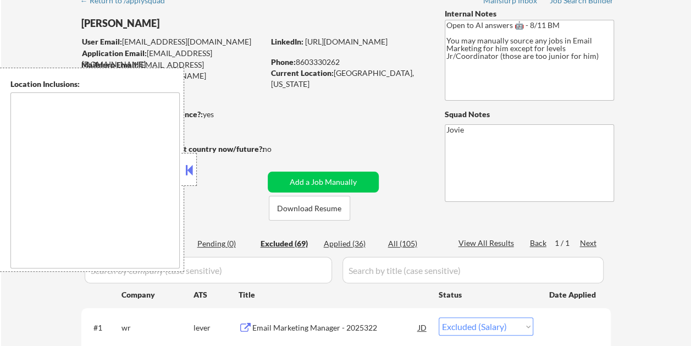
click at [185, 172] on button at bounding box center [189, 170] width 12 height 16
